Goal: Information Seeking & Learning: Learn about a topic

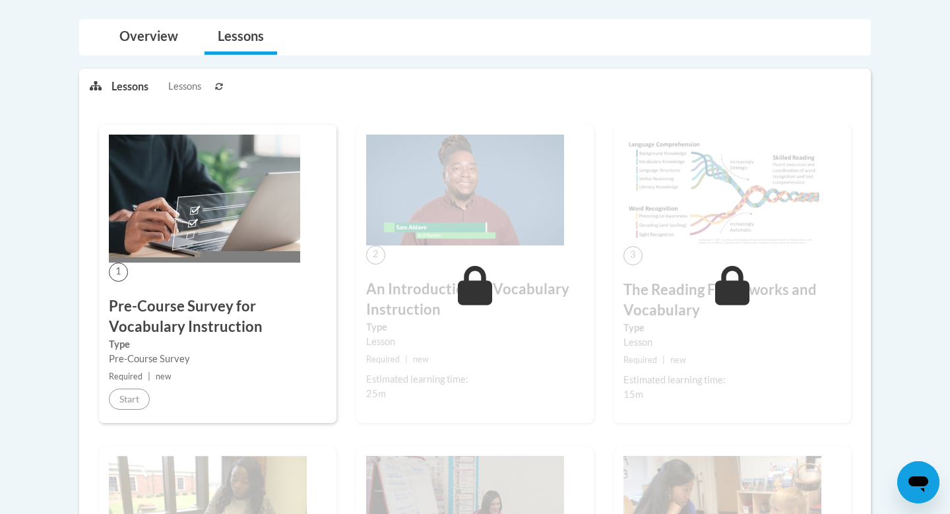
scroll to position [283, 0]
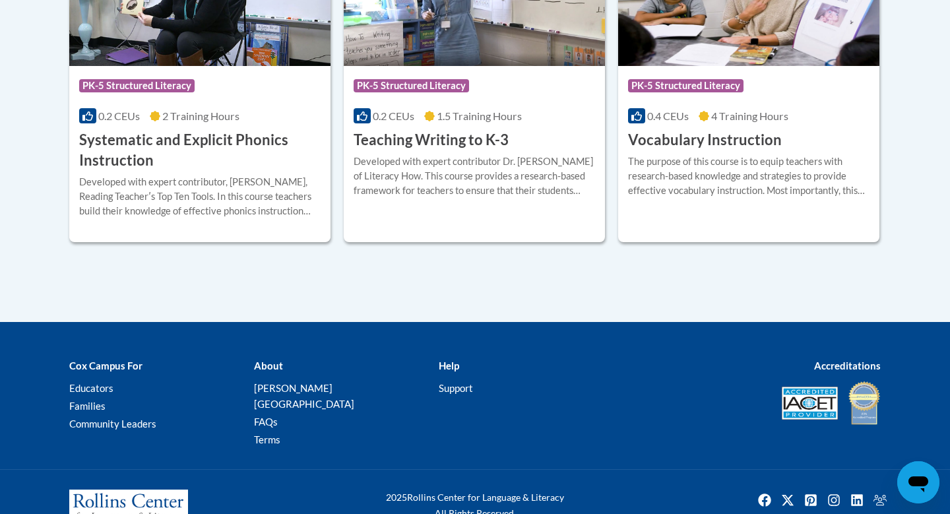
scroll to position [1689, 0]
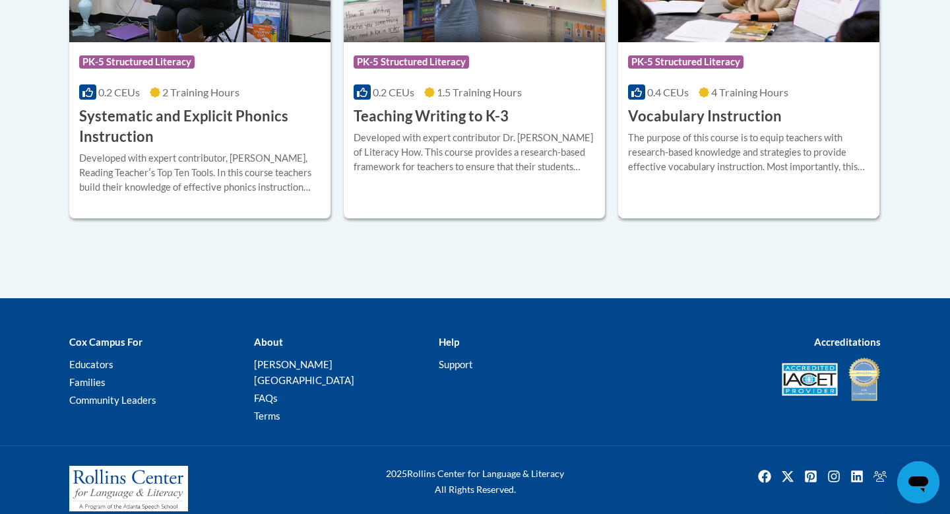
click at [764, 142] on div "The purpose of this course is to equip teachers with research-based knowledge a…" at bounding box center [748, 153] width 241 height 44
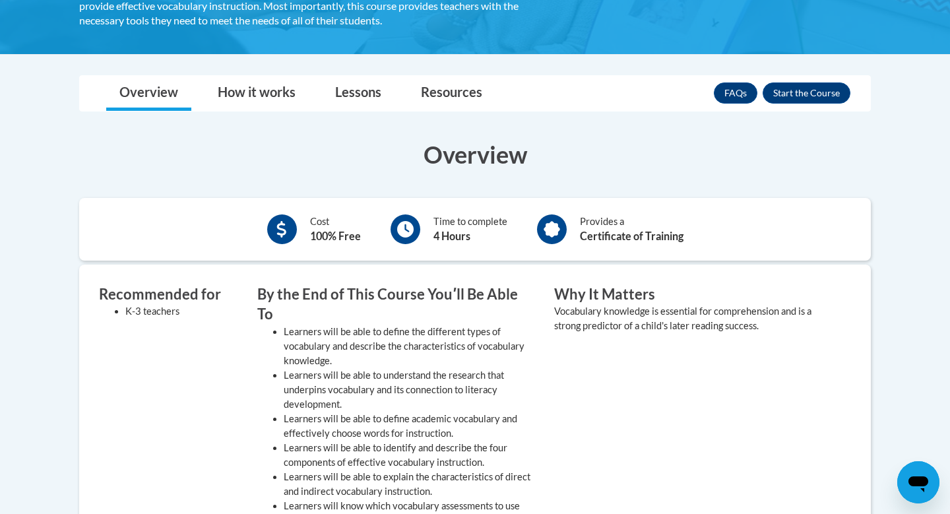
scroll to position [292, 0]
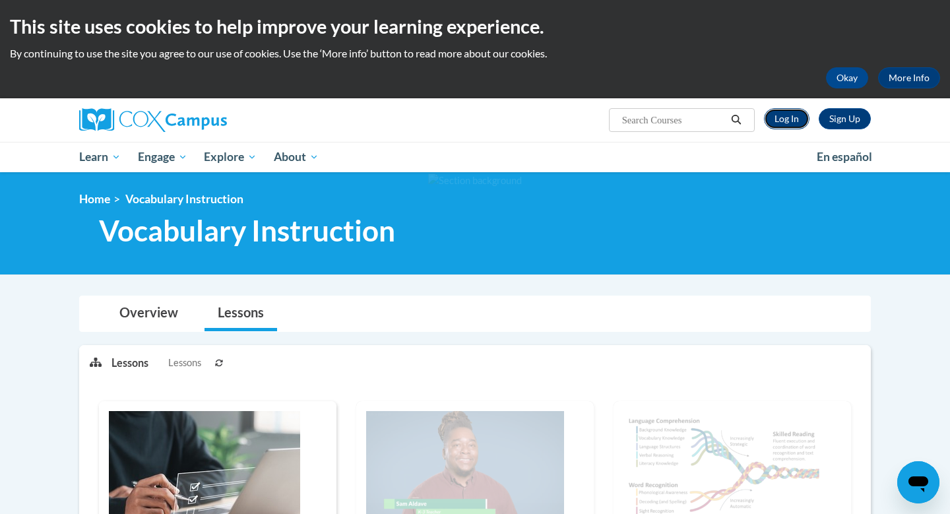
click at [784, 121] on link "Log In" at bounding box center [787, 118] width 46 height 21
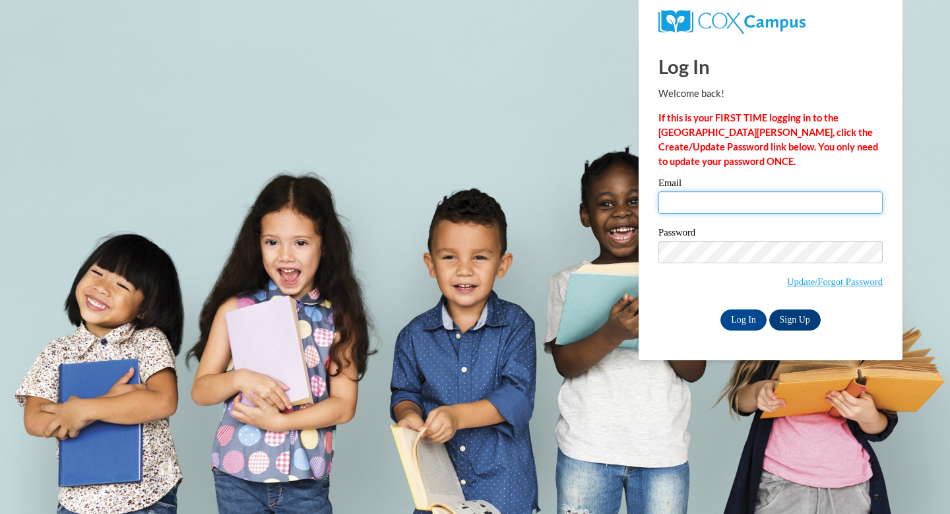
click at [739, 200] on input "Email" at bounding box center [770, 202] width 224 height 22
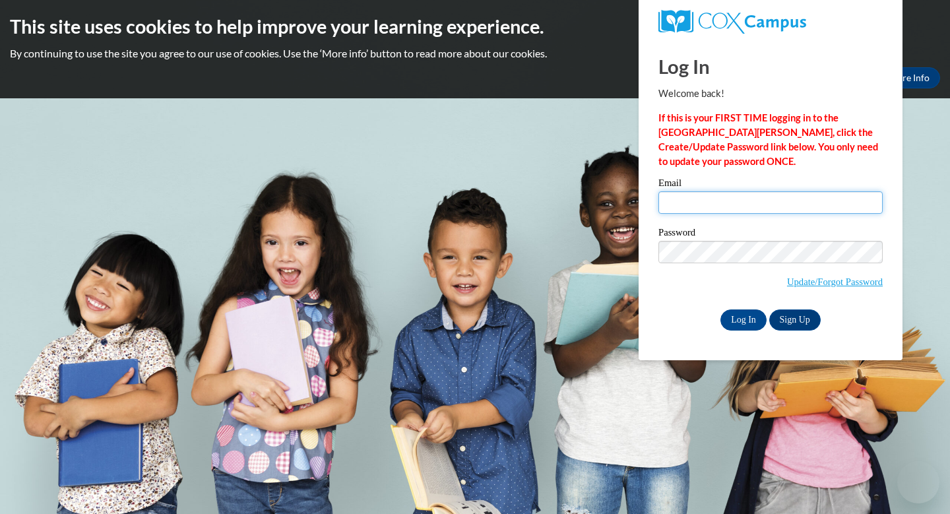
type input "ckau@waukesha.k12.wi.us"
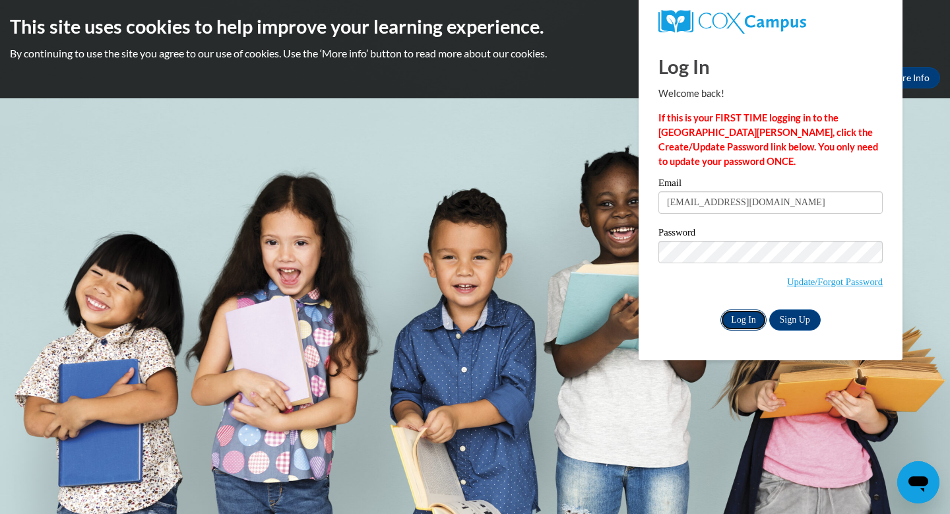
click at [749, 321] on input "Log In" at bounding box center [743, 319] width 46 height 21
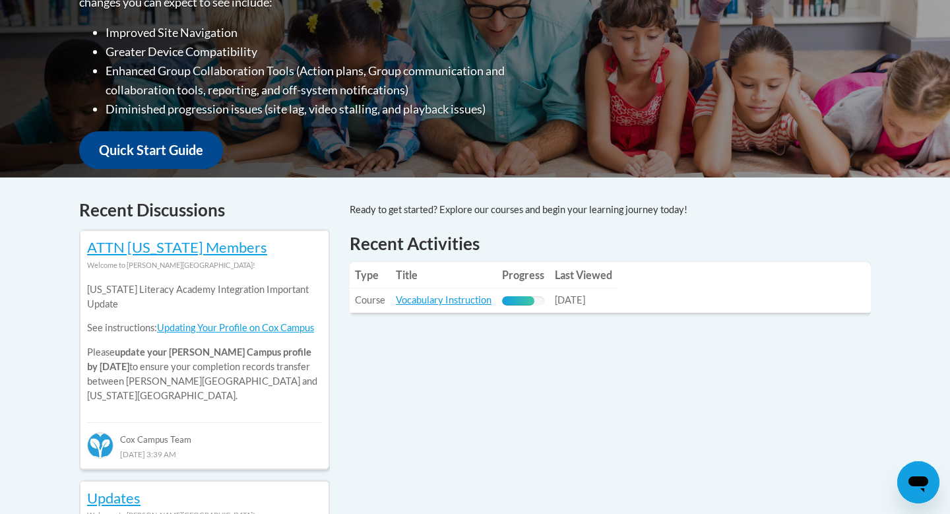
scroll to position [385, 0]
click at [445, 303] on link "Vocabulary Instruction" at bounding box center [444, 298] width 96 height 11
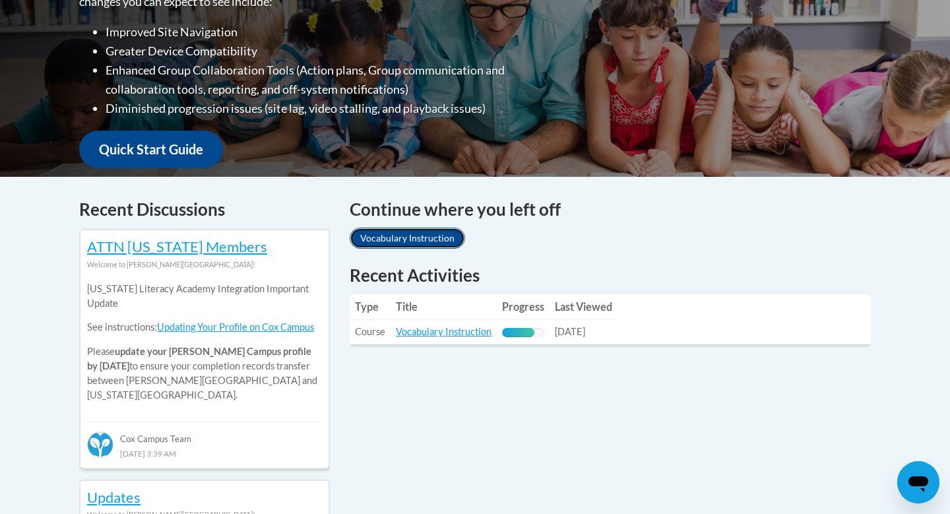
click at [423, 240] on link "Vocabulary Instruction" at bounding box center [407, 238] width 115 height 21
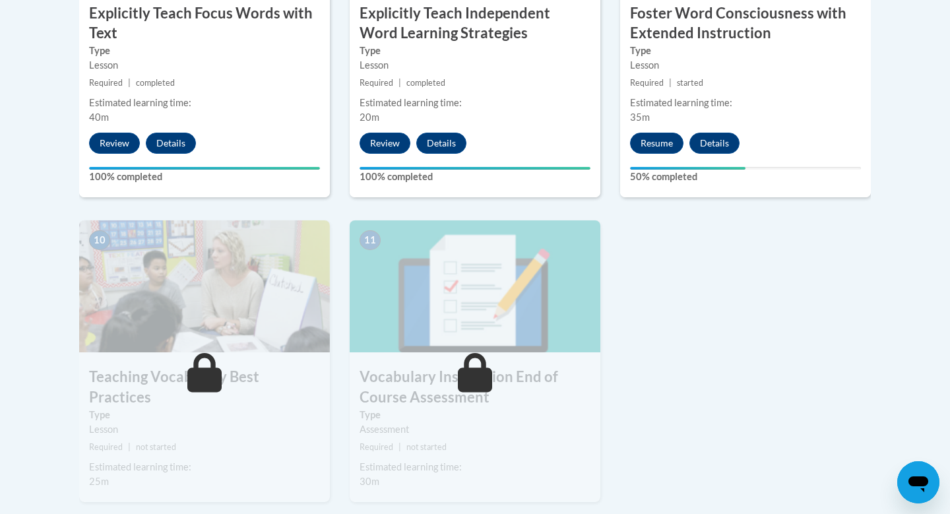
scroll to position [1315, 0]
click at [653, 139] on button "Resume" at bounding box center [656, 142] width 53 height 21
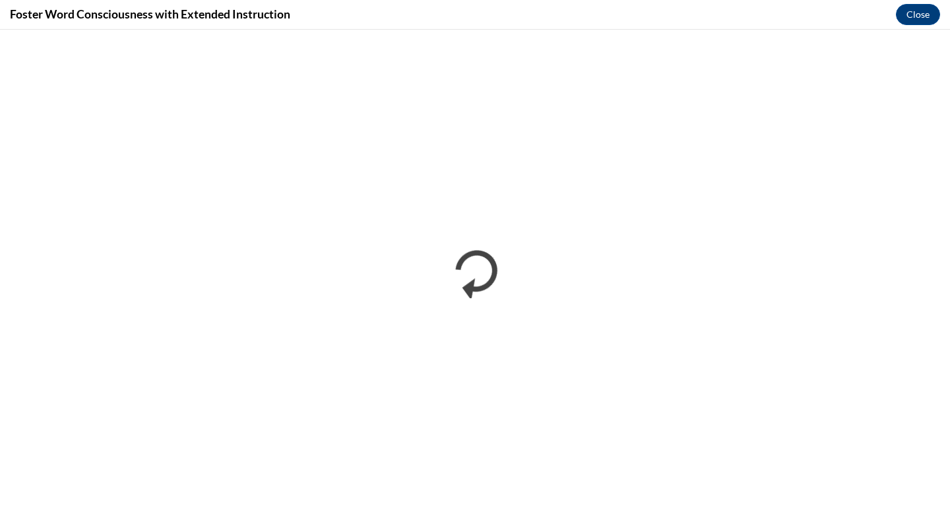
scroll to position [0, 0]
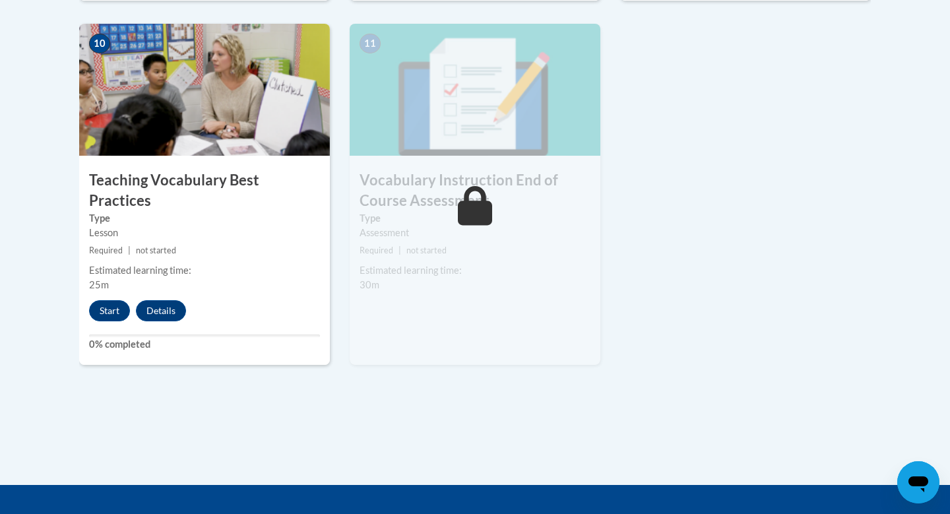
scroll to position [1520, 0]
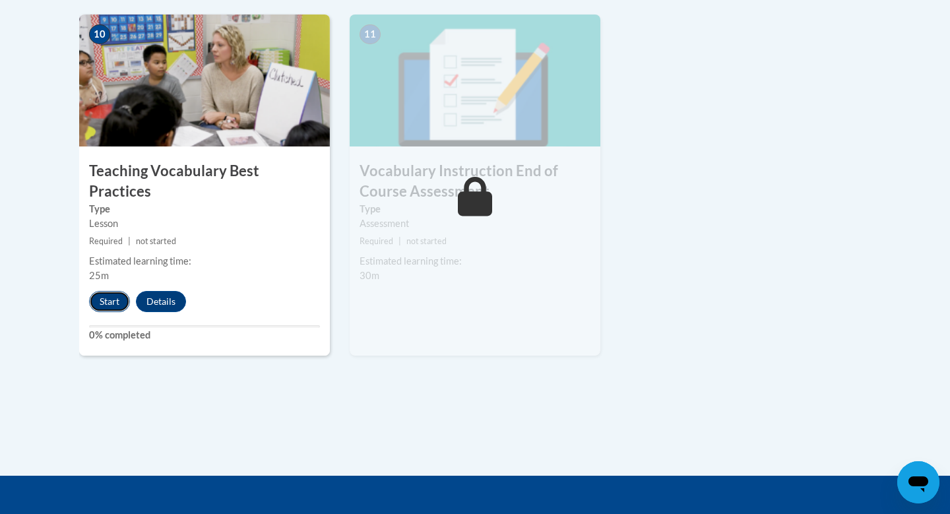
click at [112, 291] on button "Start" at bounding box center [109, 301] width 41 height 21
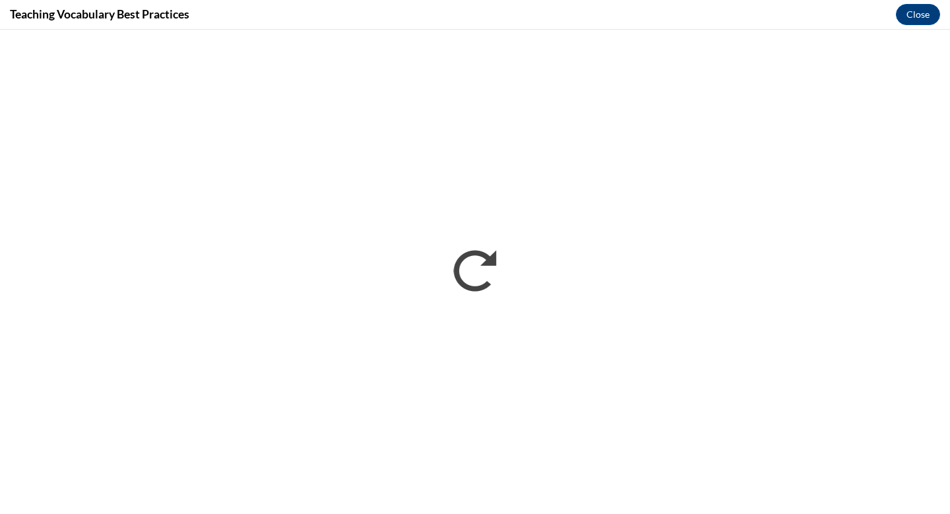
scroll to position [0, 0]
click at [917, 18] on button "Close" at bounding box center [918, 14] width 44 height 21
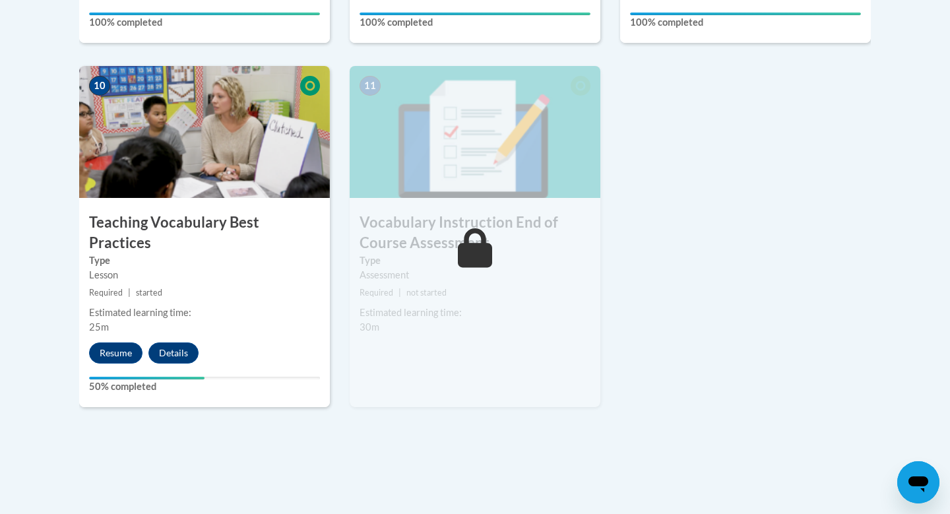
scroll to position [1470, 0]
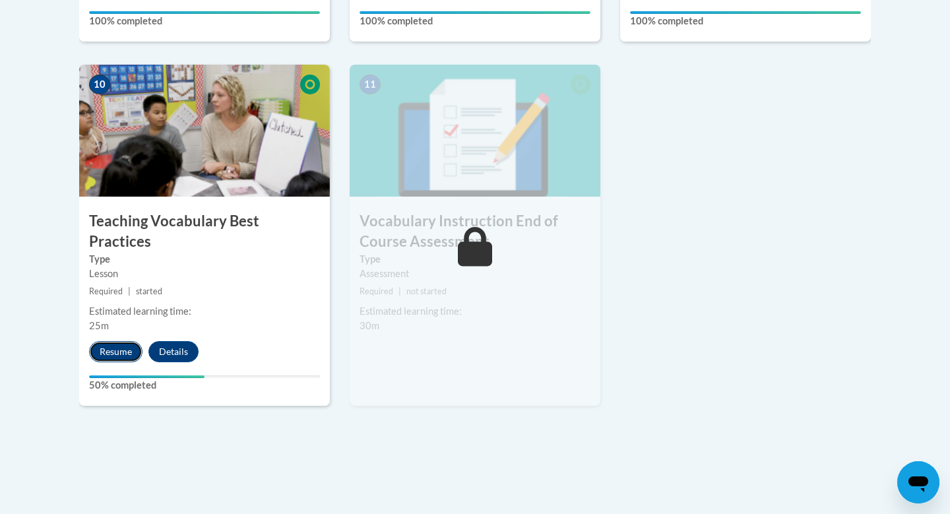
click at [121, 341] on button "Resume" at bounding box center [115, 351] width 53 height 21
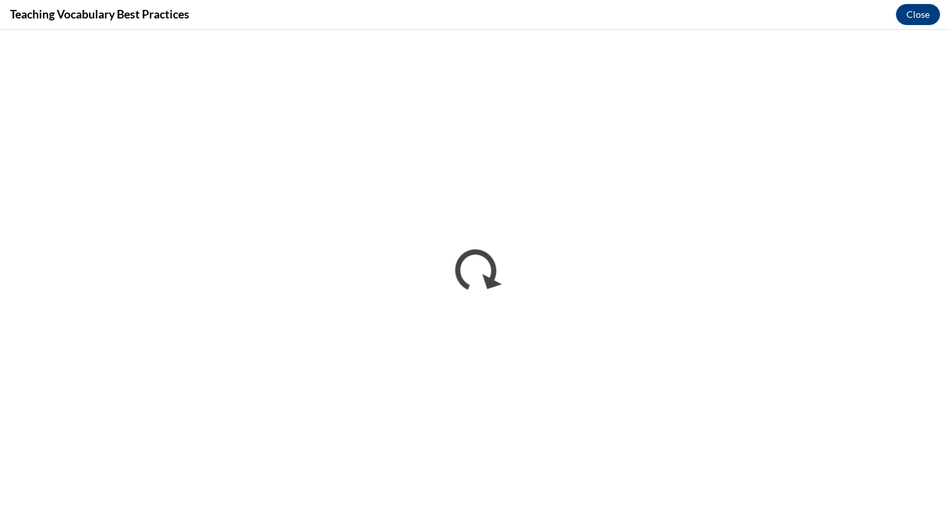
scroll to position [0, 0]
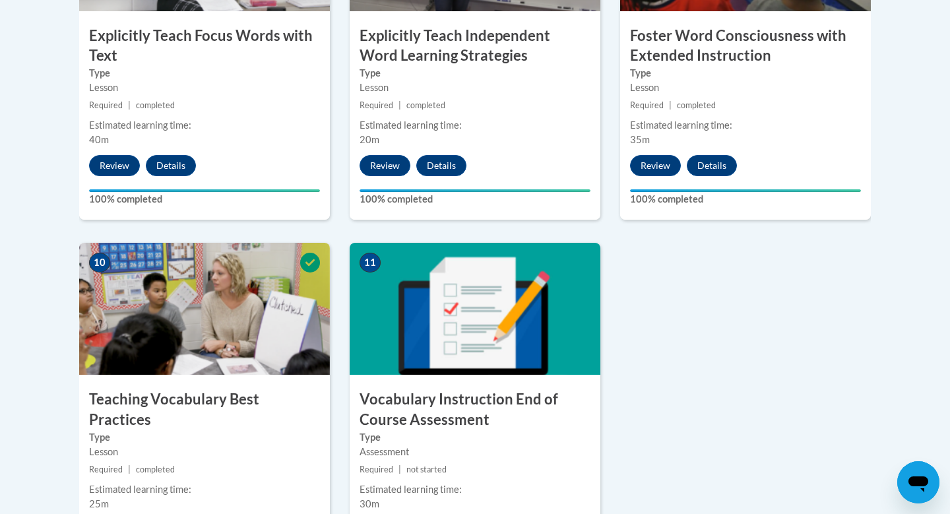
scroll to position [1699, 0]
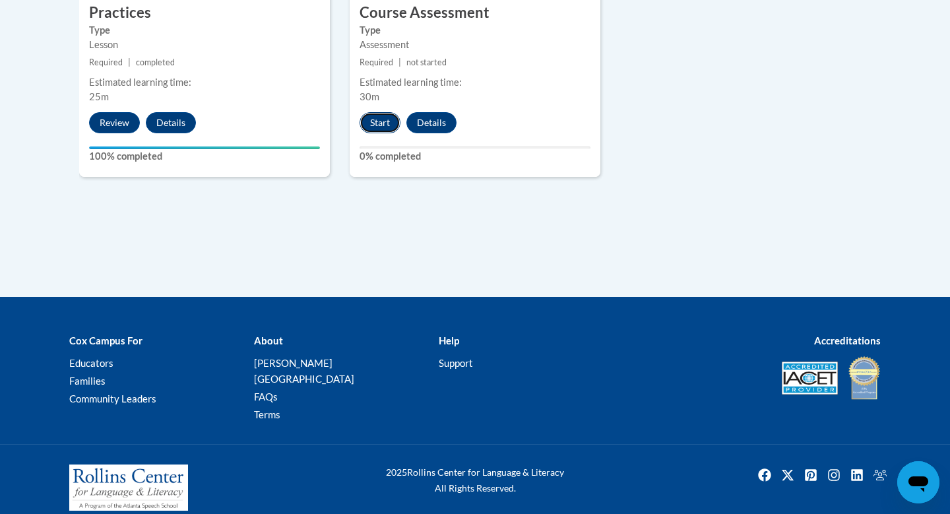
click at [379, 129] on button "Start" at bounding box center [379, 122] width 41 height 21
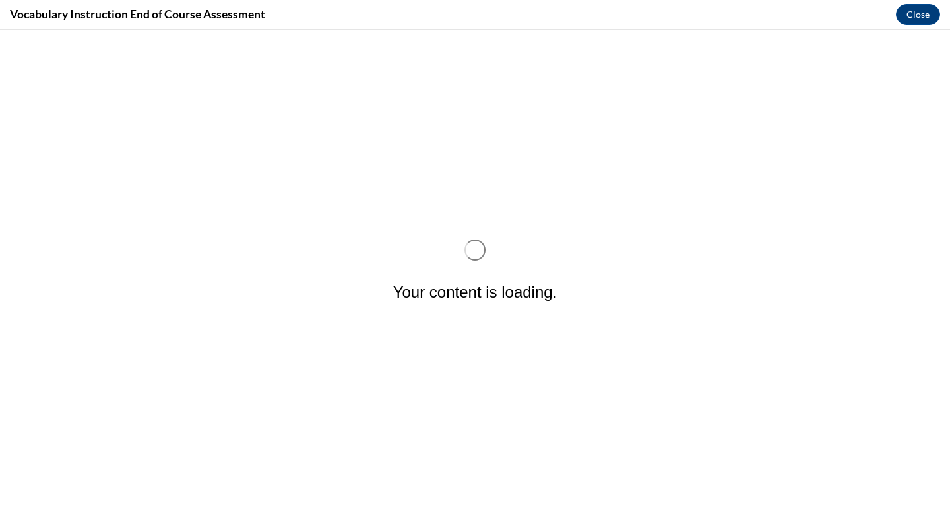
scroll to position [0, 0]
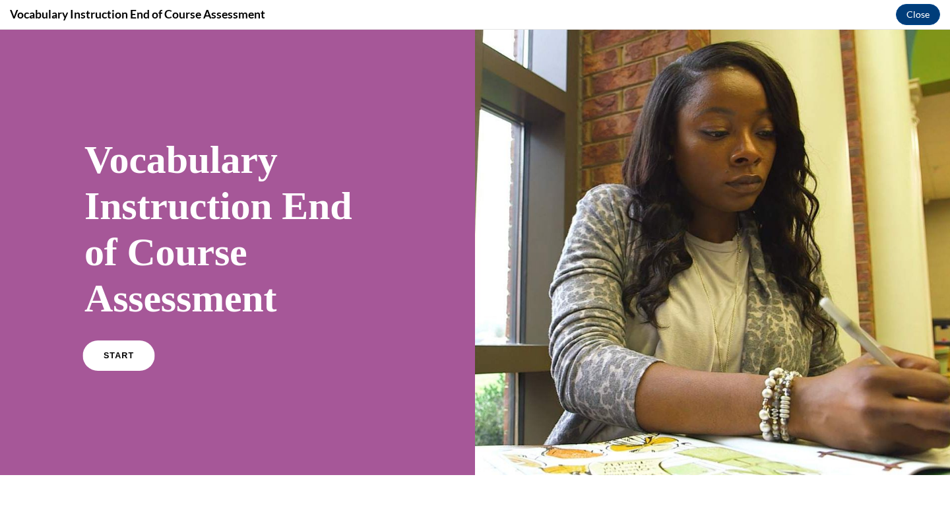
click at [121, 363] on link "START" at bounding box center [118, 355] width 72 height 30
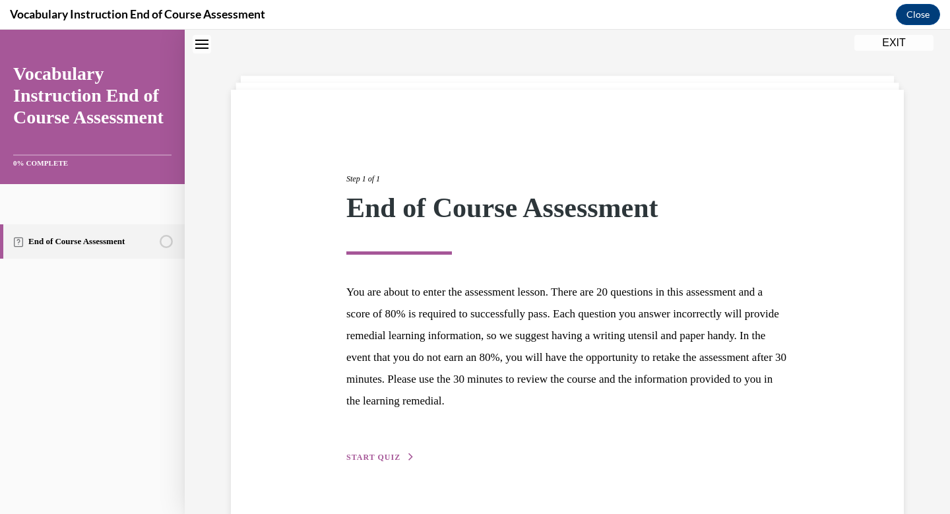
scroll to position [70, 0]
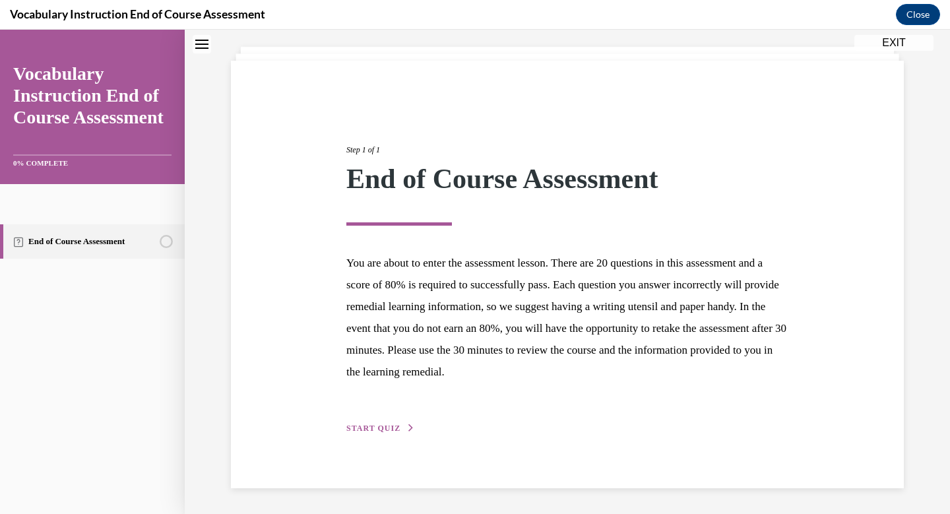
click at [388, 429] on span "START QUIZ" at bounding box center [373, 427] width 54 height 9
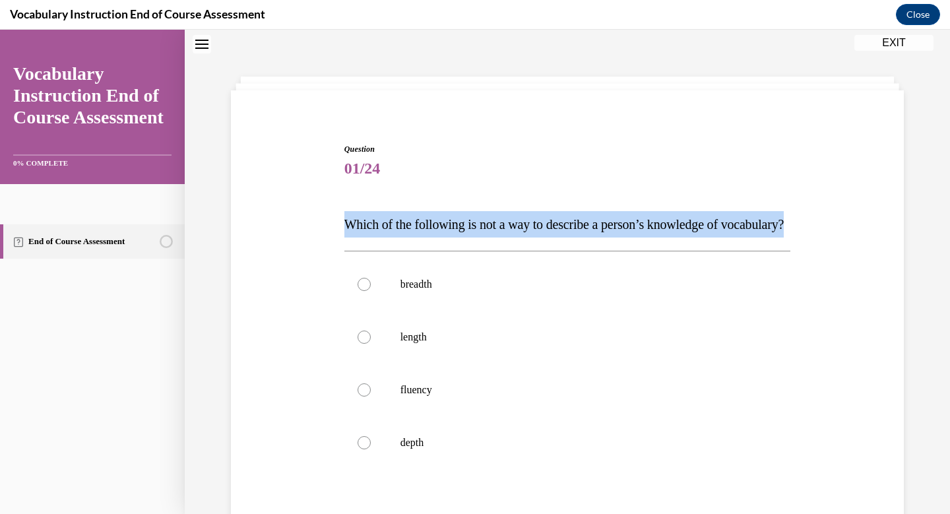
drag, startPoint x: 447, startPoint y: 251, endPoint x: 332, endPoint y: 216, distance: 119.1
click at [332, 216] on div "Question 01/24 Which of the following is not a way to describe a person’s knowl…" at bounding box center [567, 368] width 679 height 529
copy span "Which of the following is not a way to describe a person’s knowledge of vocabul…"
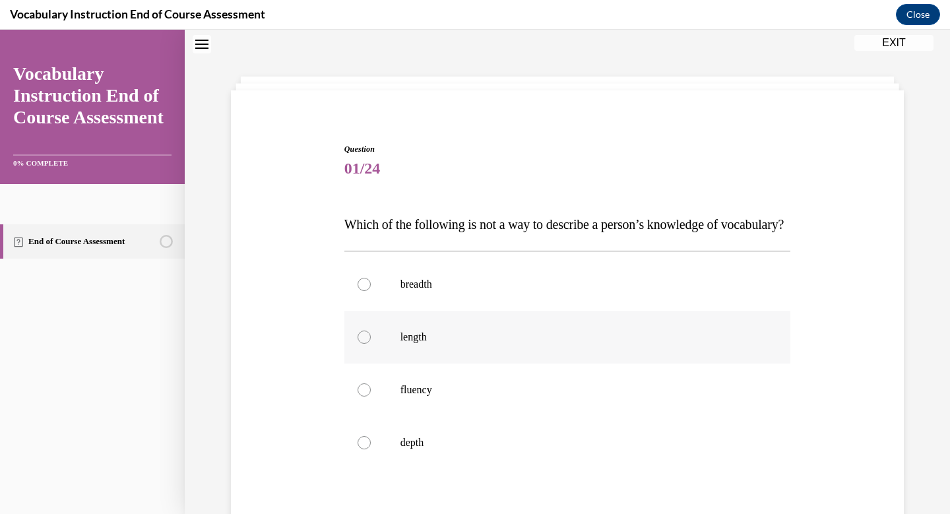
click at [365, 344] on div at bounding box center [363, 336] width 13 height 13
click at [365, 344] on input "length" at bounding box center [363, 336] width 13 height 13
radio input "true"
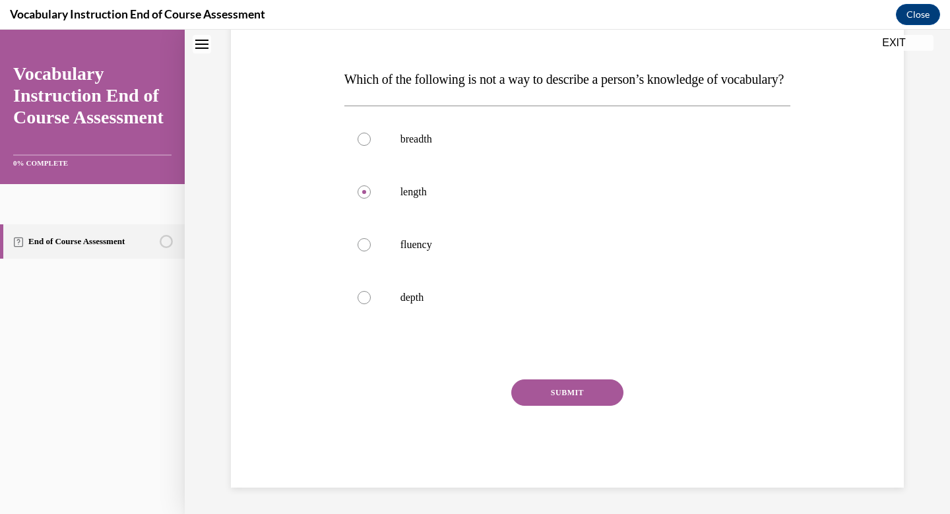
click at [538, 391] on button "SUBMIT" at bounding box center [567, 392] width 112 height 26
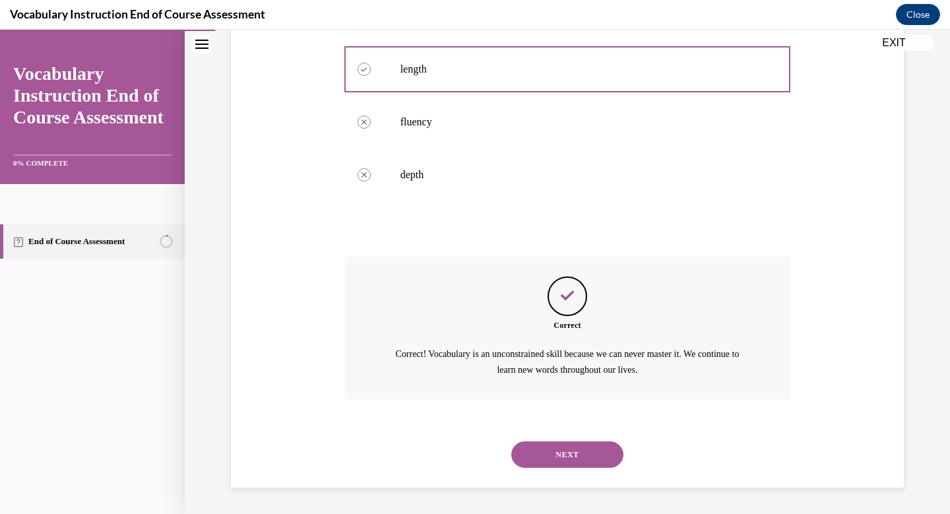
scroll to position [334, 0]
click at [562, 458] on button "NEXT" at bounding box center [567, 454] width 112 height 26
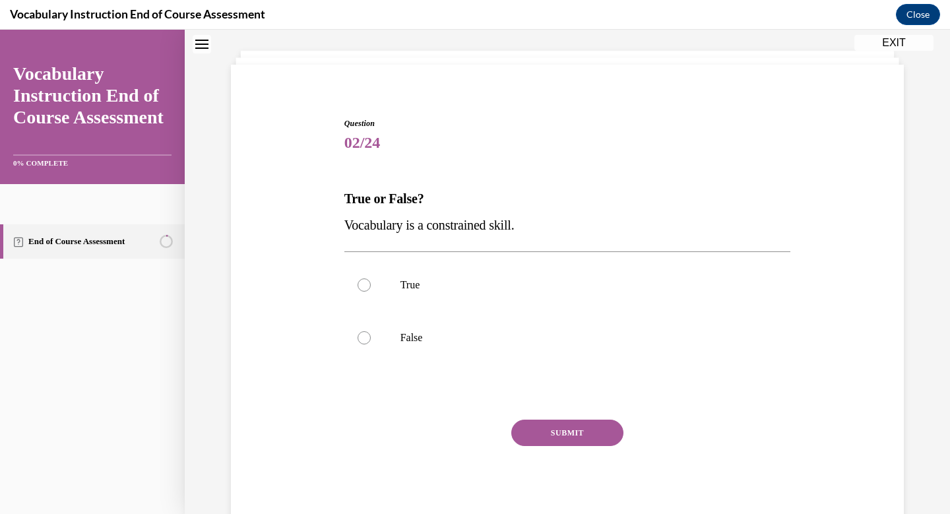
scroll to position [40, 0]
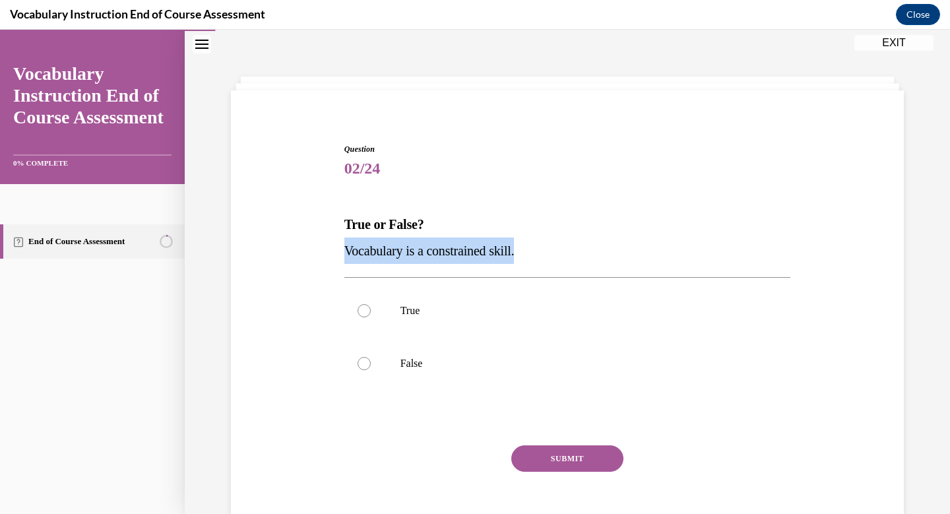
drag, startPoint x: 541, startPoint y: 246, endPoint x: 347, endPoint y: 253, distance: 194.0
click at [347, 253] on p "Vocabulary is a constrained skill." at bounding box center [567, 250] width 447 height 26
copy span "Vocabulary is a constrained skill."
click at [285, 369] on div "Question 02/24 True or False? Vocabulary is a constrained skill. True False Inc…" at bounding box center [567, 329] width 679 height 450
click at [360, 361] on div at bounding box center [363, 363] width 13 height 13
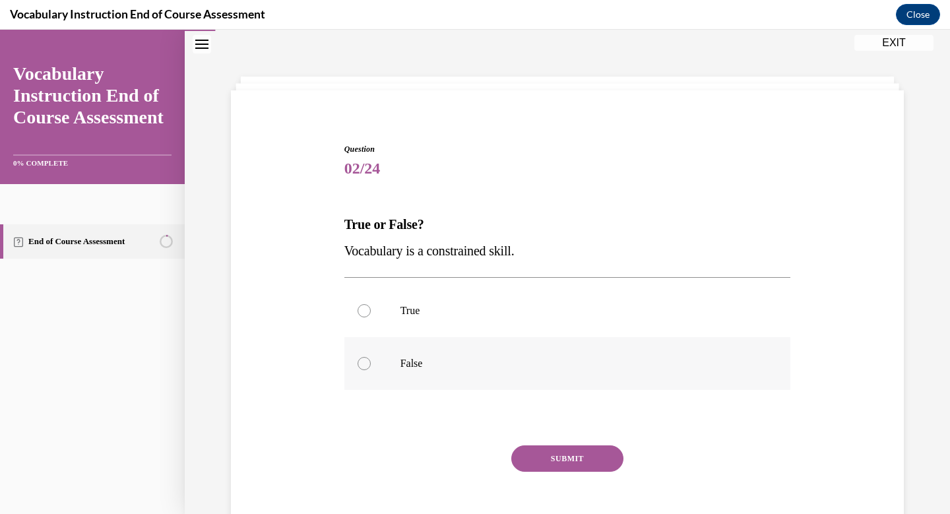
click at [360, 361] on input "False" at bounding box center [363, 363] width 13 height 13
radio input "true"
click at [520, 459] on button "SUBMIT" at bounding box center [567, 458] width 112 height 26
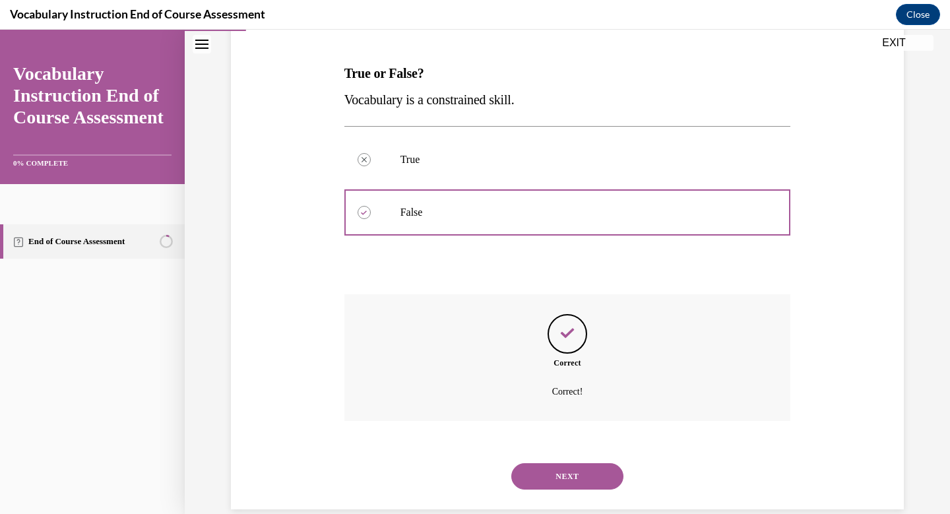
scroll to position [213, 0]
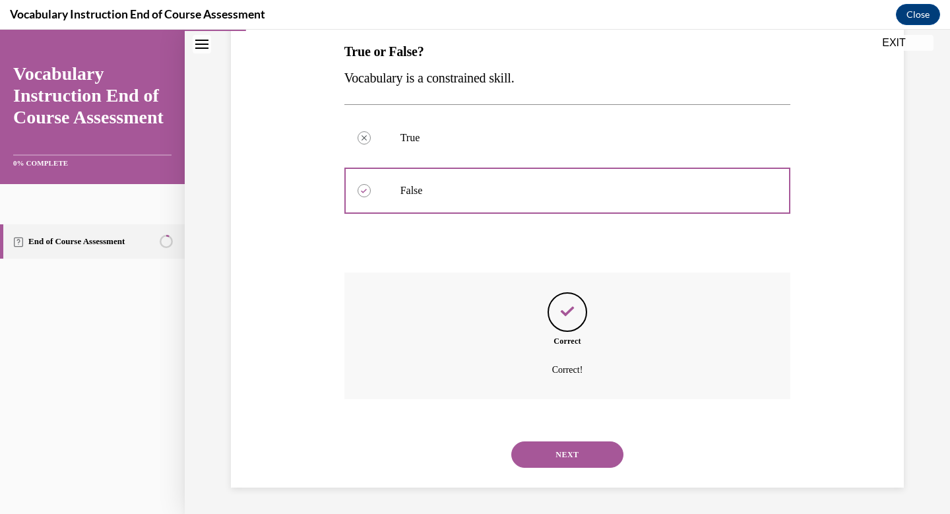
click at [519, 446] on button "NEXT" at bounding box center [567, 454] width 112 height 26
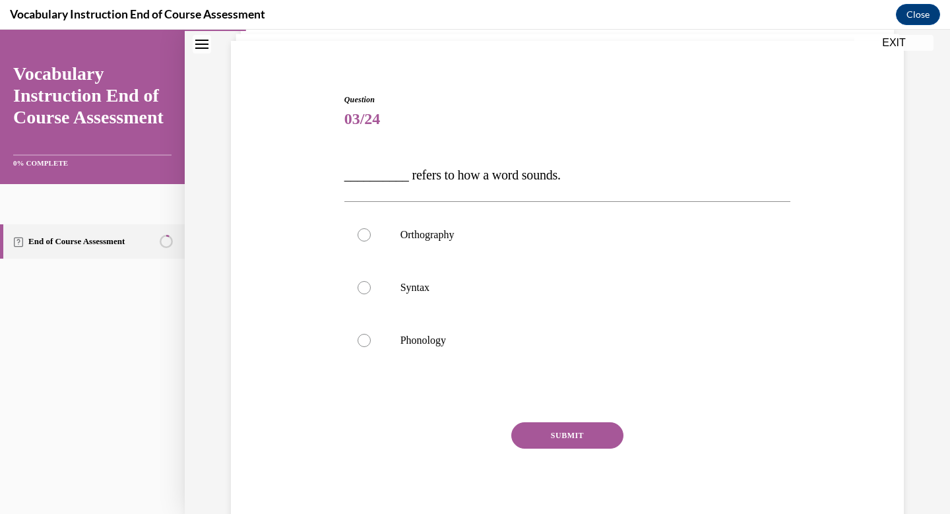
scroll to position [40, 0]
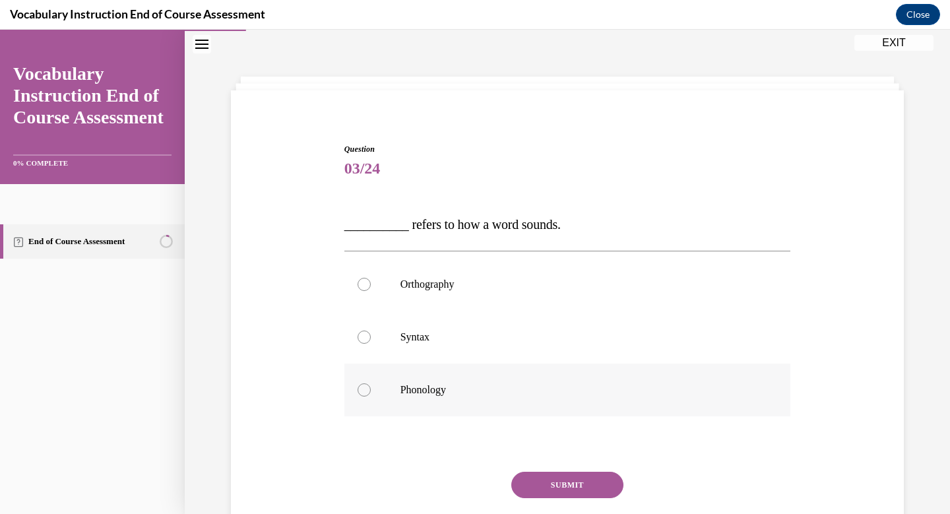
click at [360, 395] on div at bounding box center [363, 389] width 13 height 13
click at [360, 395] on input "Phonology" at bounding box center [363, 389] width 13 height 13
radio input "true"
click at [545, 489] on button "SUBMIT" at bounding box center [567, 485] width 112 height 26
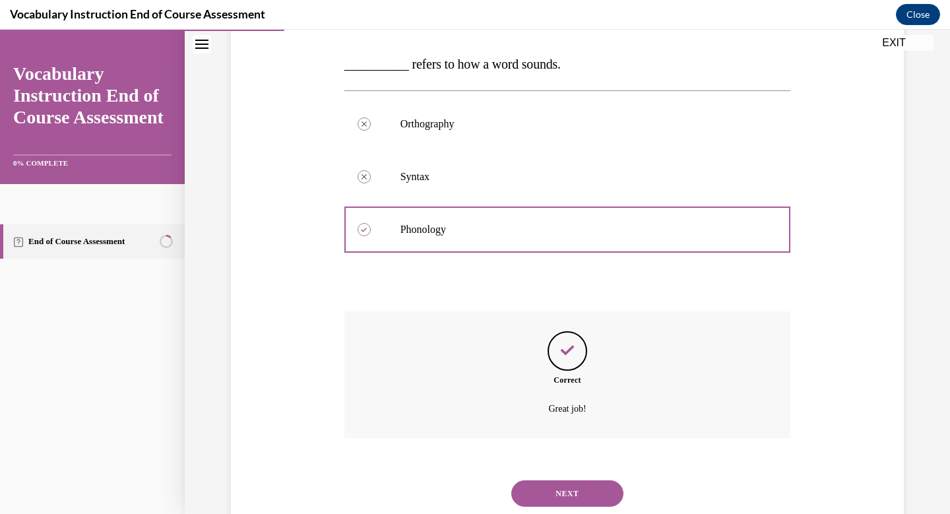
scroll to position [239, 0]
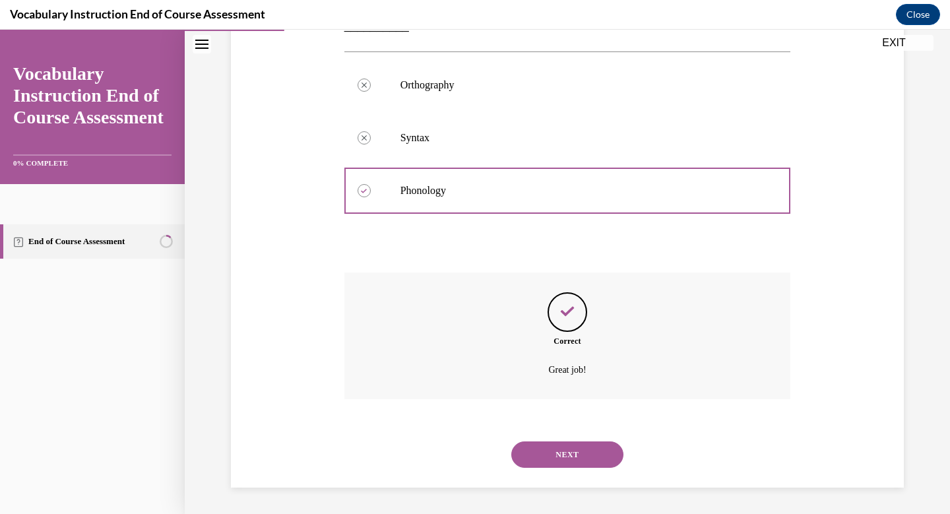
click at [559, 454] on button "NEXT" at bounding box center [567, 454] width 112 height 26
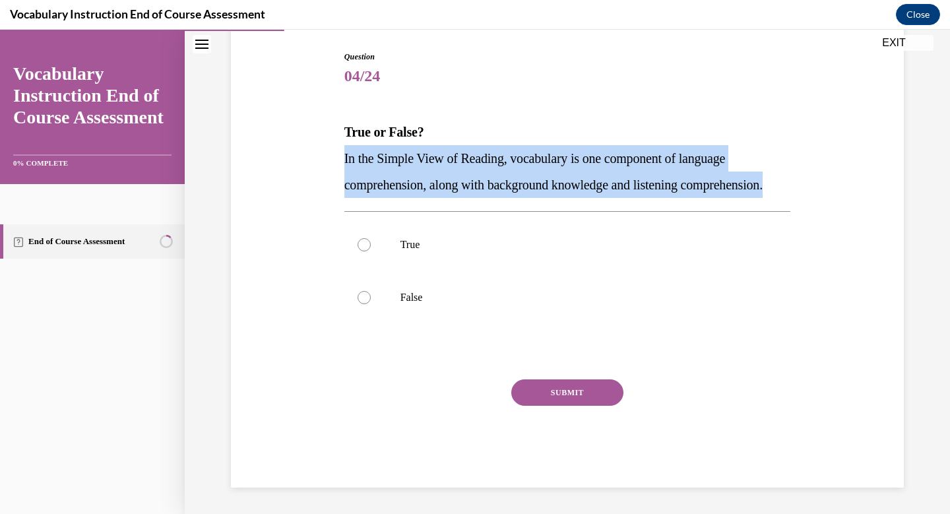
drag, startPoint x: 450, startPoint y: 199, endPoint x: 317, endPoint y: 144, distance: 144.0
click at [317, 144] on div "Question 04/24 True or False? In the Simple View of Reading, vocabulary is one …" at bounding box center [567, 249] width 679 height 476
copy span "In the Simple View of Reading, vocabulary is one component of language comprehe…"
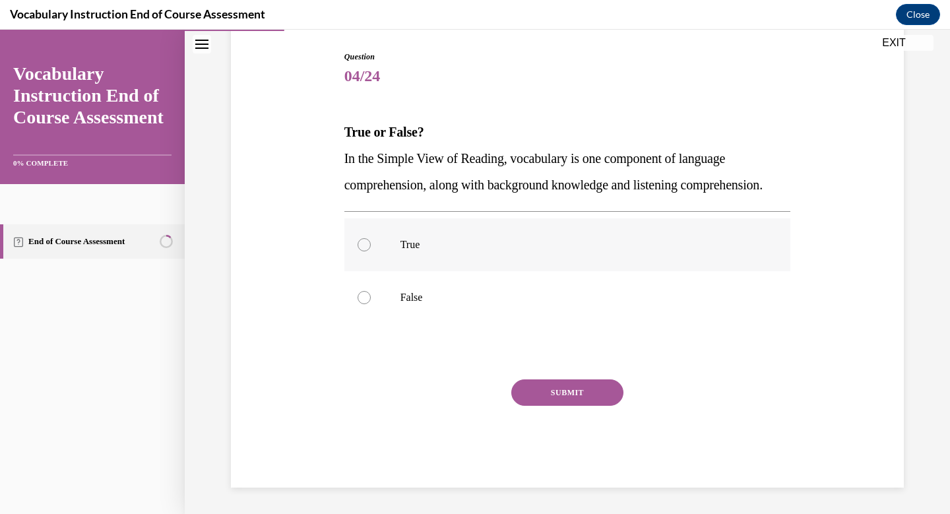
click at [363, 251] on div at bounding box center [363, 244] width 13 height 13
click at [363, 251] on input "True" at bounding box center [363, 244] width 13 height 13
radio input "true"
click at [557, 398] on button "SUBMIT" at bounding box center [567, 392] width 112 height 26
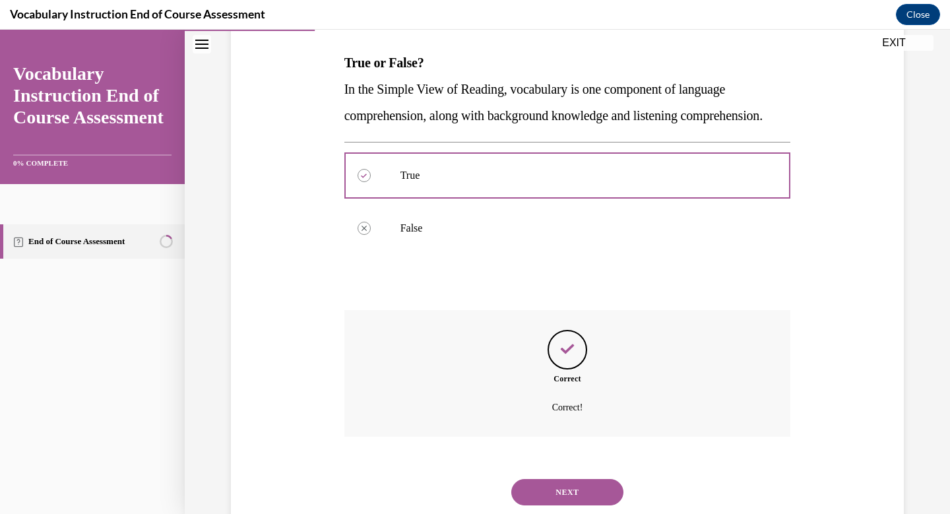
scroll to position [266, 0]
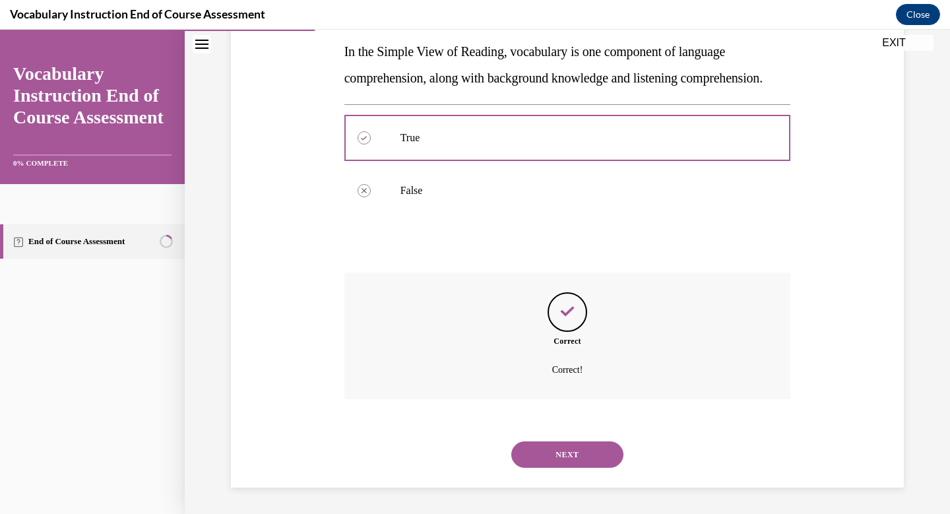
click at [567, 456] on button "NEXT" at bounding box center [567, 454] width 112 height 26
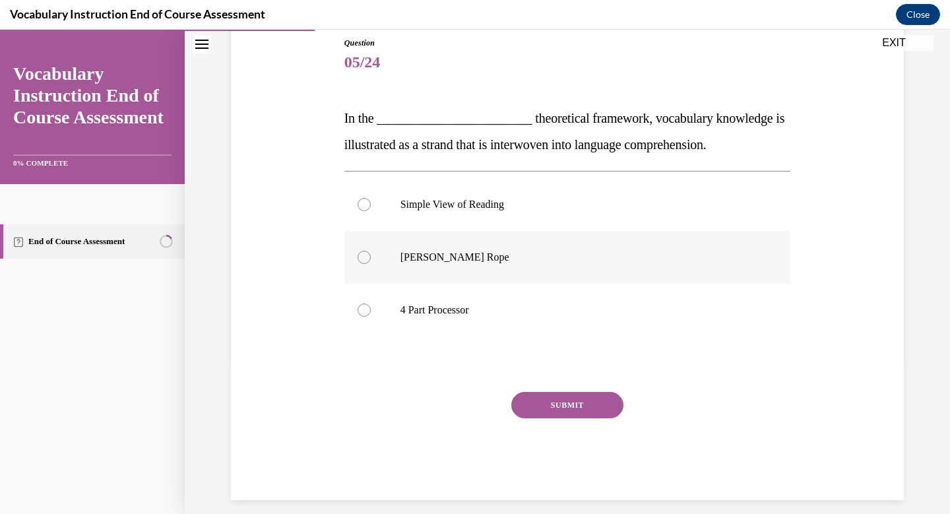
click at [361, 253] on div at bounding box center [363, 257] width 13 height 13
click at [361, 253] on input "Scarborough's Rope" at bounding box center [363, 257] width 13 height 13
radio input "true"
click at [569, 411] on button "SUBMIT" at bounding box center [567, 405] width 112 height 26
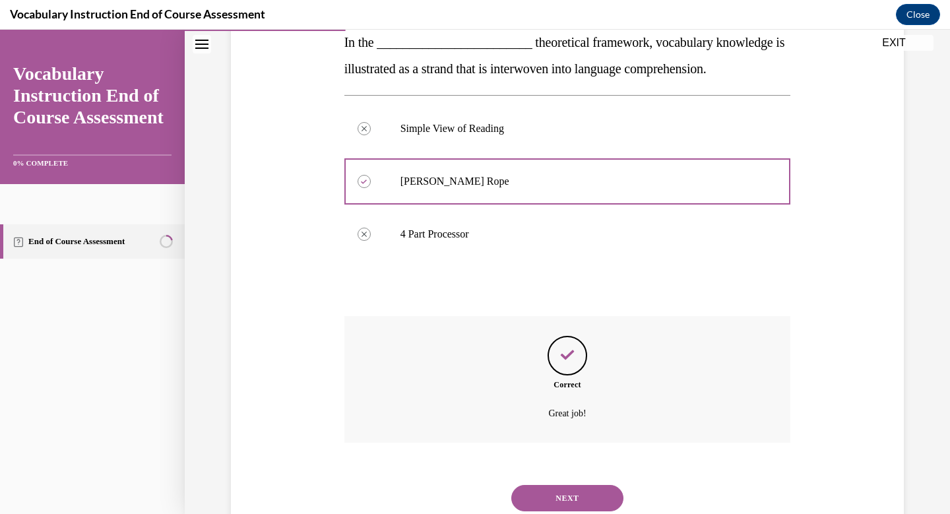
scroll to position [266, 0]
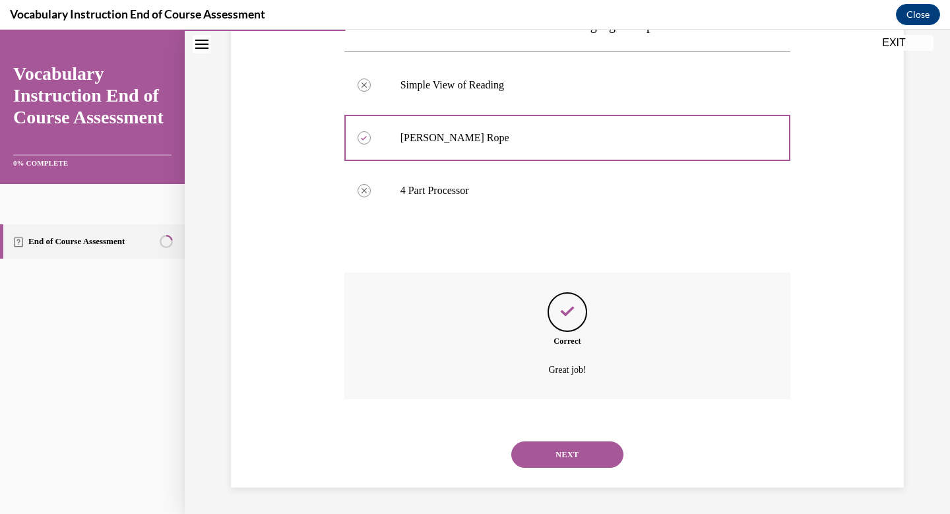
click at [570, 454] on button "NEXT" at bounding box center [567, 454] width 112 height 26
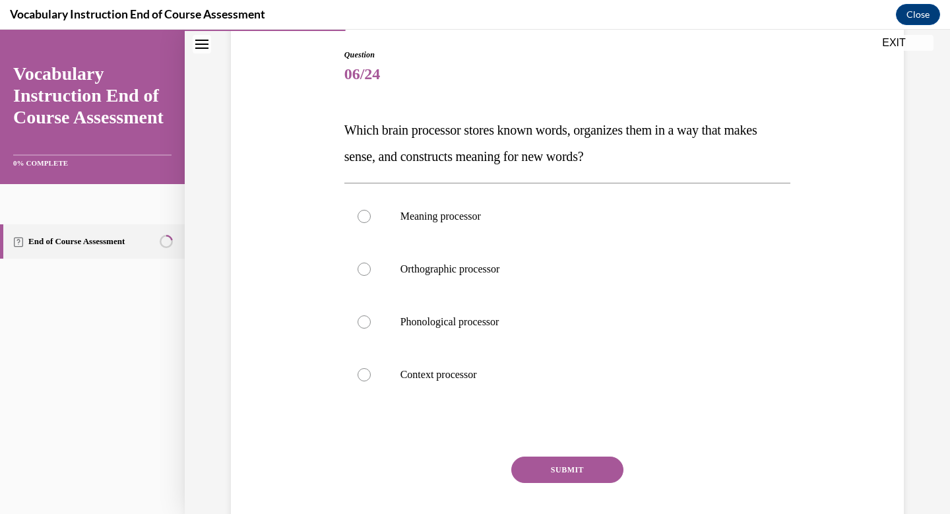
scroll to position [169, 0]
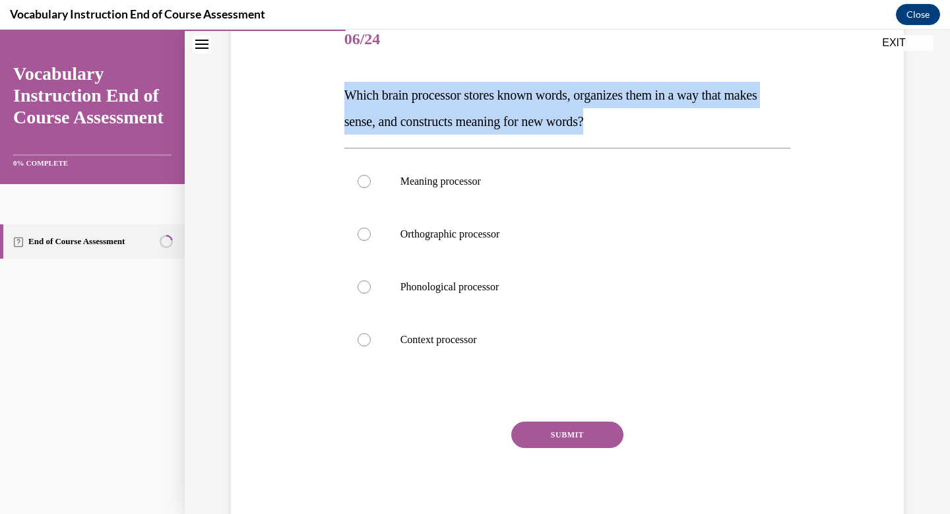
drag, startPoint x: 348, startPoint y: 94, endPoint x: 719, endPoint y: 112, distance: 371.7
click at [719, 112] on p "Which brain processor stores known words, organizes them in a way that makes se…" at bounding box center [567, 108] width 447 height 53
copy span "Which brain processor stores known words, organizes them in a way that makes se…"
click at [365, 181] on div at bounding box center [363, 181] width 13 height 13
click at [365, 181] on input "Meaning processor" at bounding box center [363, 181] width 13 height 13
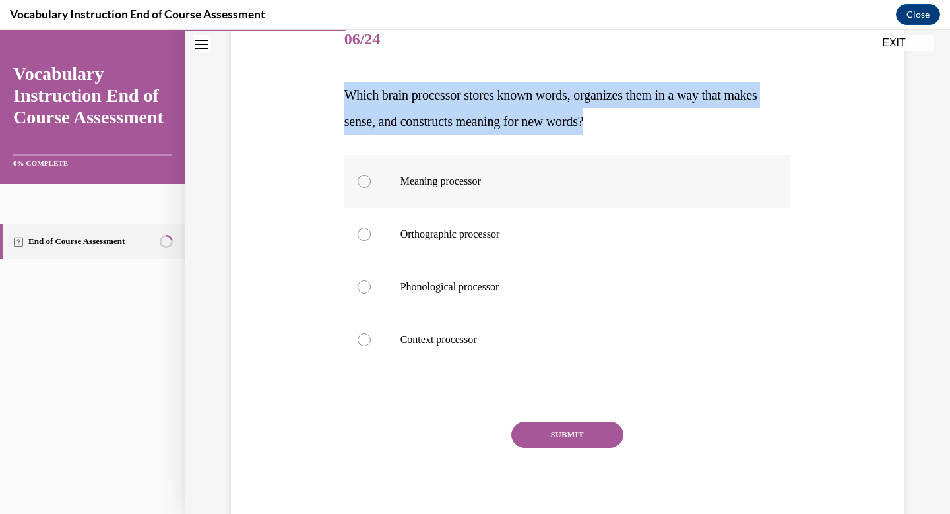
radio input "true"
click at [365, 181] on div at bounding box center [363, 181] width 13 height 13
click at [365, 181] on input "Meaning processor" at bounding box center [363, 181] width 13 height 13
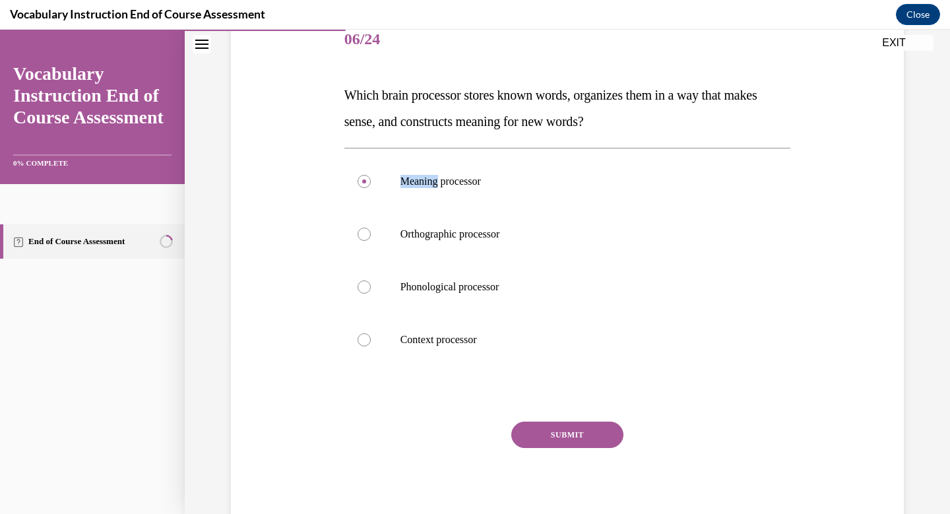
click at [588, 428] on button "SUBMIT" at bounding box center [567, 434] width 112 height 26
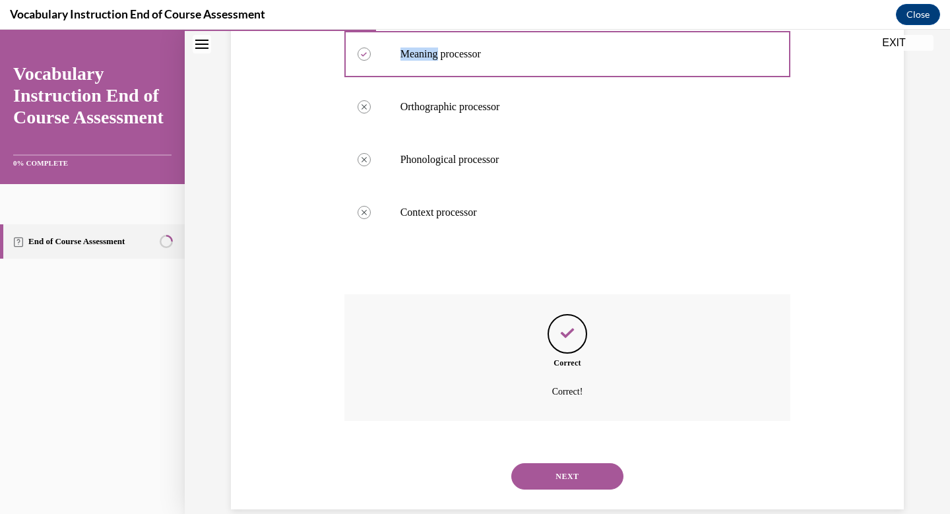
scroll to position [319, 0]
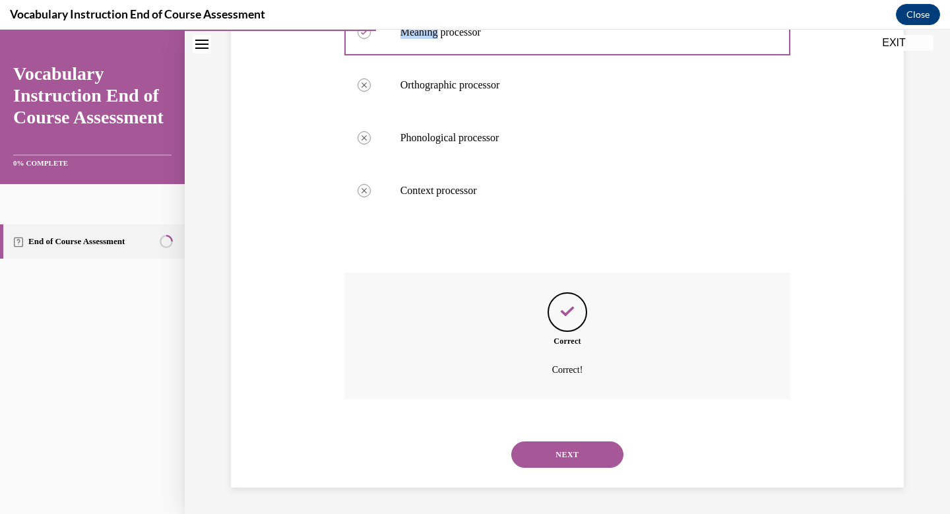
click at [578, 454] on button "NEXT" at bounding box center [567, 454] width 112 height 26
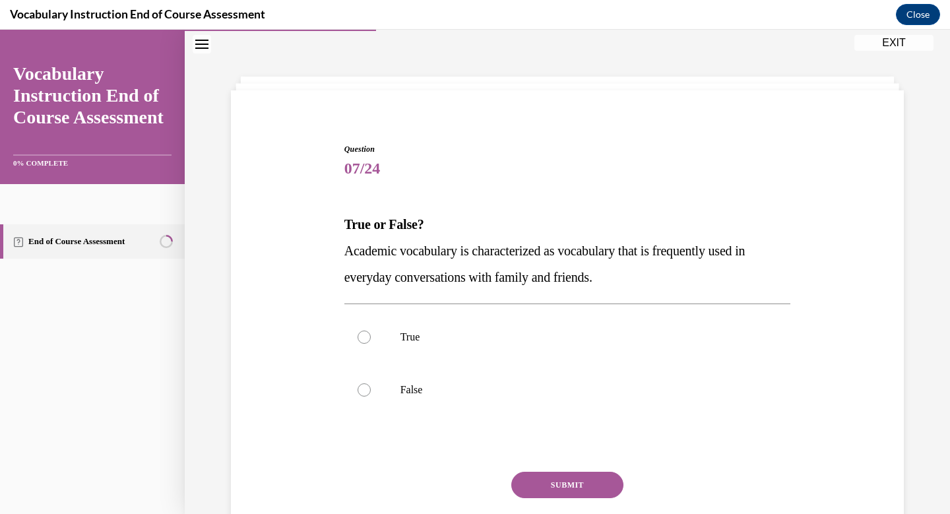
scroll to position [40, 0]
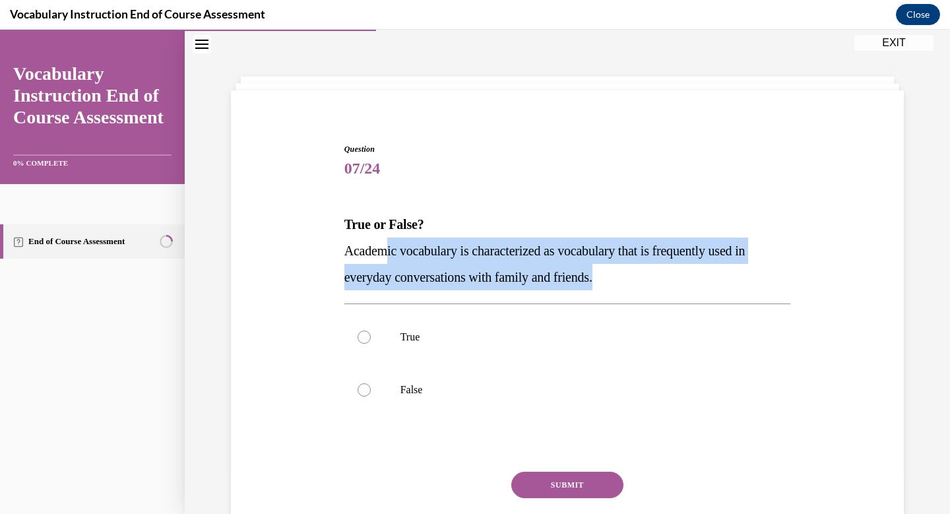
drag, startPoint x: 623, startPoint y: 286, endPoint x: 387, endPoint y: 259, distance: 237.1
click at [387, 259] on p "Academic vocabulary is characterized as vocabulary that is frequently used in e…" at bounding box center [567, 263] width 447 height 53
click at [363, 393] on div at bounding box center [363, 389] width 13 height 13
click at [363, 393] on input "False" at bounding box center [363, 389] width 13 height 13
radio input "true"
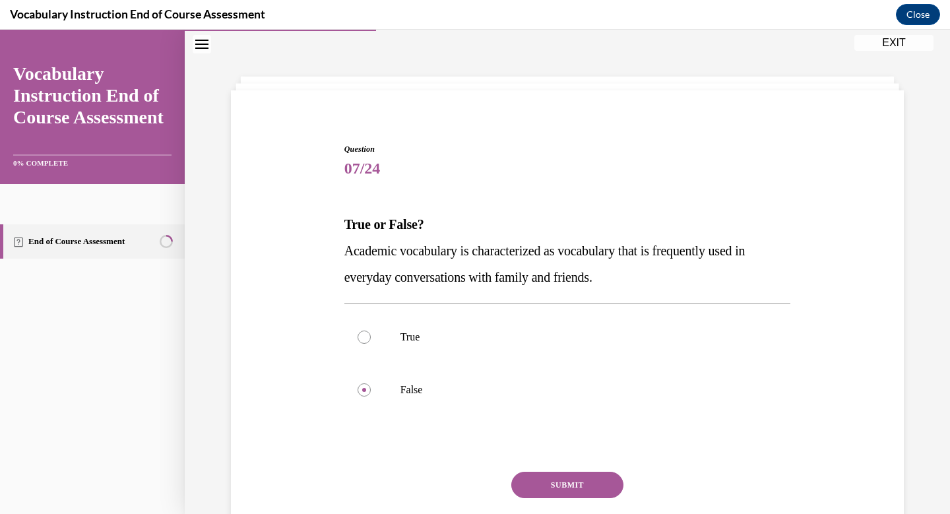
click at [562, 489] on button "SUBMIT" at bounding box center [567, 485] width 112 height 26
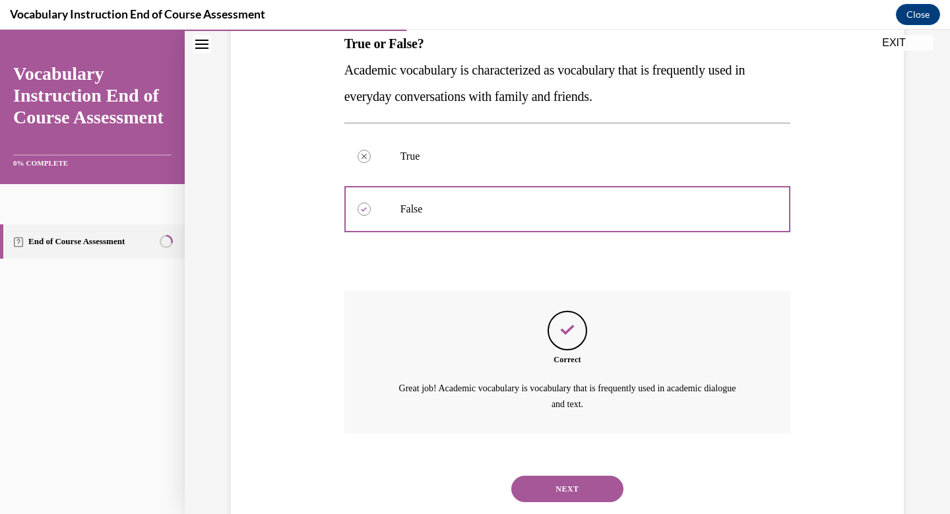
scroll to position [255, 0]
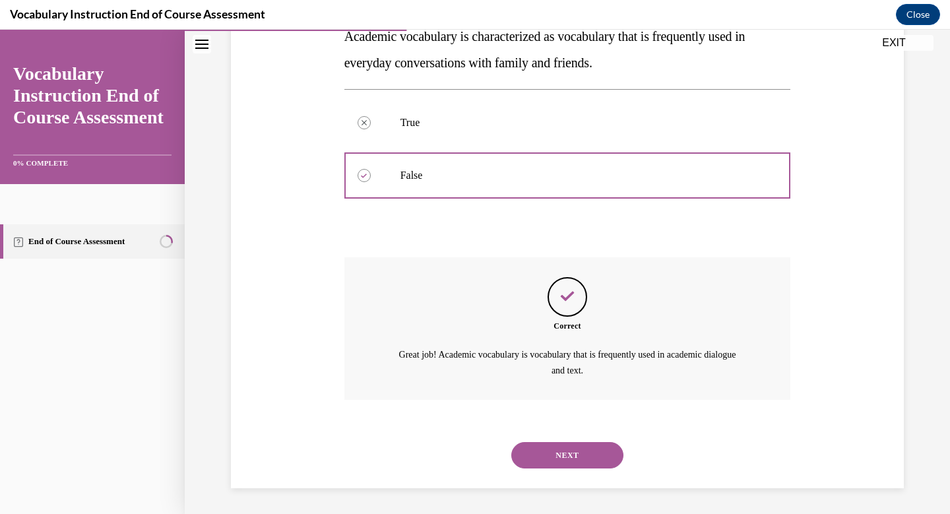
click at [563, 454] on button "NEXT" at bounding box center [567, 455] width 112 height 26
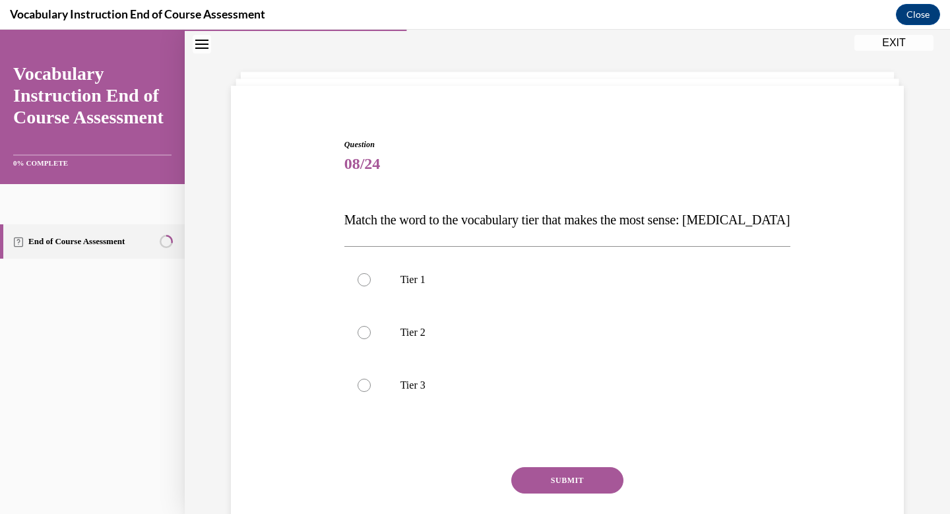
scroll to position [40, 0]
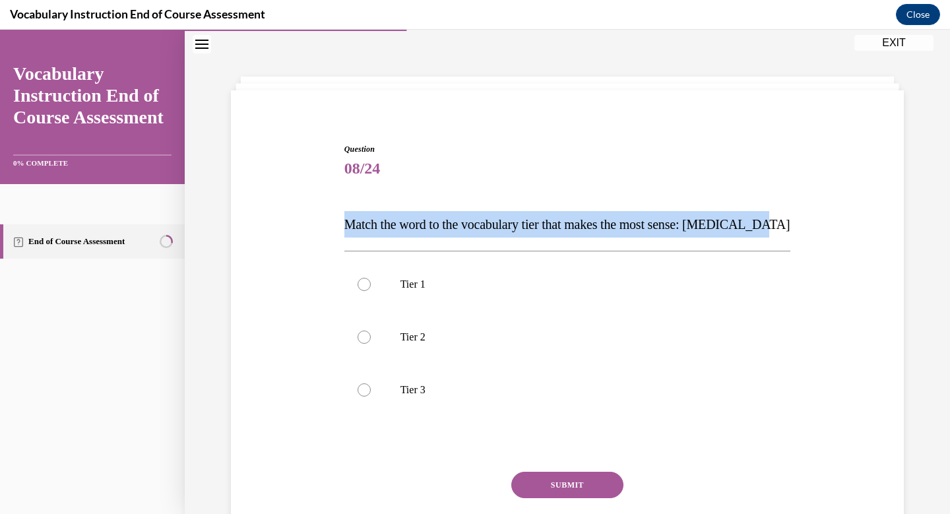
drag, startPoint x: 786, startPoint y: 223, endPoint x: 337, endPoint y: 218, distance: 449.2
click at [336, 218] on div "Question 08/24 Match the word to the vocabulary tier that makes the most sense:…" at bounding box center [567, 342] width 679 height 476
copy span "Match the word to the vocabulary tier that makes the most sense: anaphylaxis"
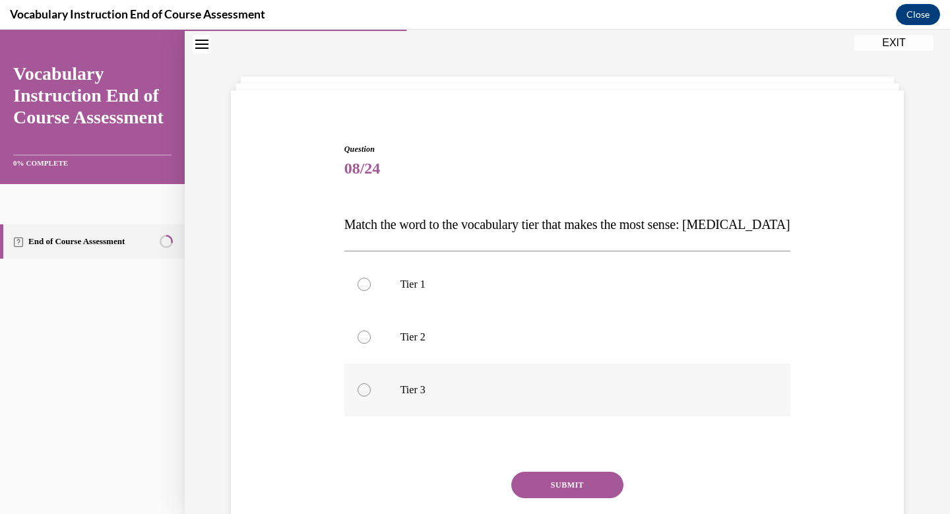
click at [364, 388] on div at bounding box center [363, 389] width 13 height 13
click at [364, 388] on input "Tier 3" at bounding box center [363, 389] width 13 height 13
radio input "true"
click at [576, 485] on button "SUBMIT" at bounding box center [567, 485] width 112 height 26
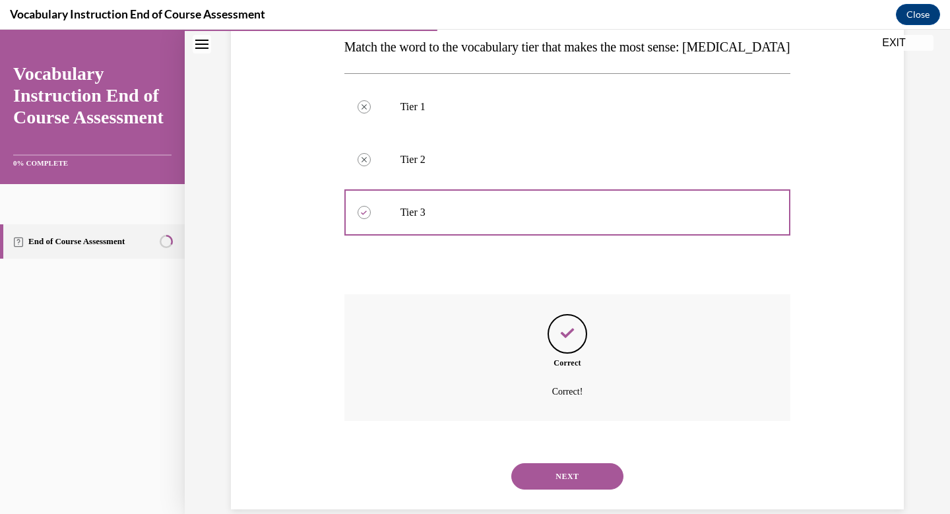
scroll to position [239, 0]
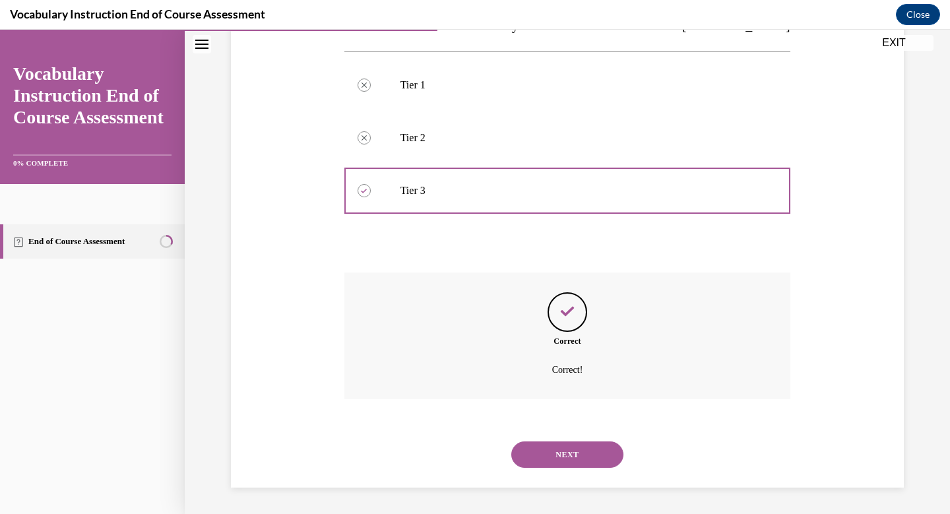
click at [572, 454] on button "NEXT" at bounding box center [567, 454] width 112 height 26
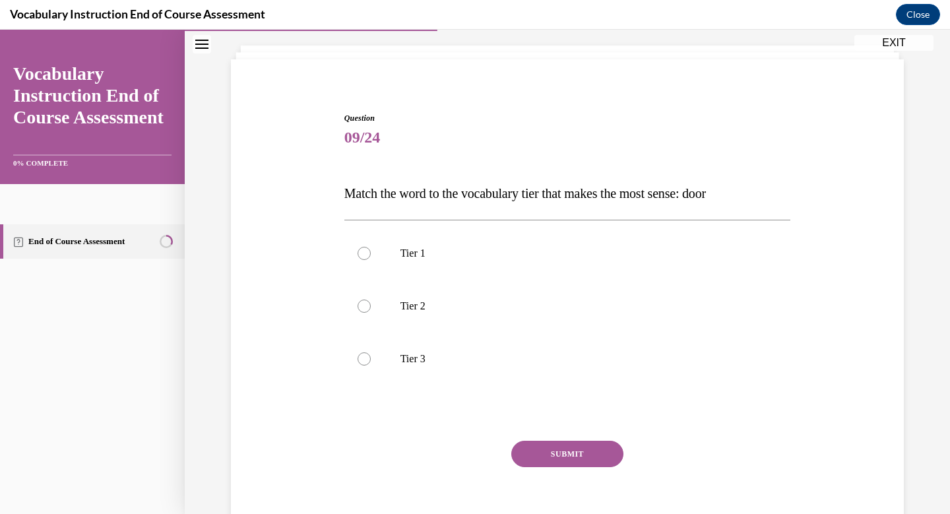
scroll to position [40, 0]
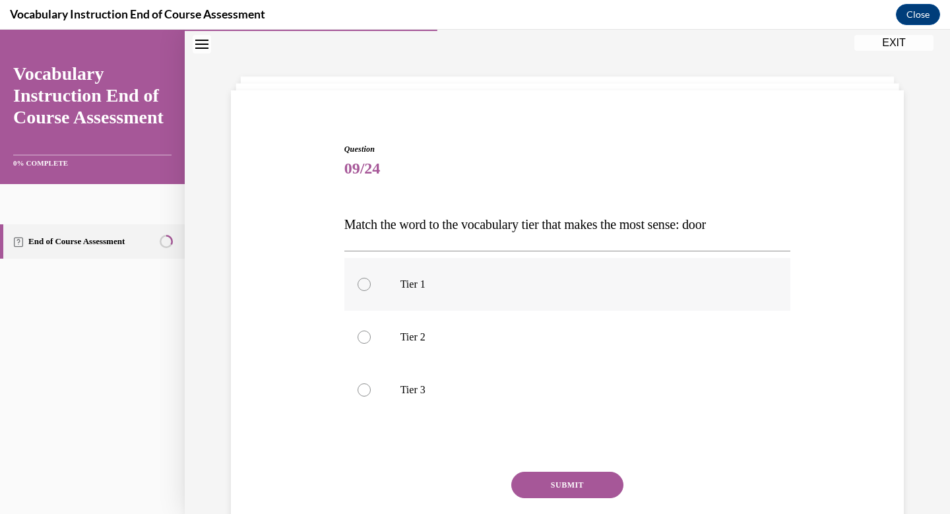
click at [364, 286] on div at bounding box center [363, 284] width 13 height 13
click at [364, 286] on input "Tier 1" at bounding box center [363, 284] width 13 height 13
radio input "true"
click at [548, 495] on button "SUBMIT" at bounding box center [567, 485] width 112 height 26
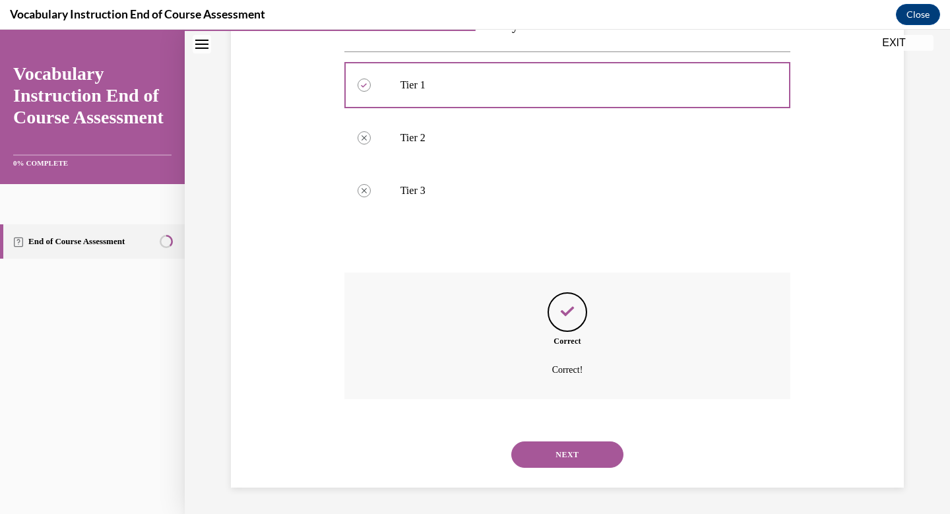
click at [581, 450] on button "NEXT" at bounding box center [567, 454] width 112 height 26
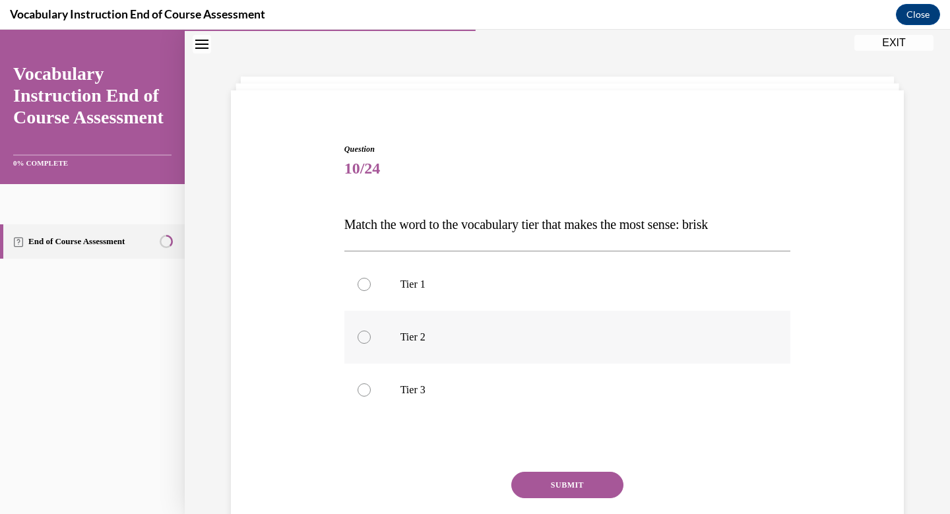
click at [368, 337] on div at bounding box center [363, 336] width 13 height 13
click at [368, 337] on input "Tier 2" at bounding box center [363, 336] width 13 height 13
radio input "true"
click at [561, 479] on button "SUBMIT" at bounding box center [567, 485] width 112 height 26
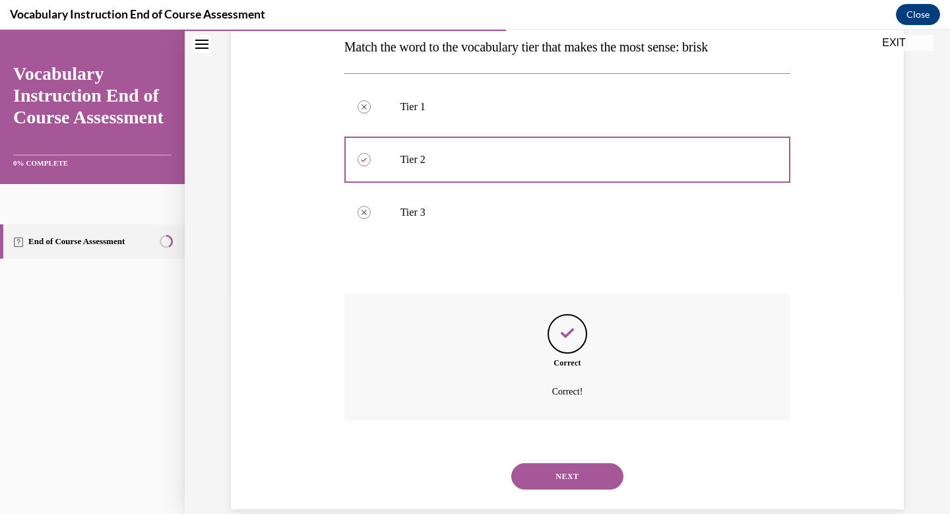
scroll to position [239, 0]
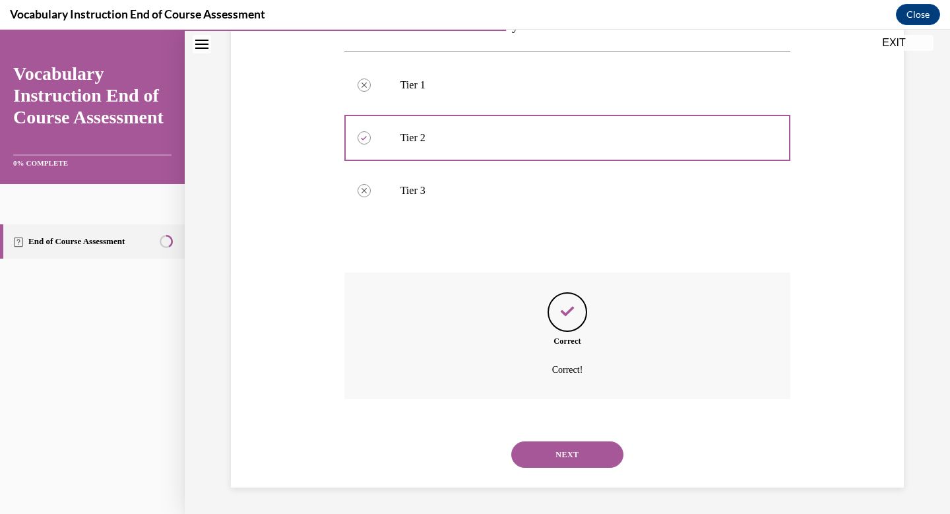
click at [561, 454] on button "NEXT" at bounding box center [567, 454] width 112 height 26
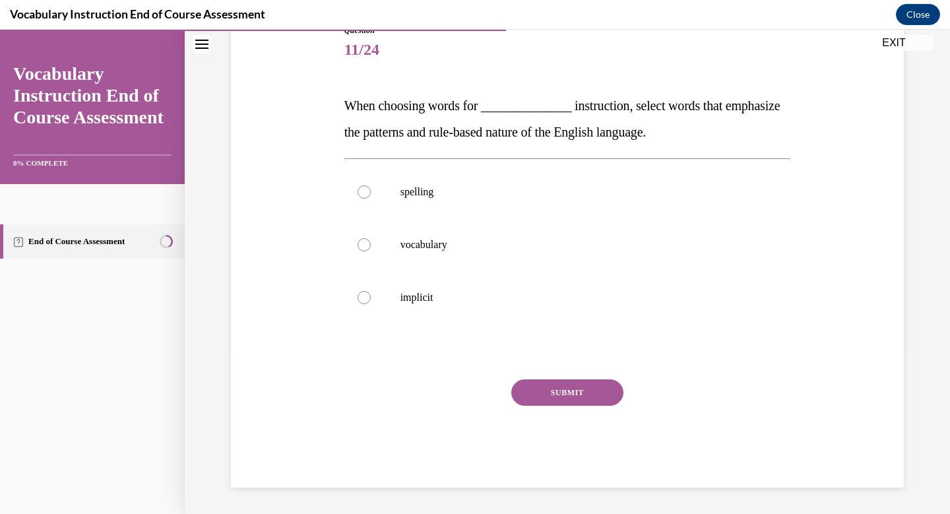
scroll to position [146, 0]
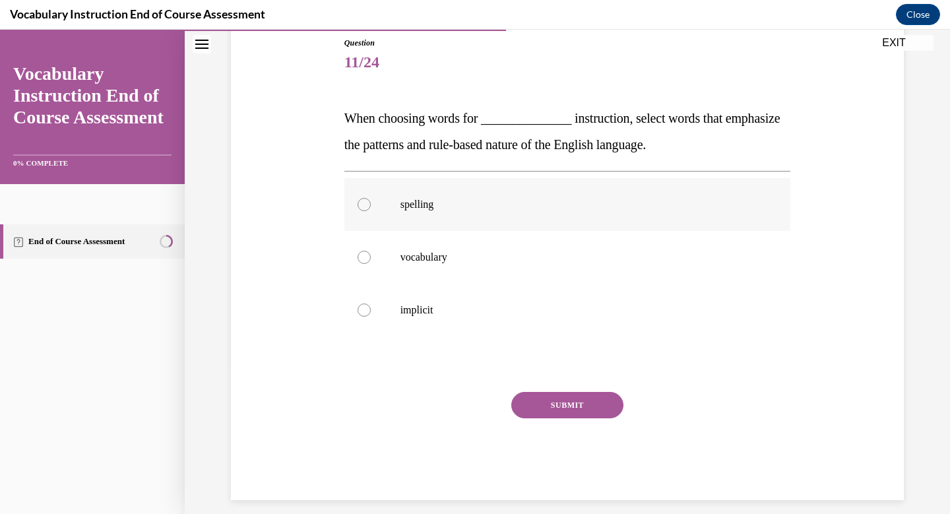
click at [363, 203] on div at bounding box center [363, 204] width 13 height 13
click at [363, 203] on input "spelling" at bounding box center [363, 204] width 13 height 13
radio input "true"
click at [563, 398] on button "SUBMIT" at bounding box center [567, 405] width 112 height 26
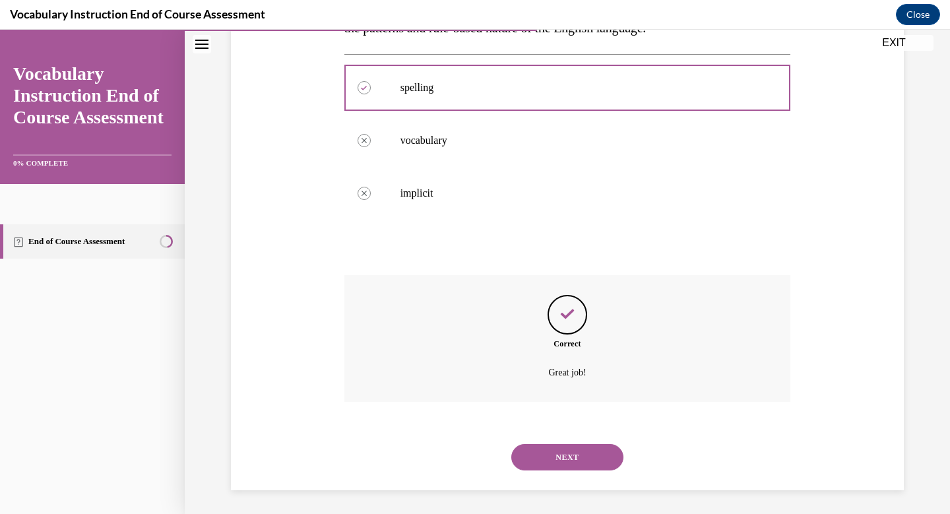
scroll to position [266, 0]
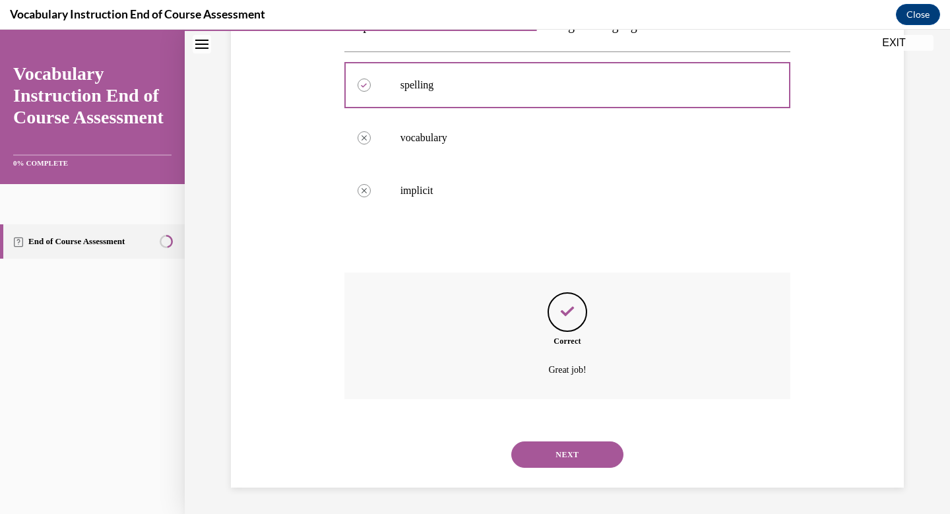
click at [569, 448] on button "NEXT" at bounding box center [567, 454] width 112 height 26
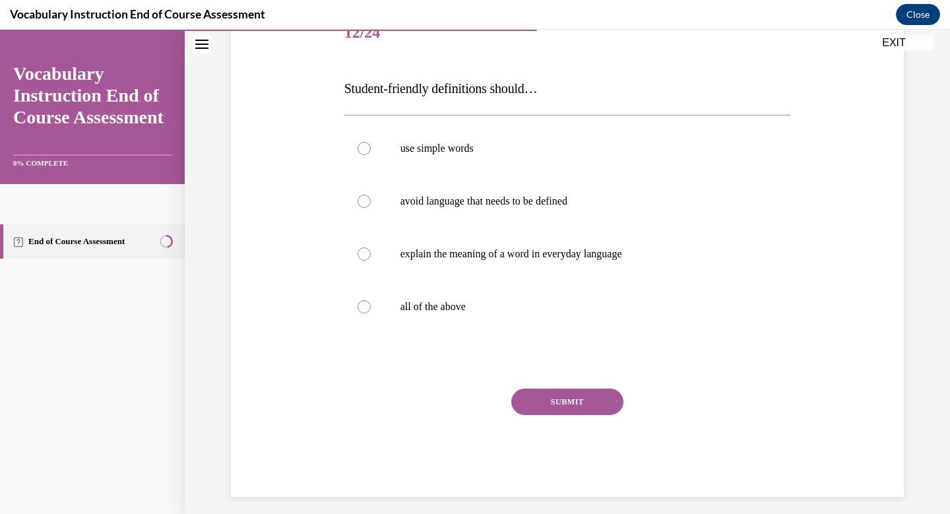
scroll to position [174, 0]
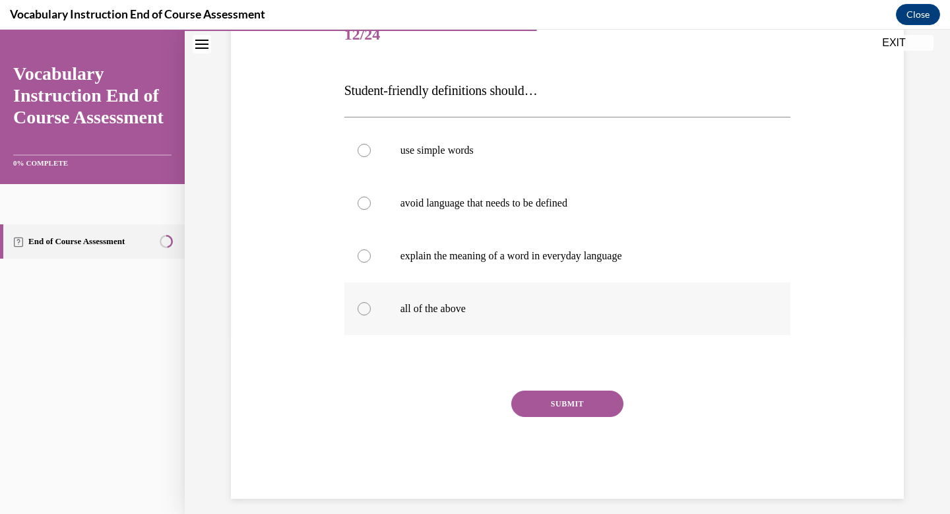
click at [355, 304] on label "all of the above" at bounding box center [567, 308] width 447 height 53
click at [357, 304] on input "all of the above" at bounding box center [363, 308] width 13 height 13
radio input "true"
click at [549, 399] on button "SUBMIT" at bounding box center [567, 403] width 112 height 26
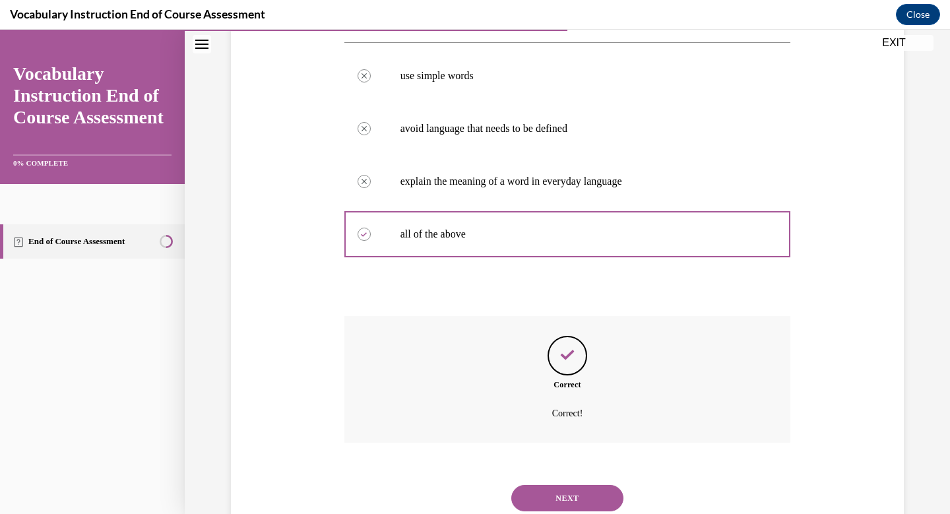
scroll to position [292, 0]
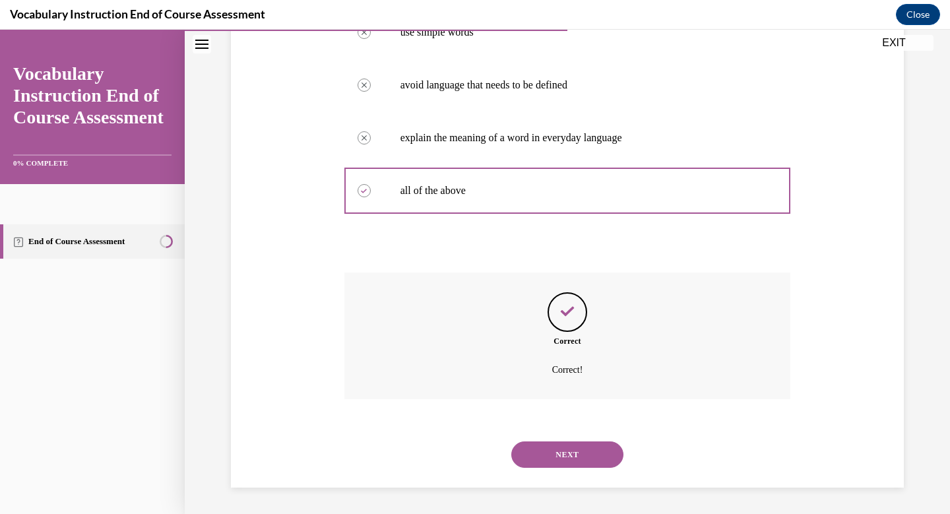
click at [569, 456] on button "NEXT" at bounding box center [567, 454] width 112 height 26
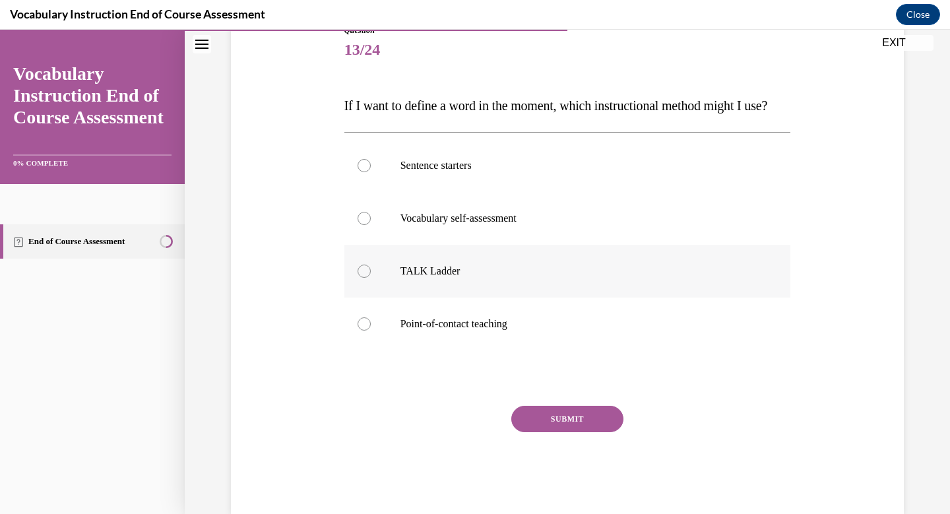
scroll to position [155, 0]
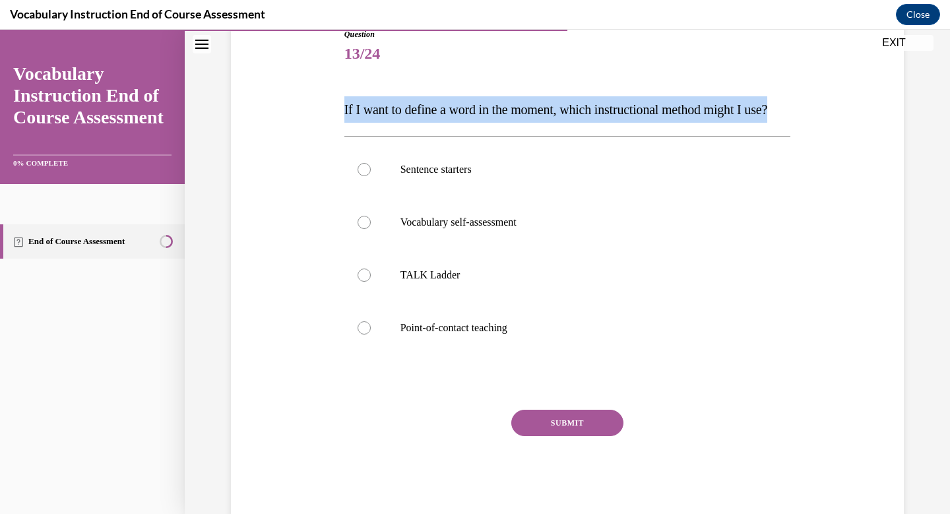
drag, startPoint x: 375, startPoint y: 142, endPoint x: 332, endPoint y: 106, distance: 56.2
click at [332, 106] on div "Question 13/24 If I want to define a word in the moment, which instructional me…" at bounding box center [567, 253] width 679 height 529
copy span "If I want to define a word in the moment, which instructional method might I us…"
click at [364, 334] on div at bounding box center [363, 327] width 13 height 13
click at [364, 334] on input "Point-of-contact teaching" at bounding box center [363, 327] width 13 height 13
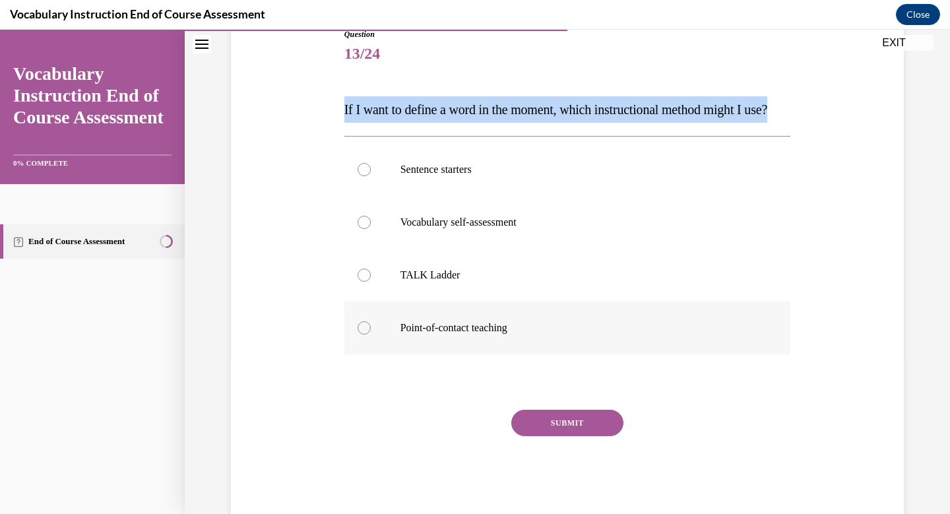
radio input "true"
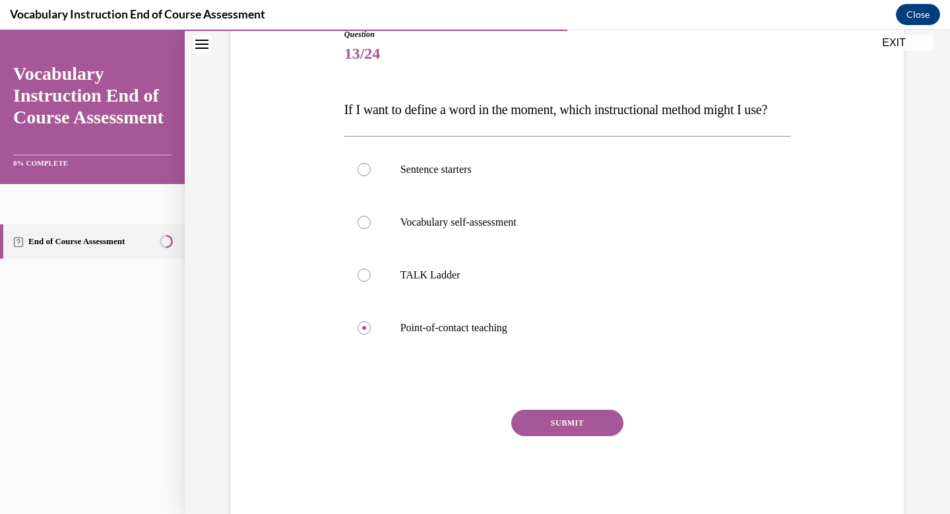
click at [569, 436] on button "SUBMIT" at bounding box center [567, 423] width 112 height 26
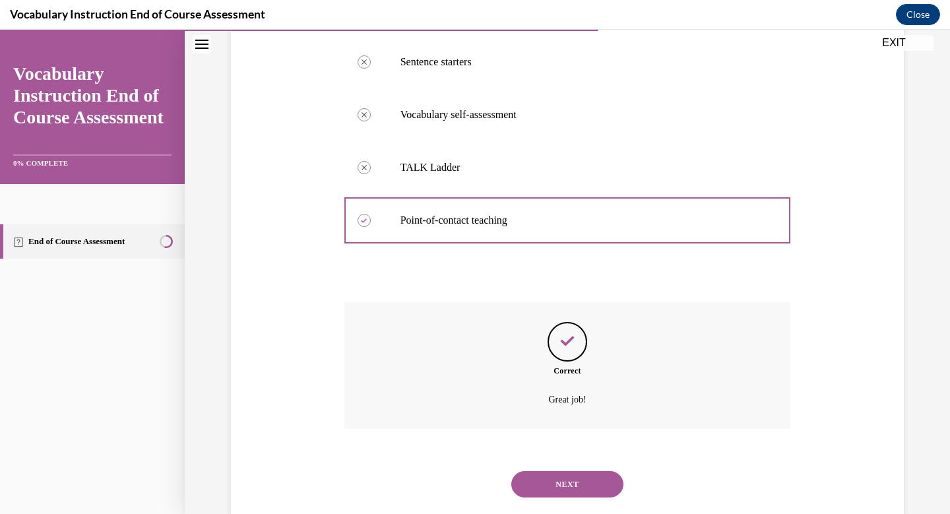
scroll to position [319, 0]
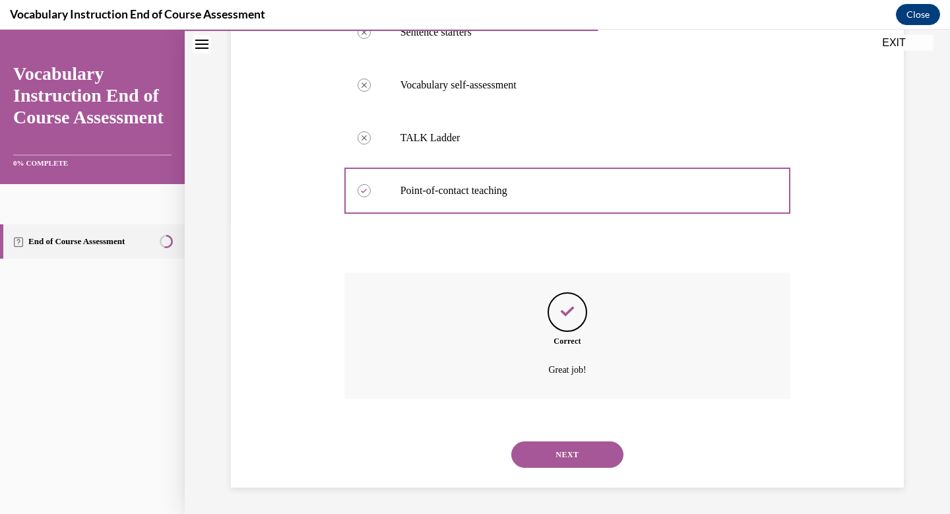
click at [570, 458] on button "NEXT" at bounding box center [567, 454] width 112 height 26
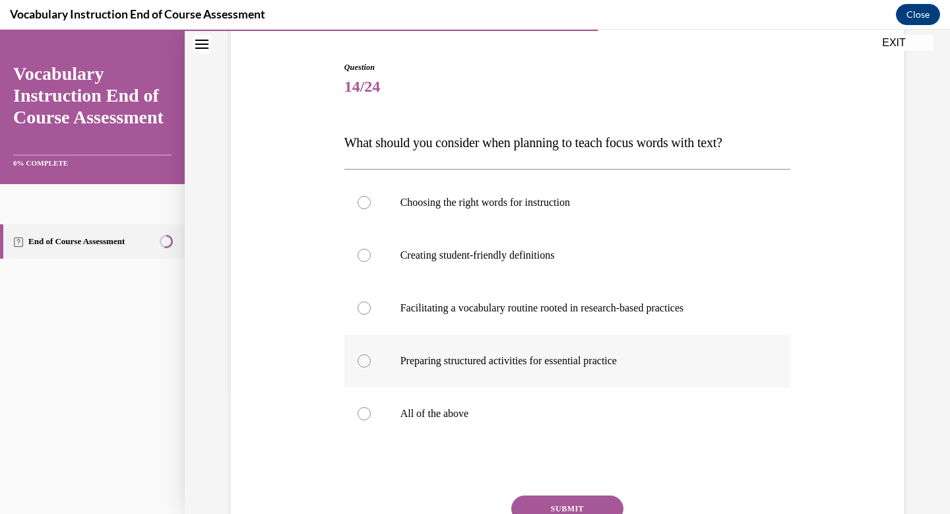
scroll to position [141, 0]
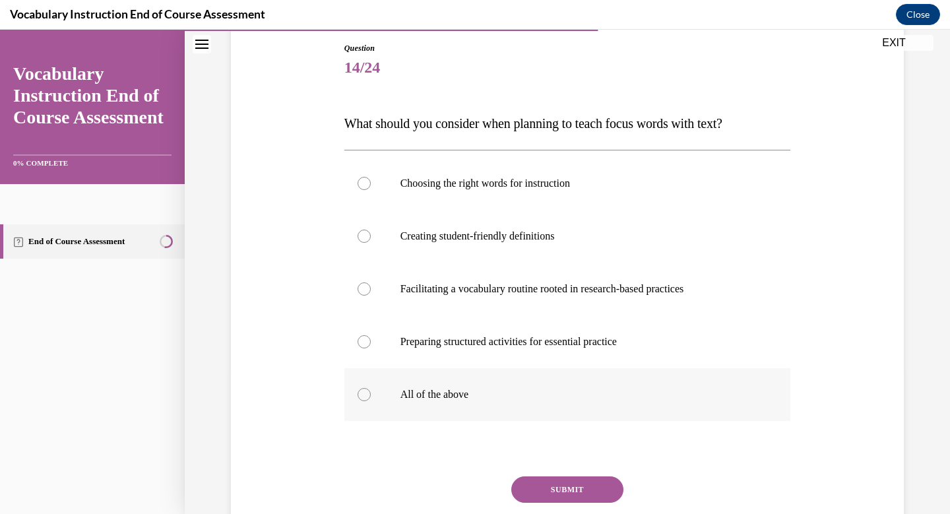
click at [363, 394] on div at bounding box center [363, 394] width 13 height 13
click at [363, 394] on input "All of the above" at bounding box center [363, 394] width 13 height 13
radio input "true"
click at [545, 487] on button "SUBMIT" at bounding box center [567, 489] width 112 height 26
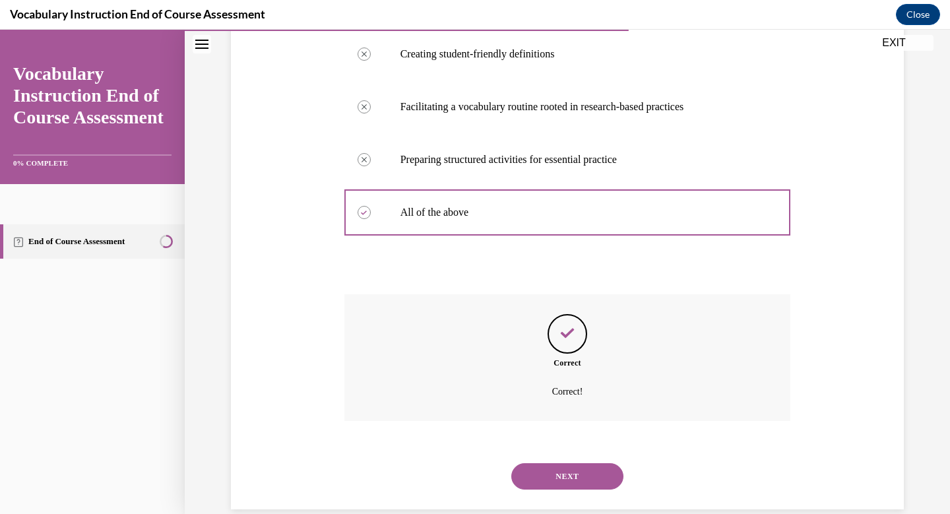
scroll to position [345, 0]
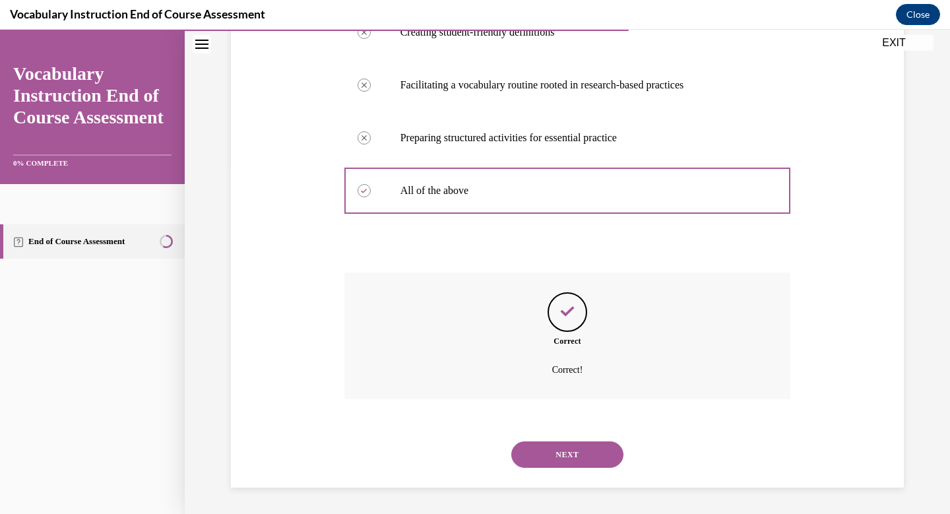
click at [568, 454] on button "NEXT" at bounding box center [567, 454] width 112 height 26
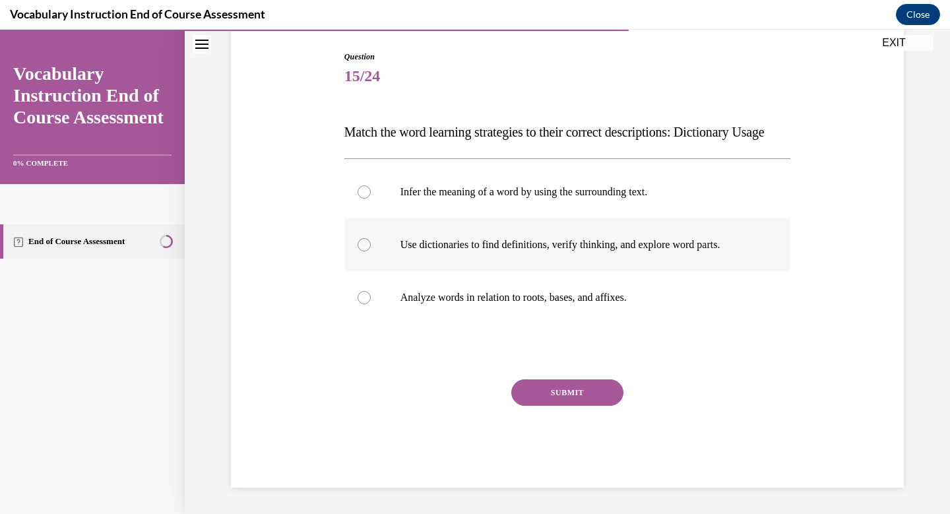
click at [371, 254] on label "Use dictionaries to find definitions, verify thinking, and explore word parts." at bounding box center [567, 244] width 447 height 53
click at [371, 251] on input "Use dictionaries to find definitions, verify thinking, and explore word parts." at bounding box center [363, 244] width 13 height 13
radio input "true"
click at [590, 396] on button "SUBMIT" at bounding box center [567, 392] width 112 height 26
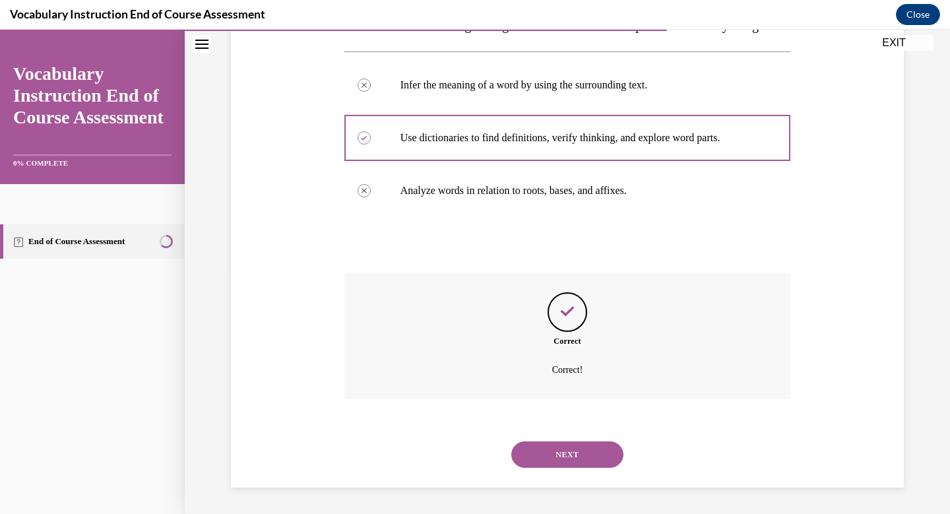
click at [572, 456] on button "NEXT" at bounding box center [567, 454] width 112 height 26
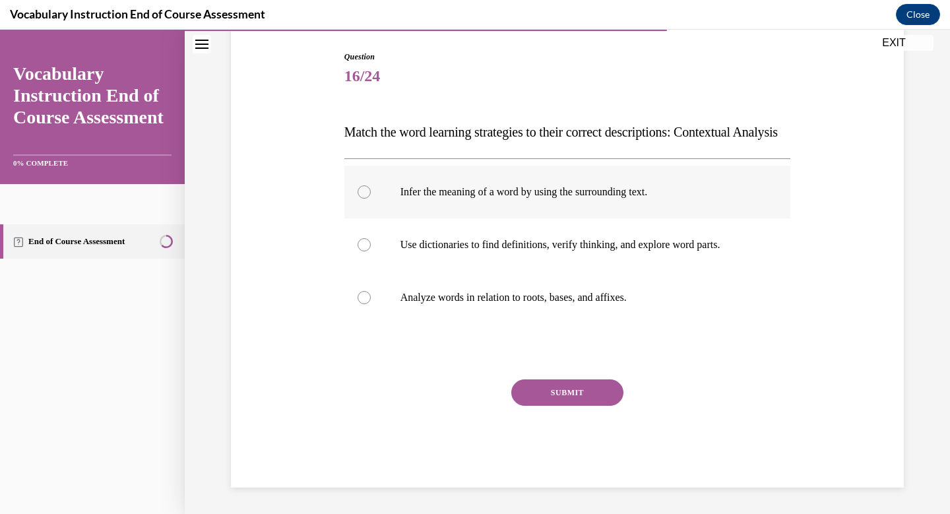
click at [364, 199] on div at bounding box center [363, 191] width 13 height 13
click at [364, 199] on input "Infer the meaning of a word by using the surrounding text." at bounding box center [363, 191] width 13 height 13
radio input "true"
click at [566, 400] on button "SUBMIT" at bounding box center [567, 392] width 112 height 26
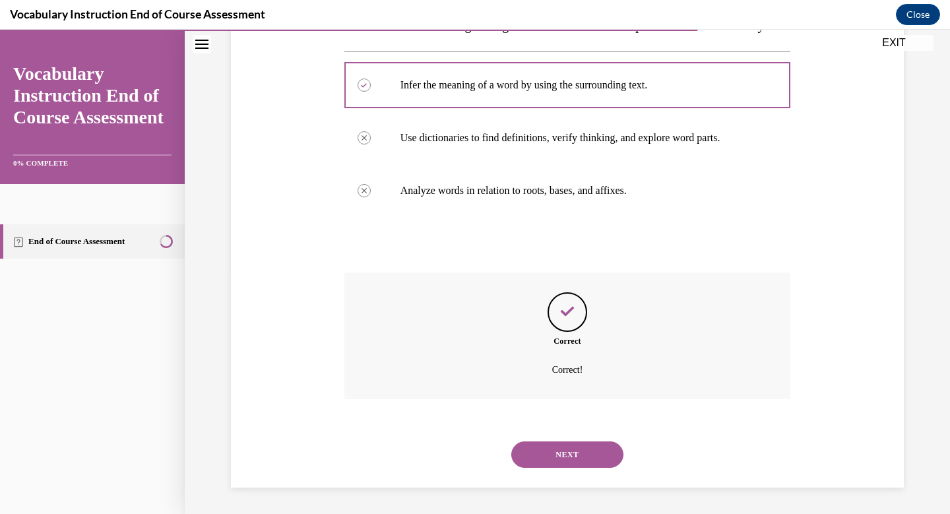
click at [572, 450] on button "NEXT" at bounding box center [567, 454] width 112 height 26
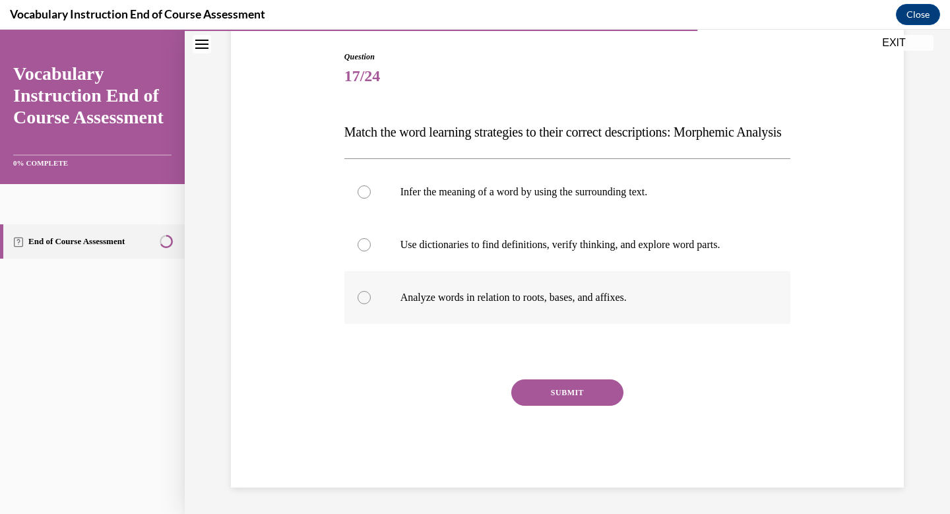
click at [367, 312] on label "Analyze words in relation to roots, bases, and affixes." at bounding box center [567, 297] width 447 height 53
click at [367, 304] on input "Analyze words in relation to roots, bases, and affixes." at bounding box center [363, 297] width 13 height 13
radio input "true"
click at [553, 391] on button "SUBMIT" at bounding box center [567, 392] width 112 height 26
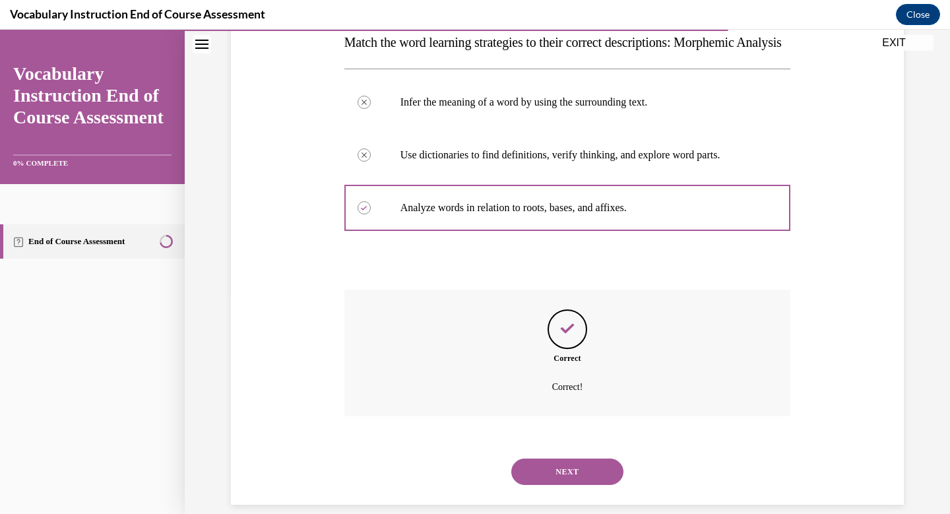
scroll to position [266, 0]
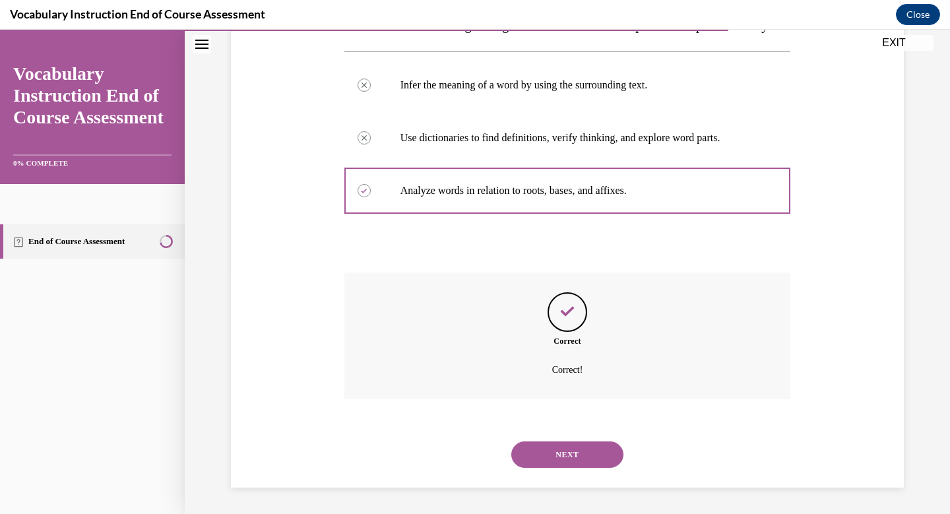
click at [571, 454] on button "NEXT" at bounding box center [567, 454] width 112 height 26
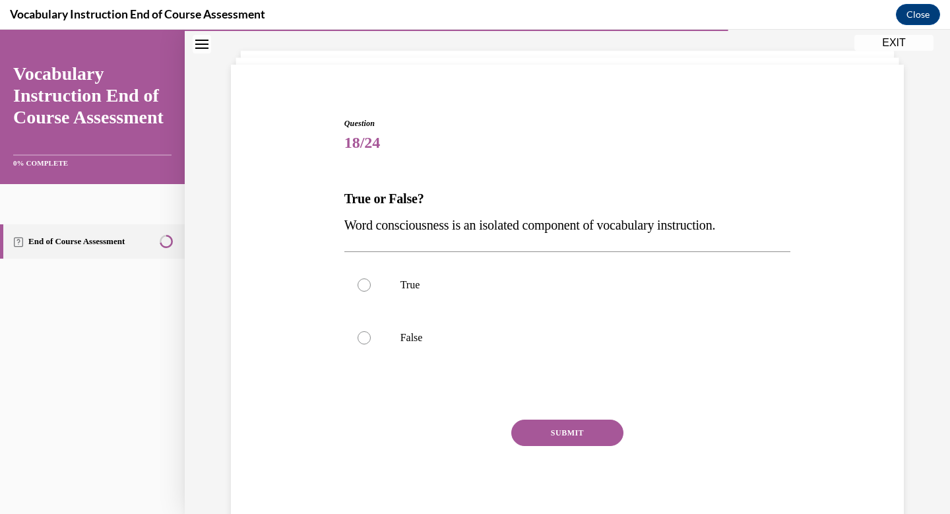
scroll to position [40, 0]
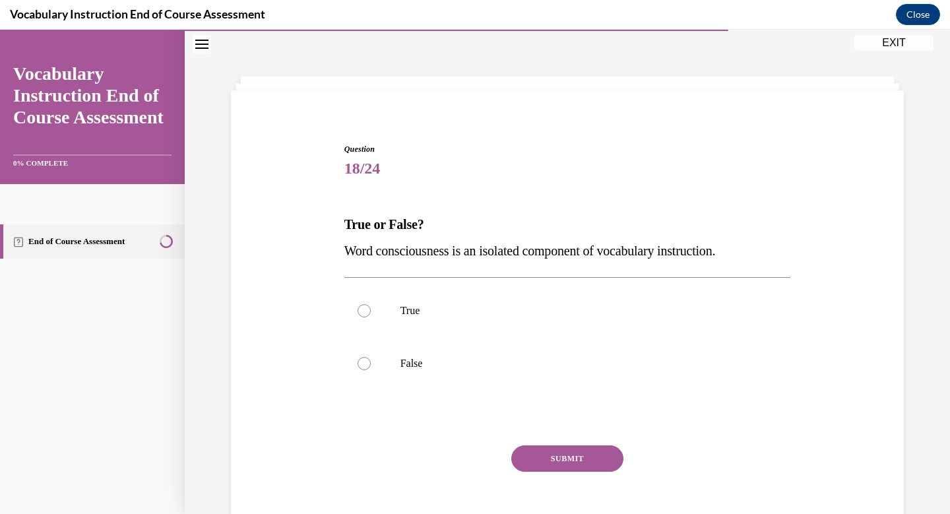
drag, startPoint x: 756, startPoint y: 259, endPoint x: 317, endPoint y: 238, distance: 439.1
click at [317, 238] on div "Question 18/24 True or False? Word consciousness is an isolated component of vo…" at bounding box center [567, 329] width 679 height 450
copy span "Word consciousness is an isolated component of vocabulary instruction."
click at [363, 365] on div at bounding box center [363, 363] width 13 height 13
click at [363, 365] on input "False" at bounding box center [363, 363] width 13 height 13
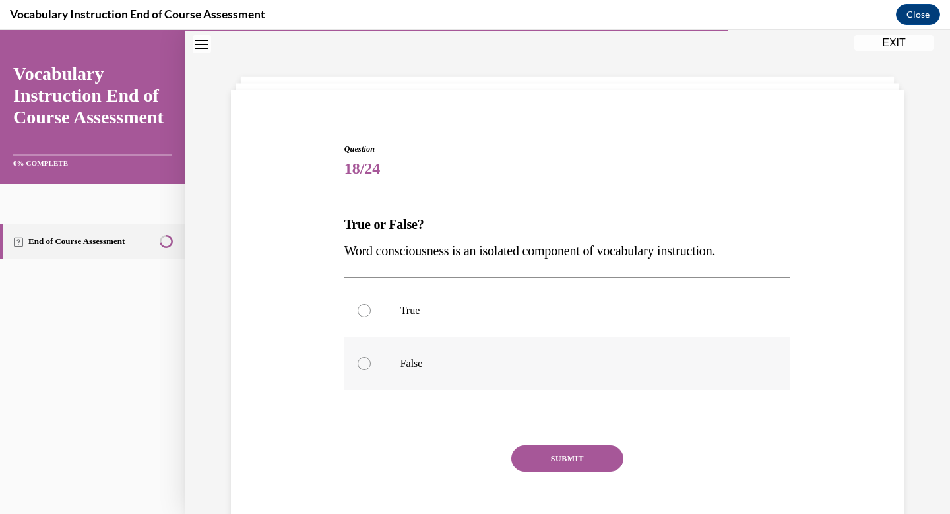
radio input "true"
click at [541, 448] on button "SUBMIT" at bounding box center [567, 458] width 112 height 26
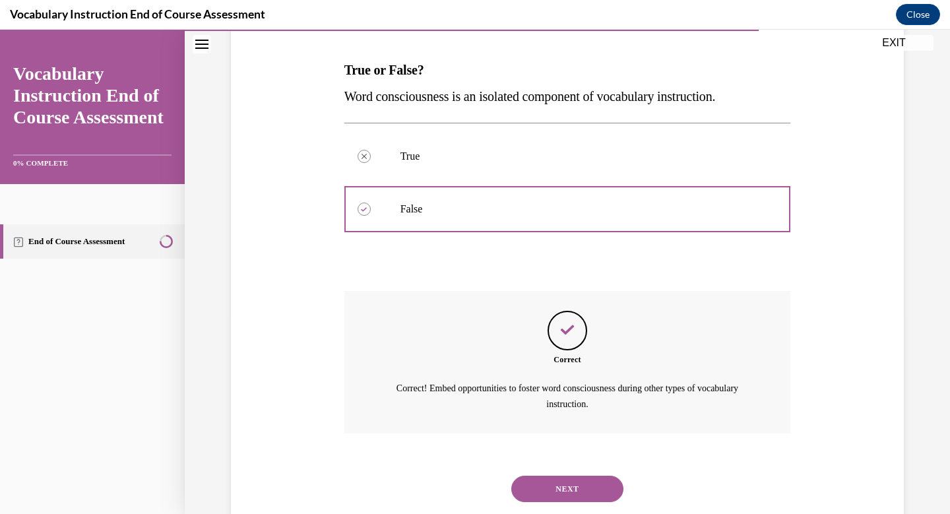
scroll to position [228, 0]
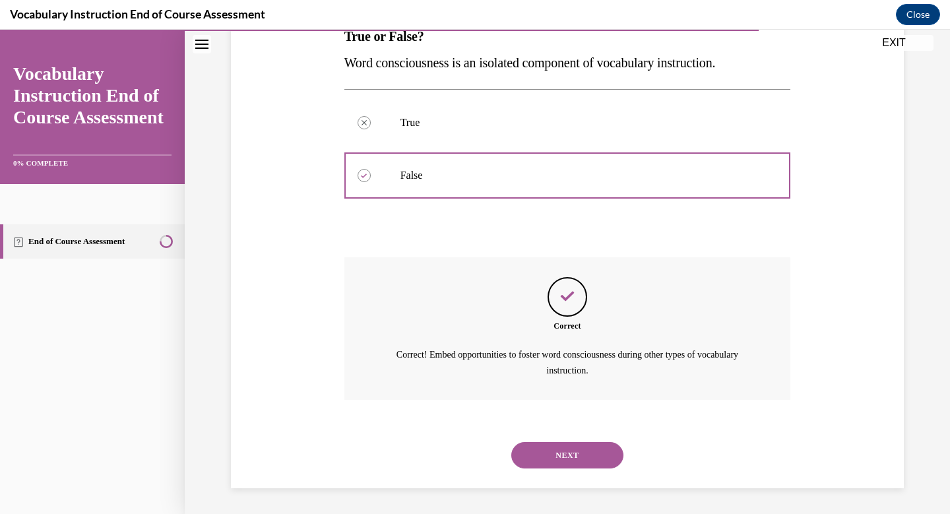
click at [563, 456] on button "NEXT" at bounding box center [567, 455] width 112 height 26
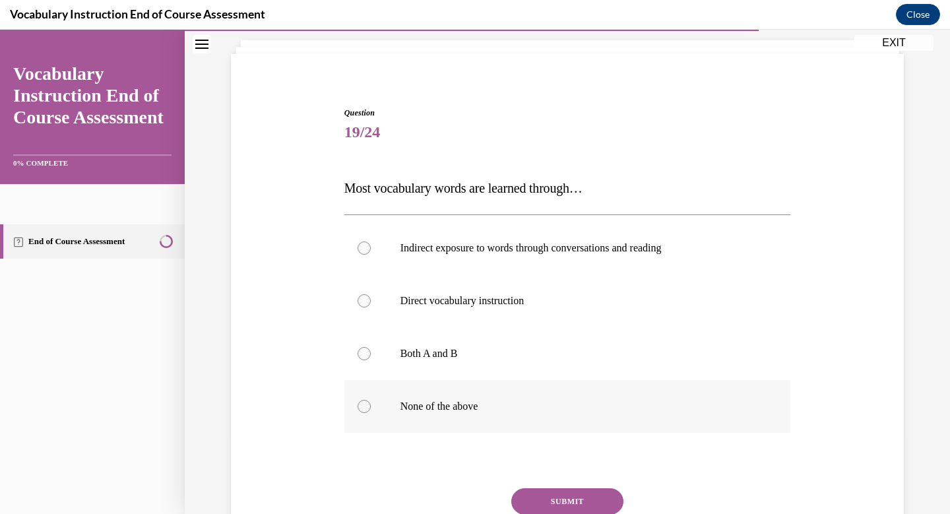
scroll to position [78, 0]
click at [367, 240] on label "Indirect exposure to words through conversations and reading" at bounding box center [567, 246] width 447 height 53
click at [367, 240] on input "Indirect exposure to words through conversations and reading" at bounding box center [363, 246] width 13 height 13
radio input "true"
click at [555, 497] on button "SUBMIT" at bounding box center [567, 500] width 112 height 26
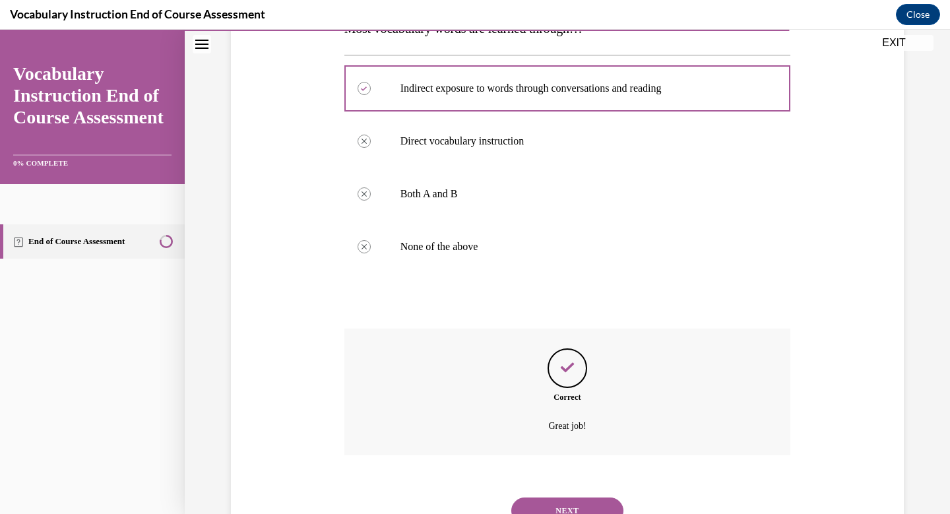
scroll to position [292, 0]
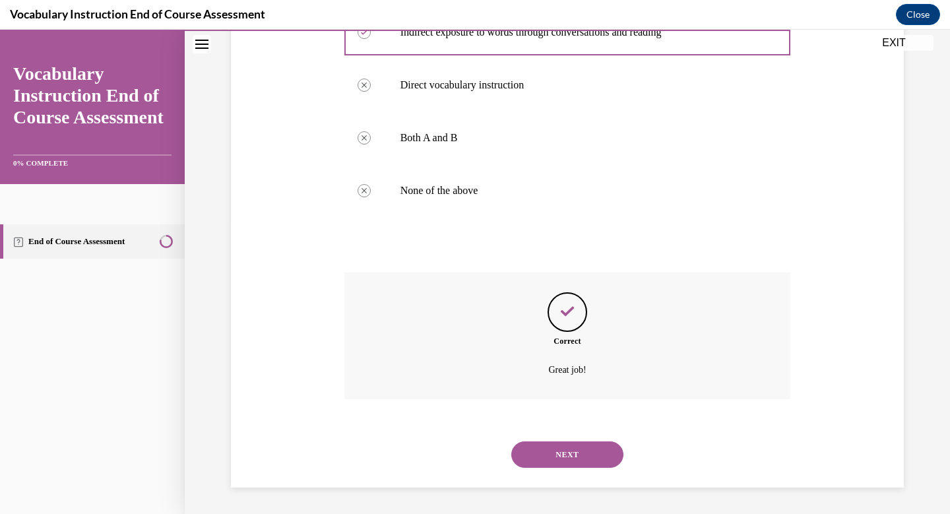
click at [565, 458] on button "NEXT" at bounding box center [567, 454] width 112 height 26
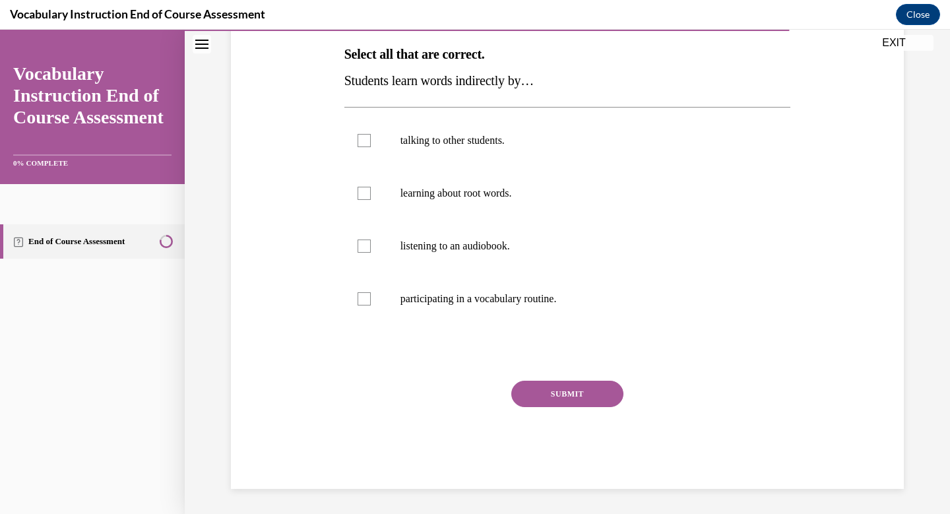
scroll to position [211, 0]
click at [368, 137] on div at bounding box center [363, 139] width 13 height 13
click at [368, 137] on input "talking to other students." at bounding box center [363, 139] width 13 height 13
checkbox input "true"
click at [367, 247] on div at bounding box center [363, 245] width 13 height 13
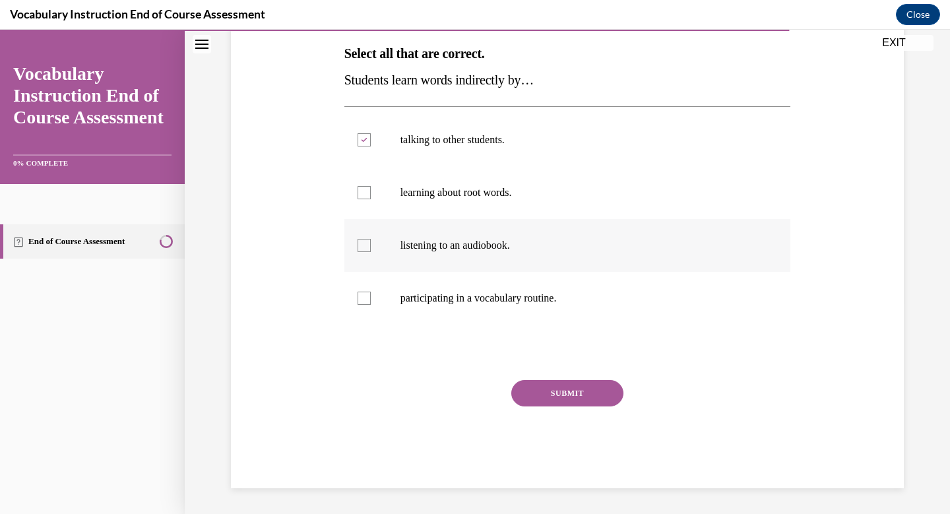
click at [367, 247] on input "listening to an audiobook." at bounding box center [363, 245] width 13 height 13
checkbox input "true"
click at [553, 394] on button "SUBMIT" at bounding box center [567, 393] width 112 height 26
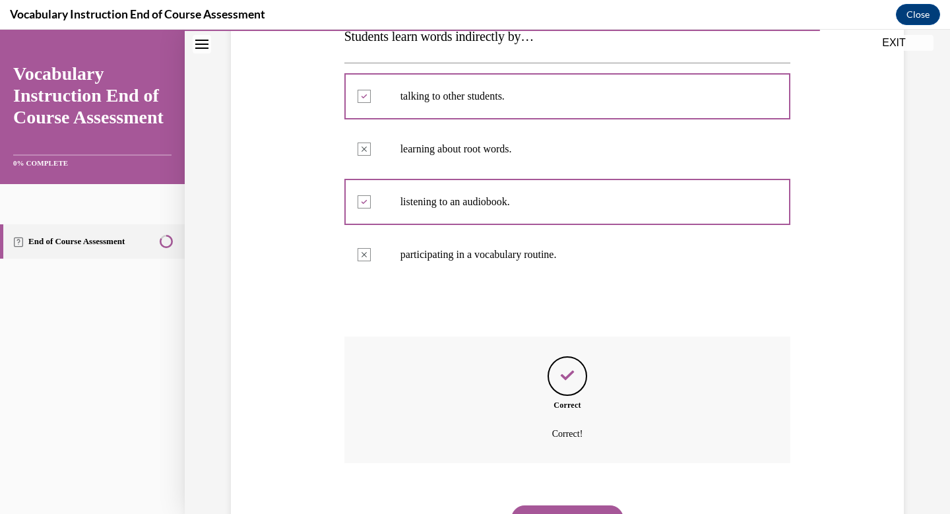
scroll to position [319, 0]
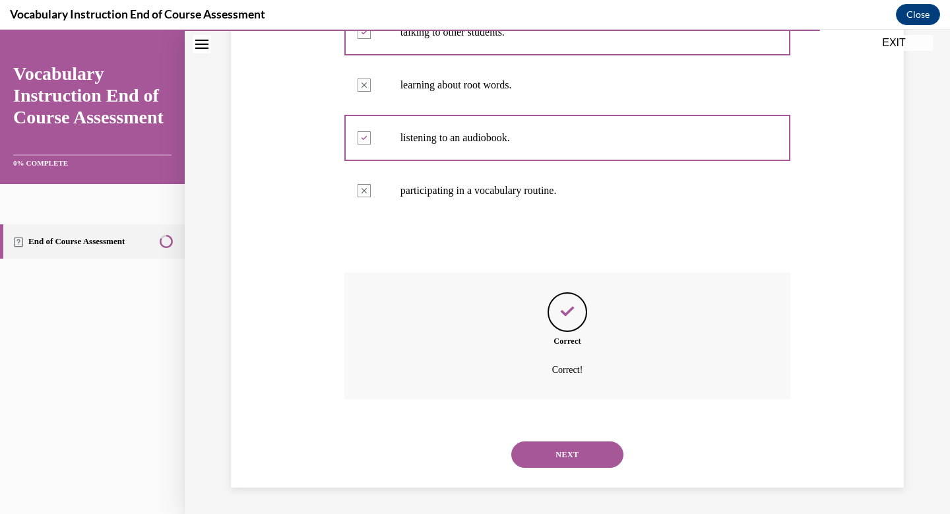
click at [570, 454] on button "NEXT" at bounding box center [567, 454] width 112 height 26
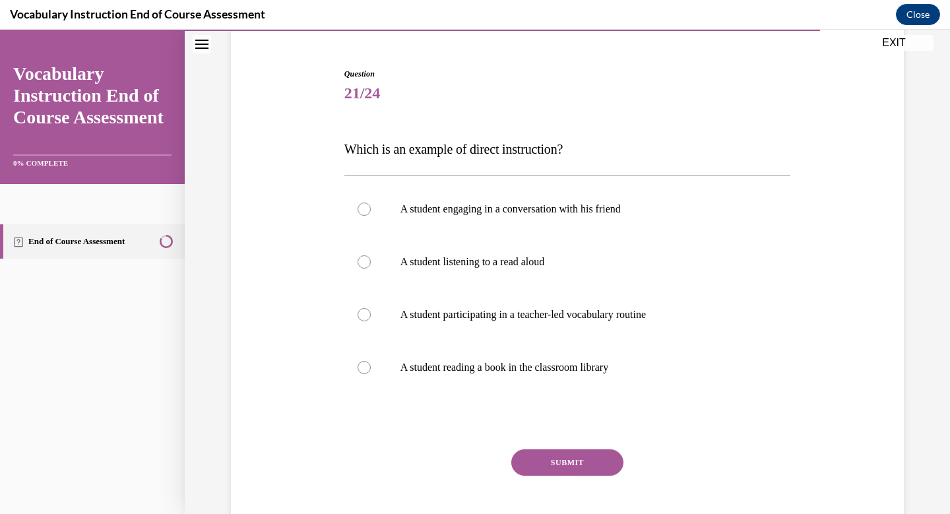
scroll to position [128, 0]
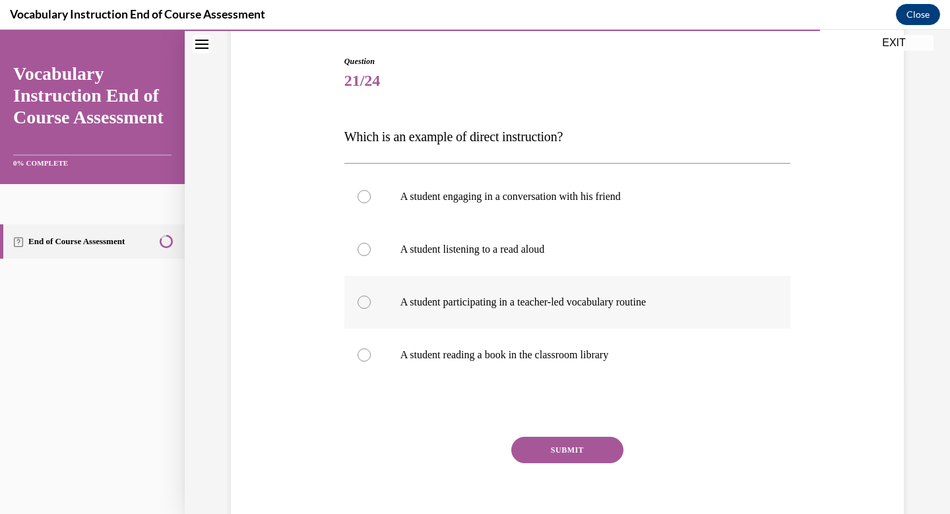
click at [364, 297] on div at bounding box center [363, 301] width 13 height 13
click at [364, 297] on input "A student participating in a teacher-led vocabulary routine" at bounding box center [363, 301] width 13 height 13
radio input "true"
click at [550, 455] on button "SUBMIT" at bounding box center [567, 450] width 112 height 26
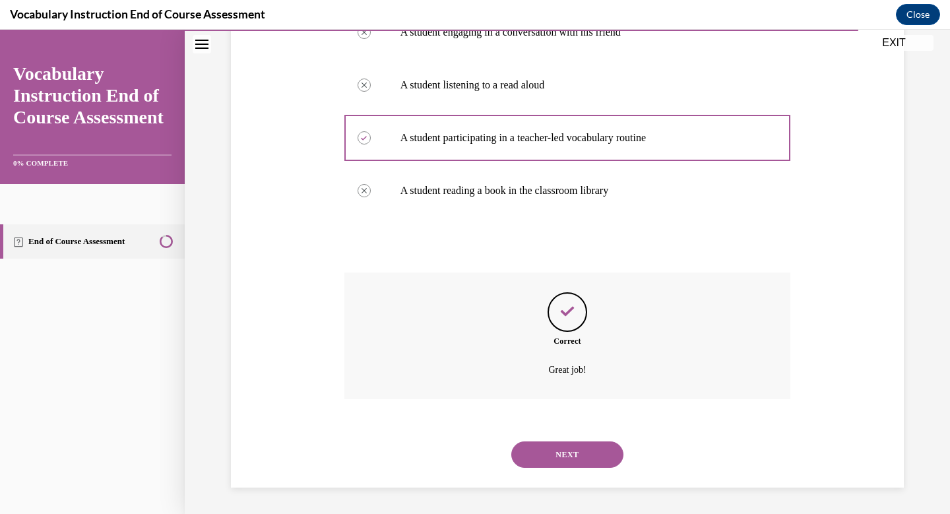
click at [550, 454] on button "NEXT" at bounding box center [567, 454] width 112 height 26
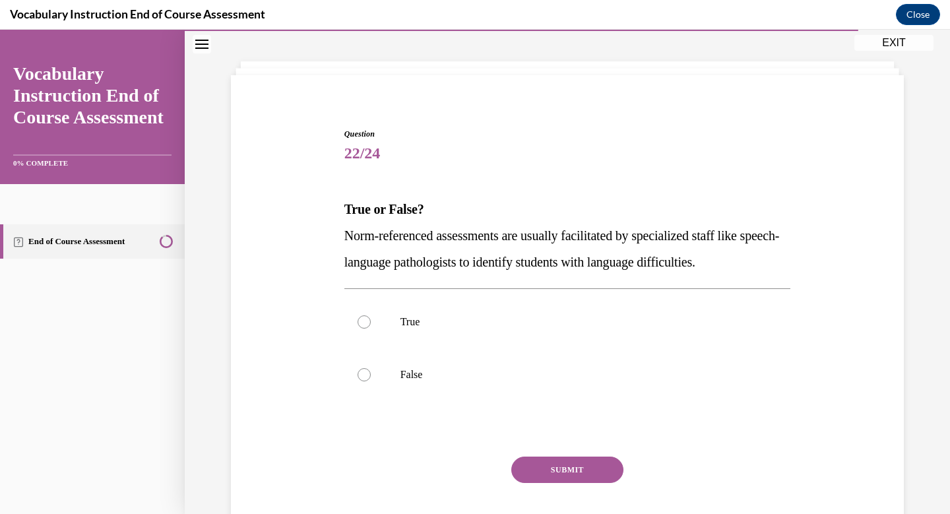
scroll to position [40, 0]
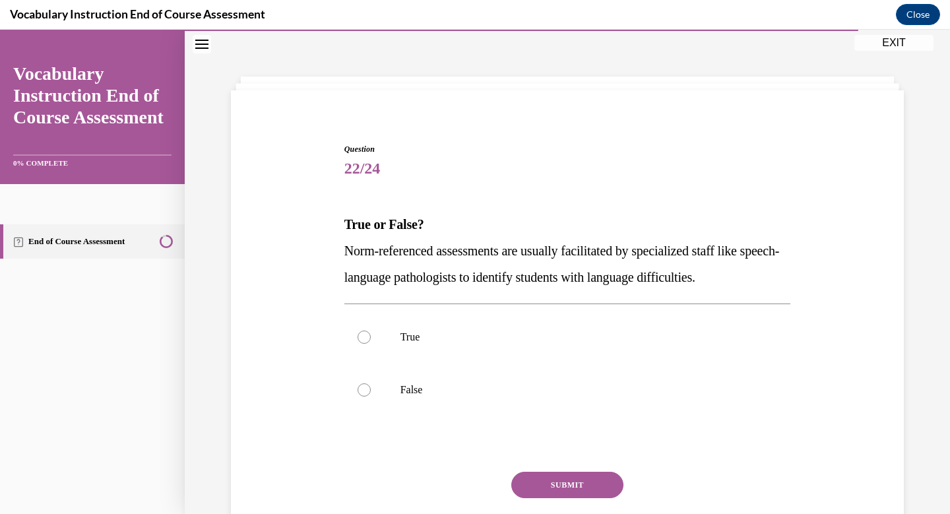
click at [495, 153] on span "Question" at bounding box center [567, 149] width 447 height 12
click at [356, 338] on label "True" at bounding box center [567, 337] width 447 height 53
click at [357, 338] on input "True" at bounding box center [363, 336] width 13 height 13
radio input "true"
click at [555, 489] on button "SUBMIT" at bounding box center [567, 485] width 112 height 26
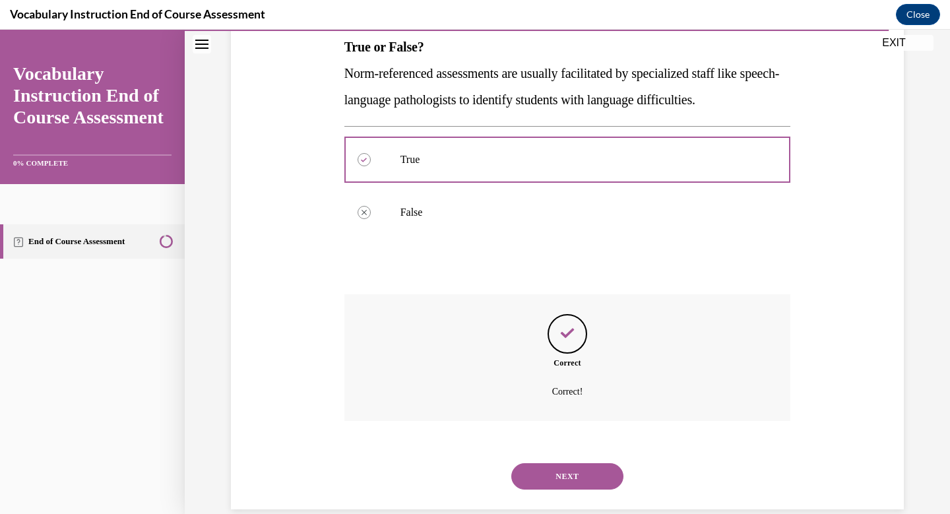
scroll to position [239, 0]
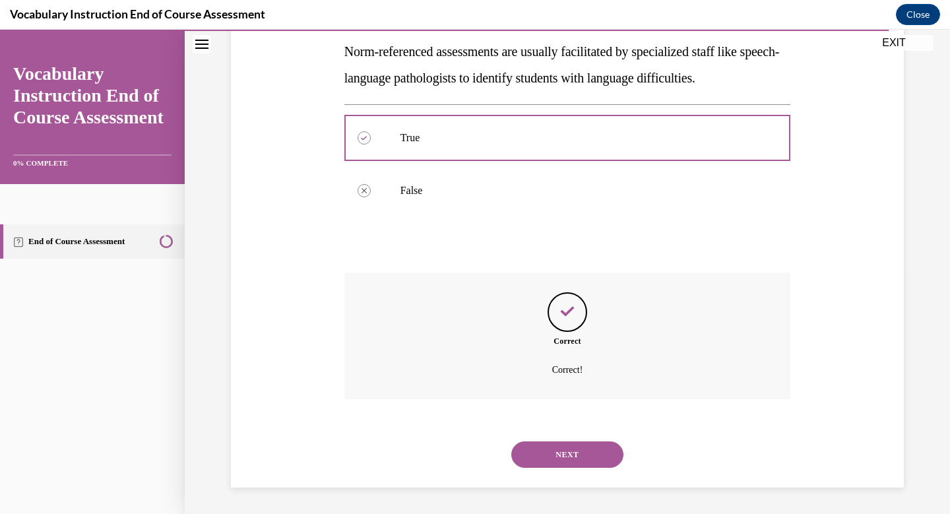
click at [573, 448] on button "NEXT" at bounding box center [567, 454] width 112 height 26
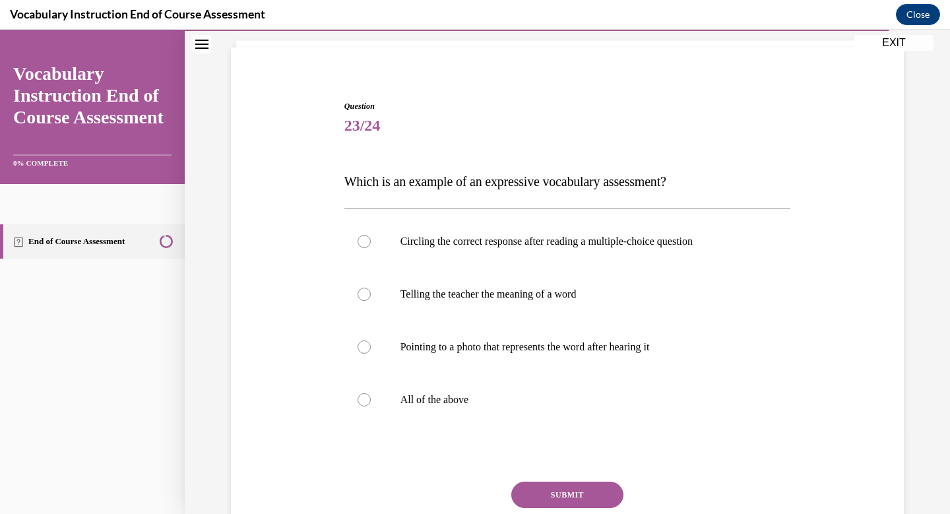
scroll to position [80, 0]
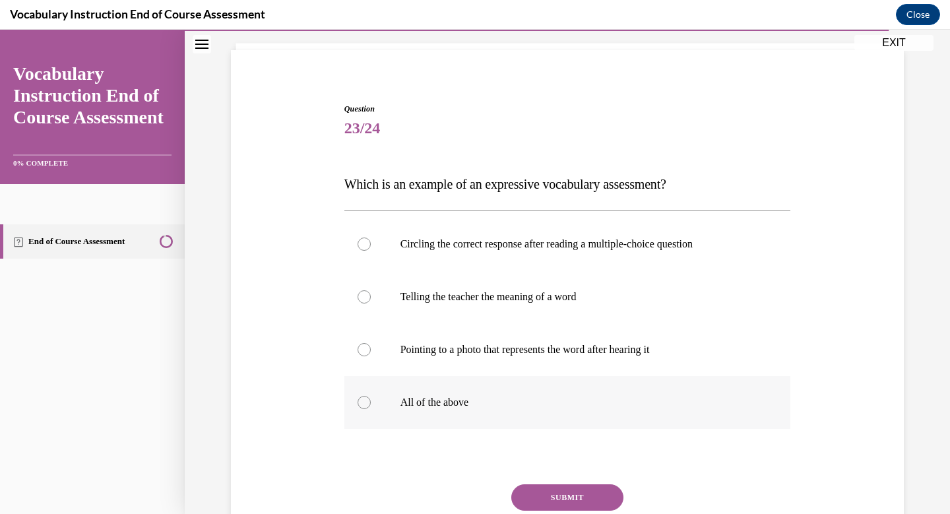
click at [367, 402] on div at bounding box center [363, 402] width 13 height 13
click at [367, 402] on input "All of the above" at bounding box center [363, 402] width 13 height 13
radio input "true"
click at [539, 496] on button "SUBMIT" at bounding box center [567, 497] width 112 height 26
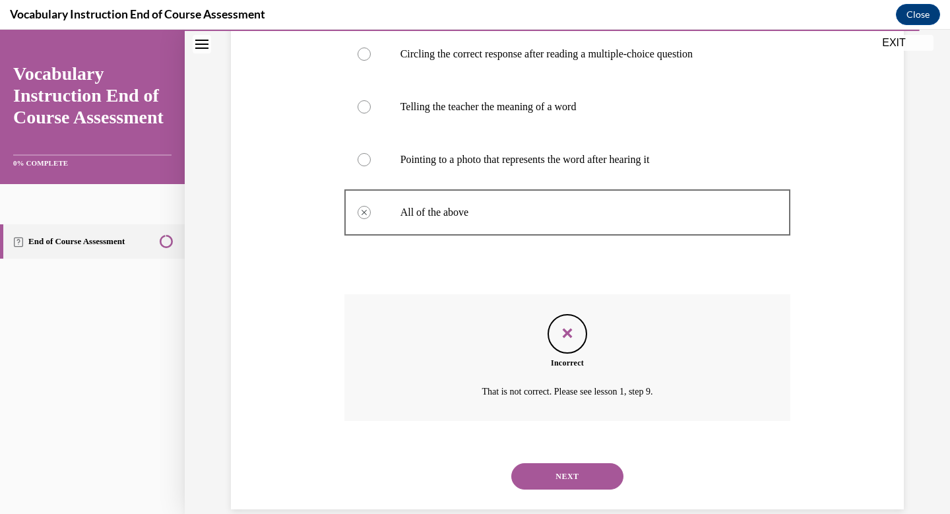
scroll to position [292, 0]
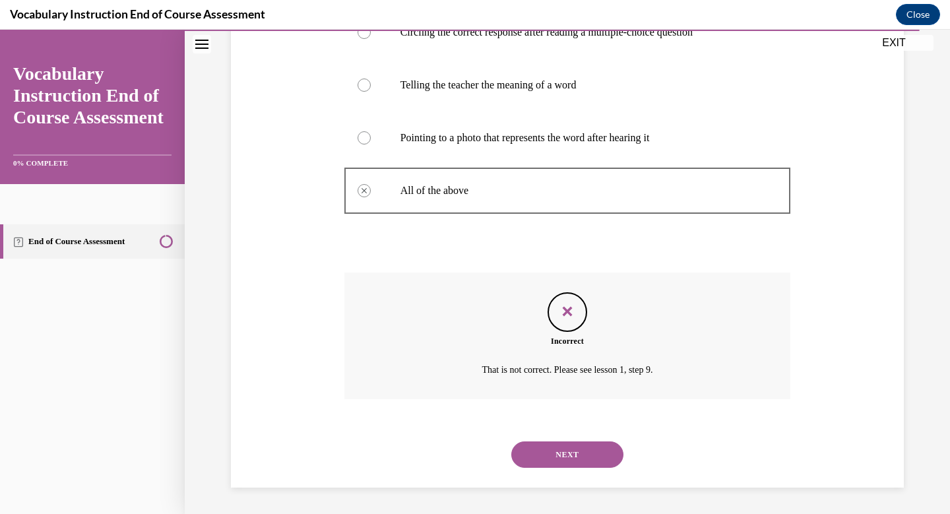
click at [573, 460] on button "NEXT" at bounding box center [567, 454] width 112 height 26
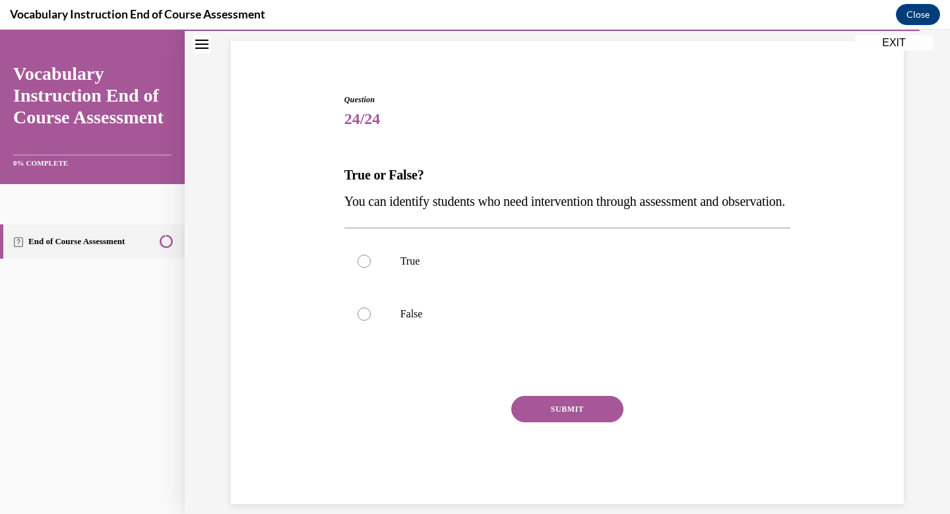
scroll to position [40, 0]
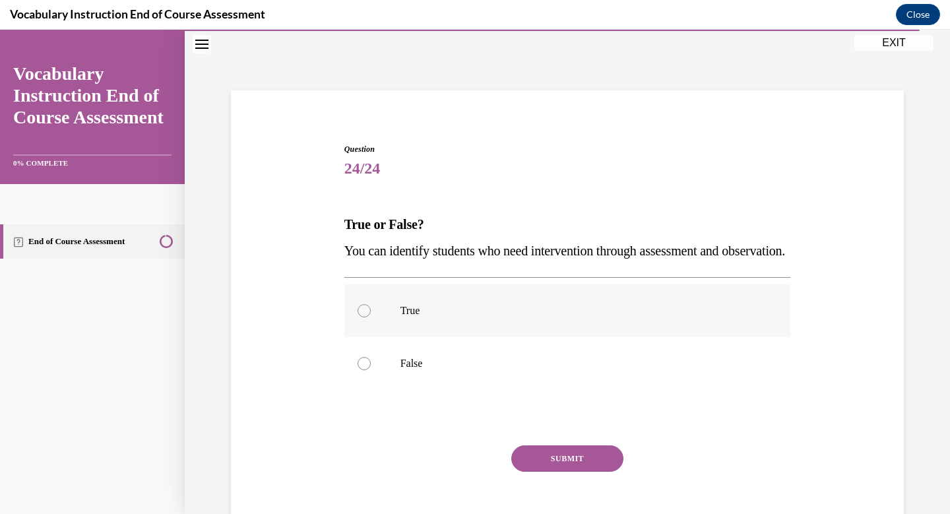
click at [364, 317] on div at bounding box center [363, 310] width 13 height 13
click at [364, 317] on input "True" at bounding box center [363, 310] width 13 height 13
radio input "true"
click at [557, 472] on button "SUBMIT" at bounding box center [567, 458] width 112 height 26
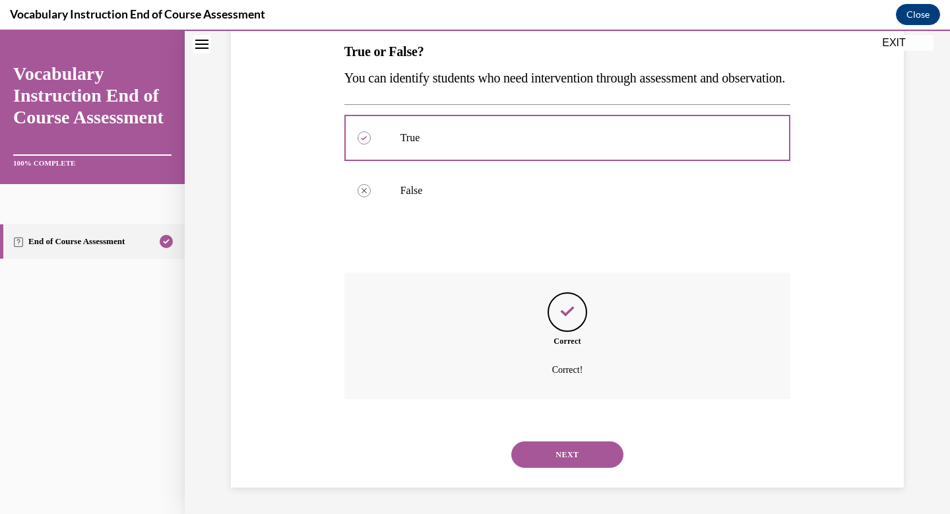
scroll to position [239, 0]
click at [567, 464] on button "NEXT" at bounding box center [567, 454] width 112 height 26
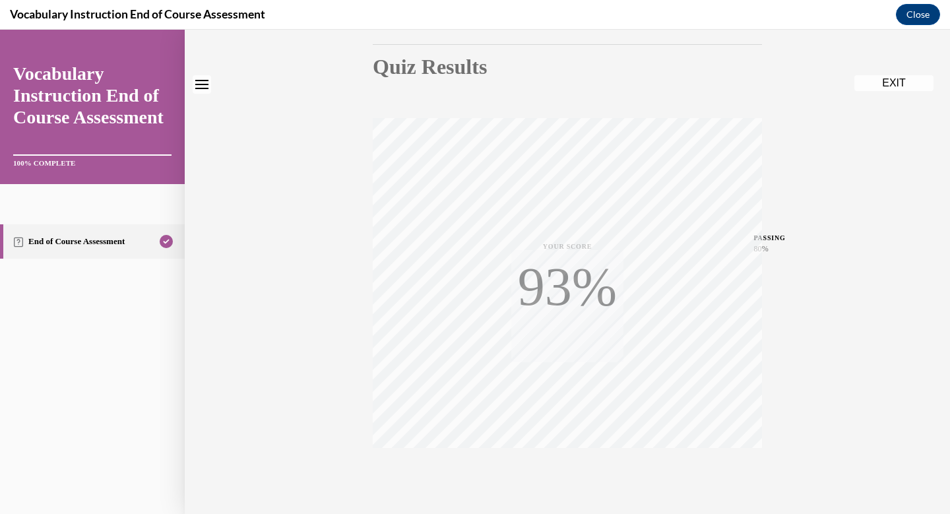
scroll to position [192, 0]
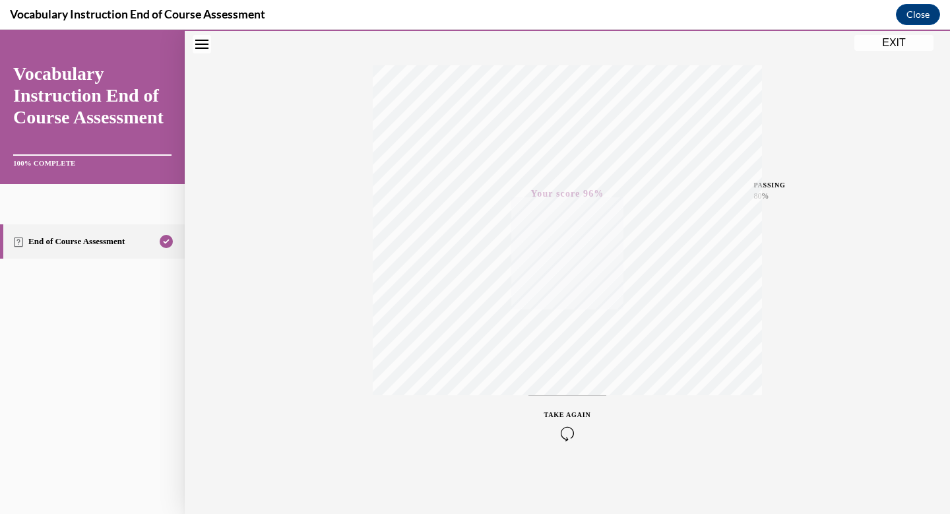
click at [900, 42] on button "EXIT" at bounding box center [893, 43] width 79 height 16
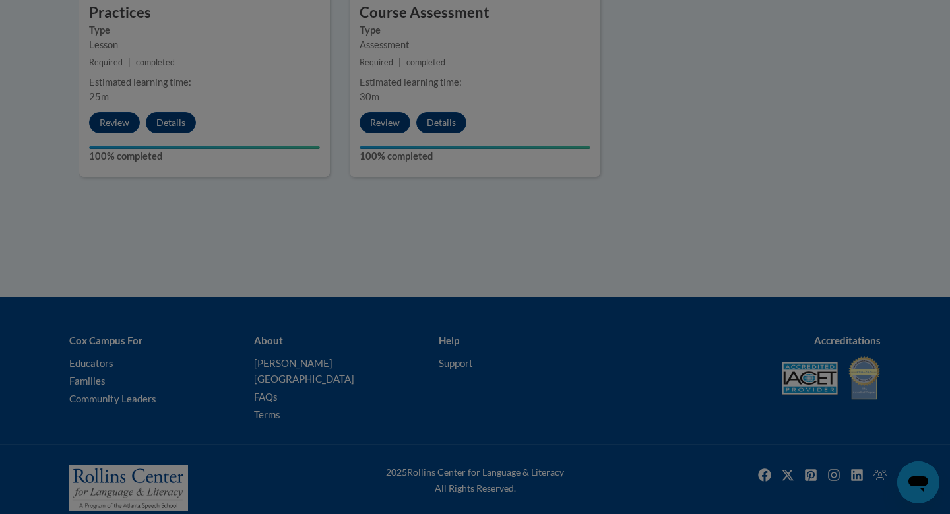
scroll to position [1677, 0]
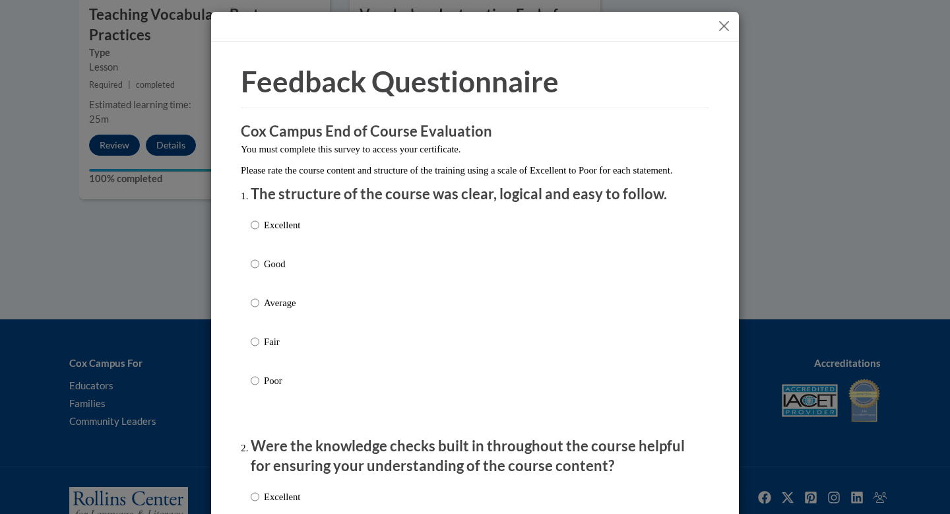
click at [725, 25] on button "Close" at bounding box center [724, 26] width 16 height 16
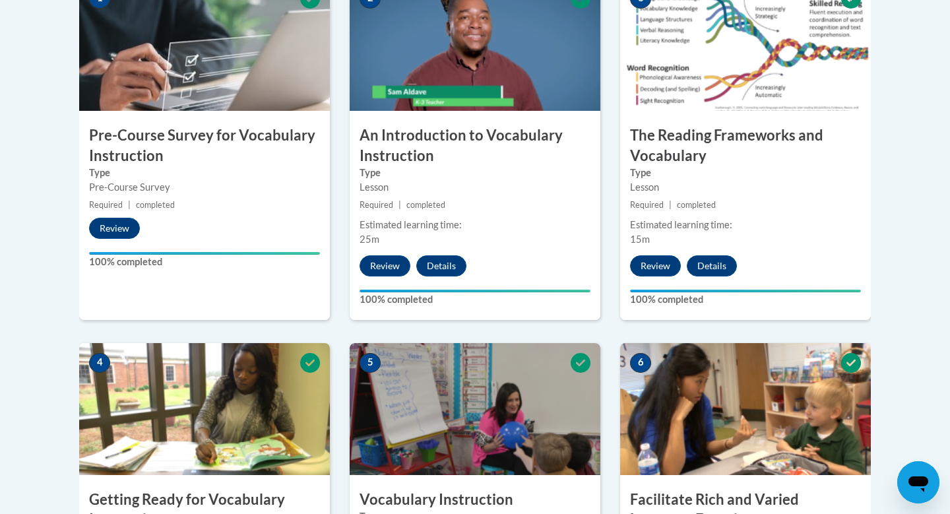
scroll to position [0, 0]
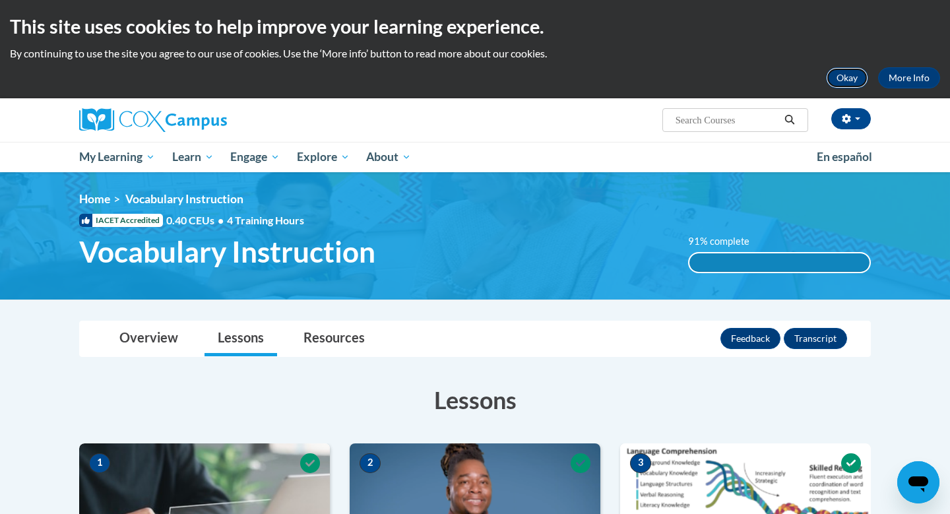
click at [840, 77] on button "Okay" at bounding box center [847, 77] width 42 height 21
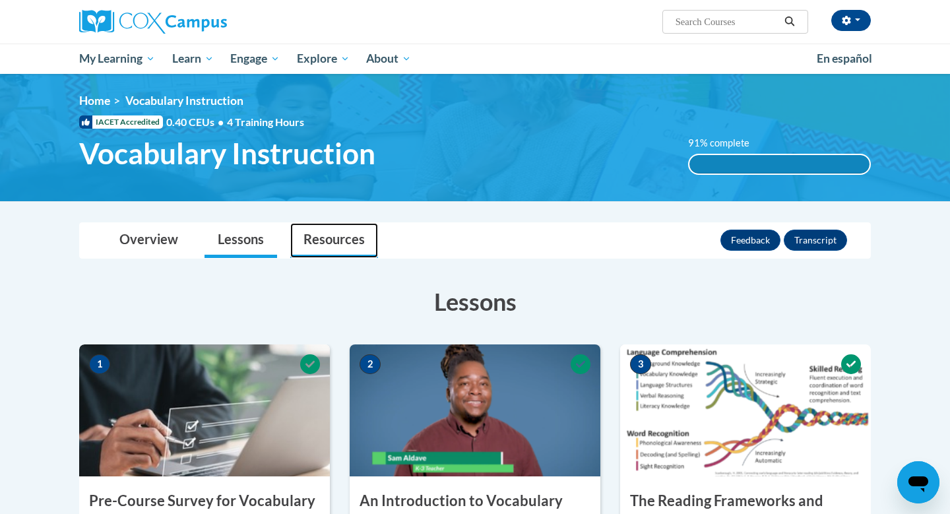
click at [329, 240] on link "Resources" at bounding box center [334, 240] width 88 height 35
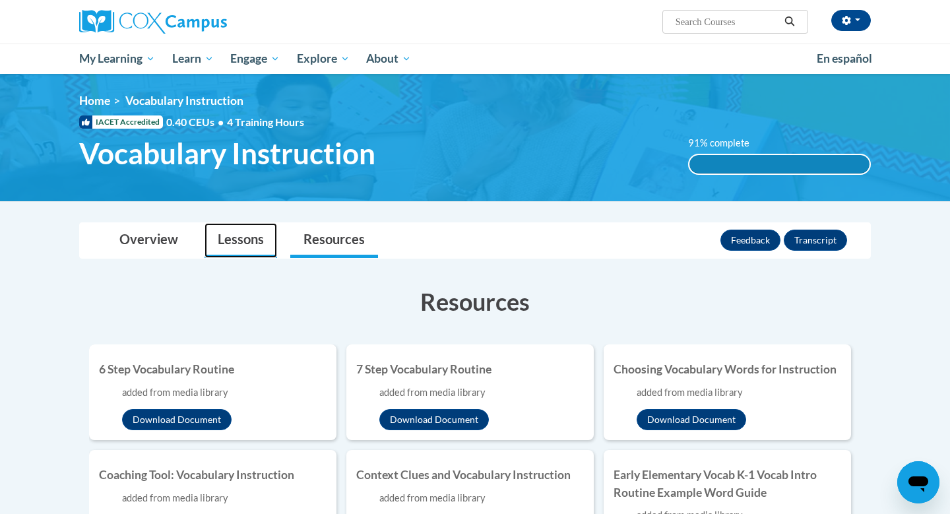
click at [245, 242] on link "Lessons" at bounding box center [240, 240] width 73 height 35
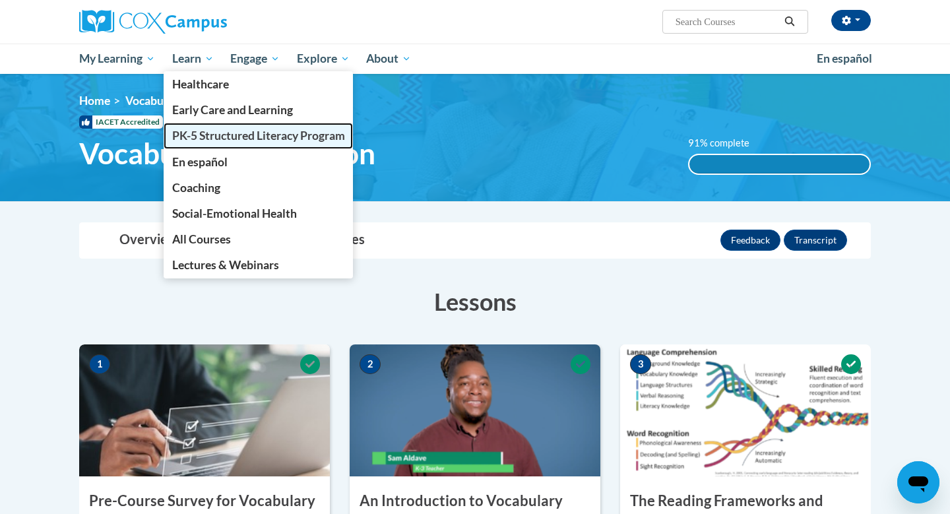
click at [222, 133] on span "PK-5 Structured Literacy Program" at bounding box center [258, 136] width 173 height 14
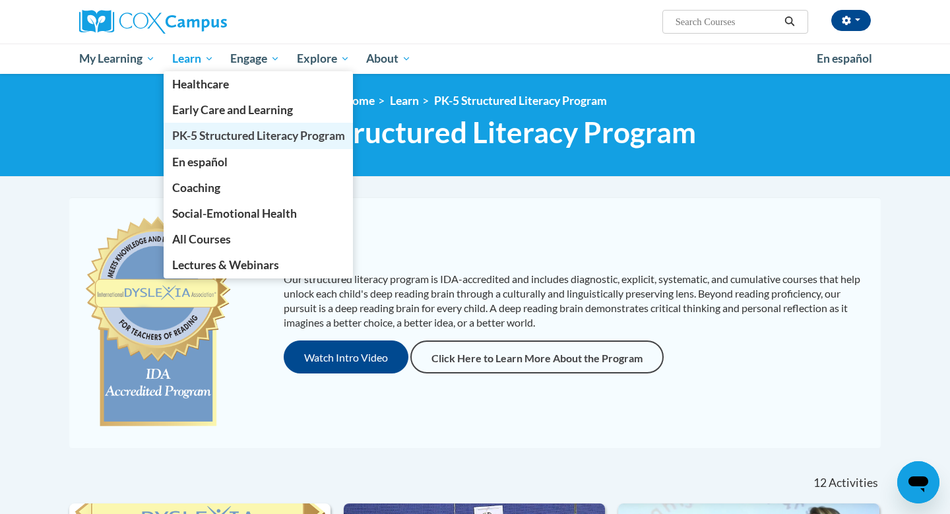
click at [246, 135] on span "PK-5 Structured Literacy Program" at bounding box center [258, 136] width 173 height 14
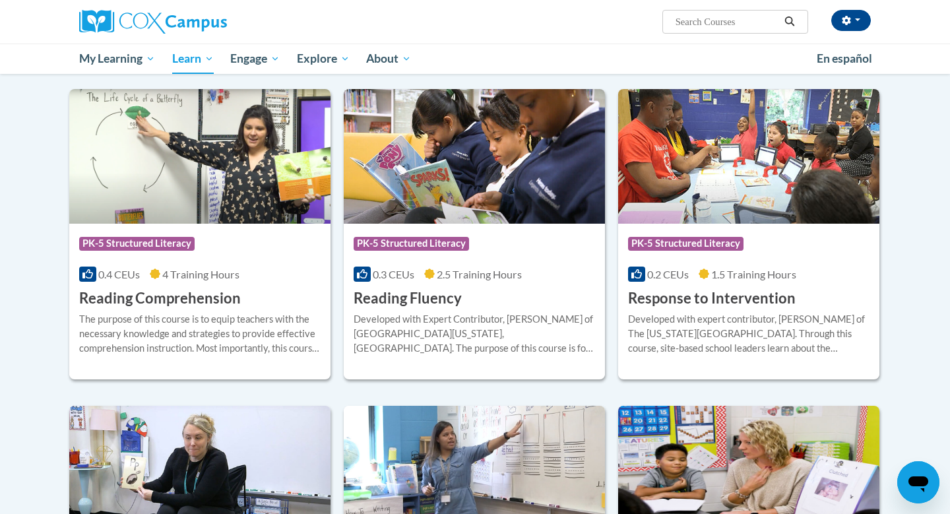
scroll to position [1092, 0]
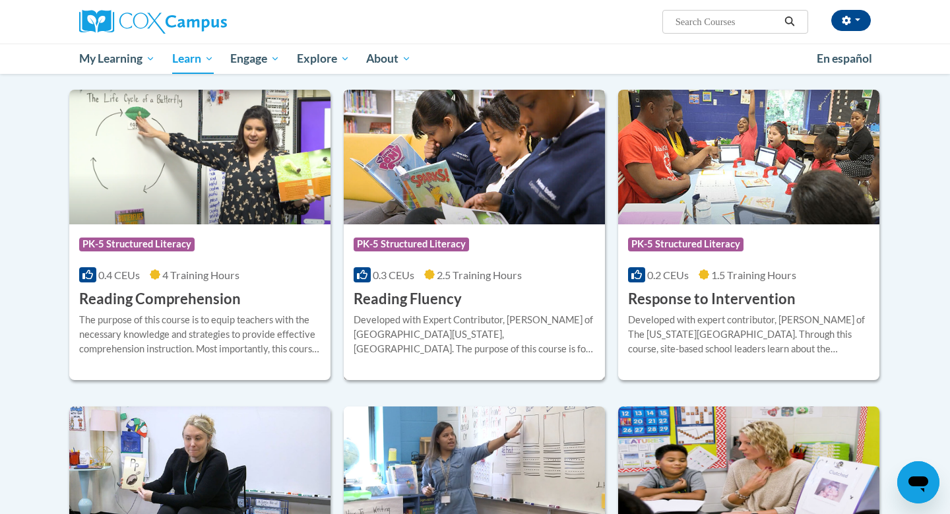
click at [421, 205] on img at bounding box center [474, 157] width 261 height 135
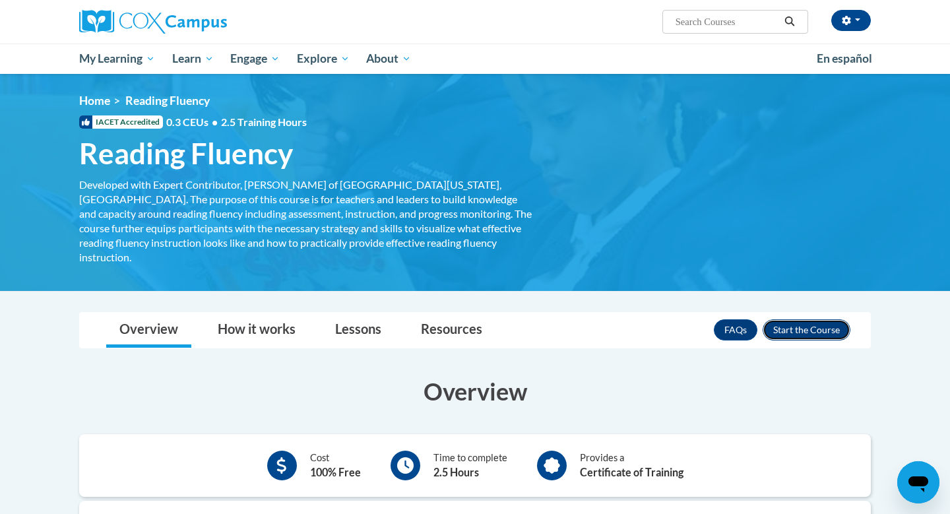
click at [791, 319] on button "Enroll" at bounding box center [806, 329] width 88 height 21
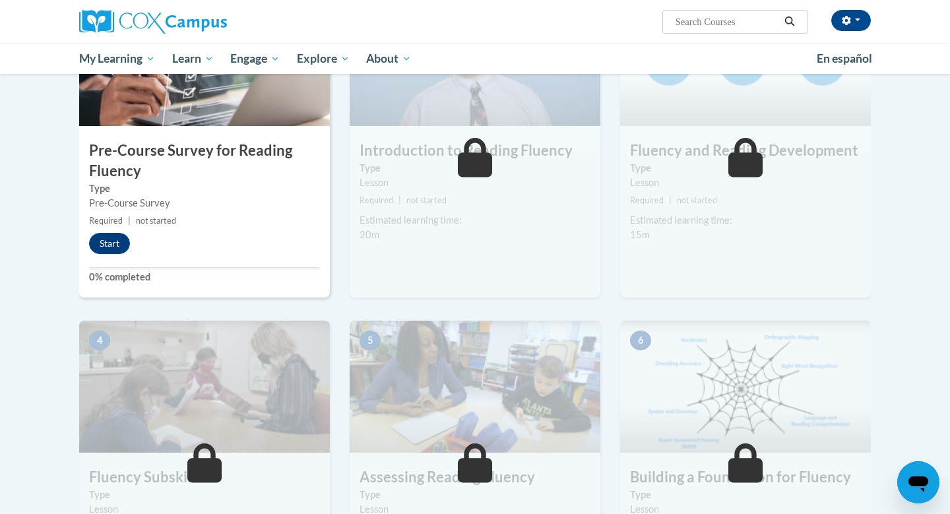
scroll to position [352, 0]
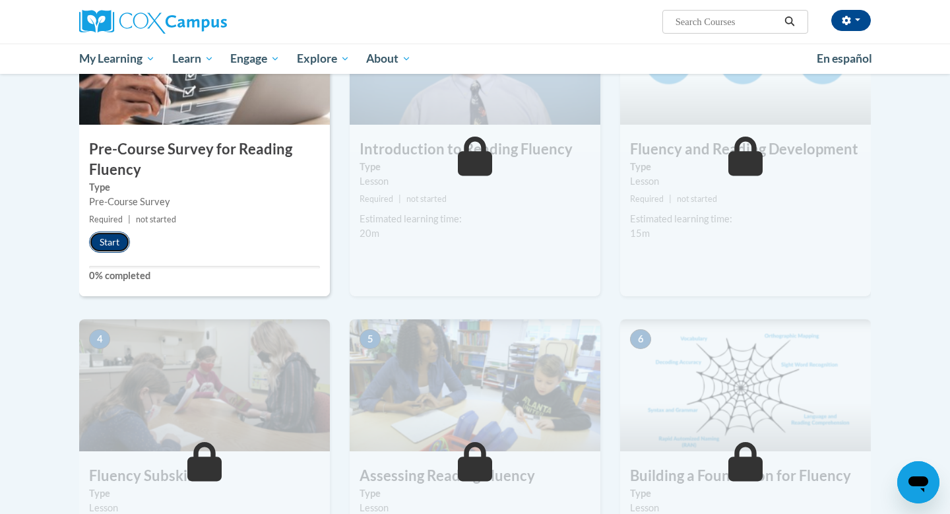
click at [106, 233] on button "Start" at bounding box center [109, 241] width 41 height 21
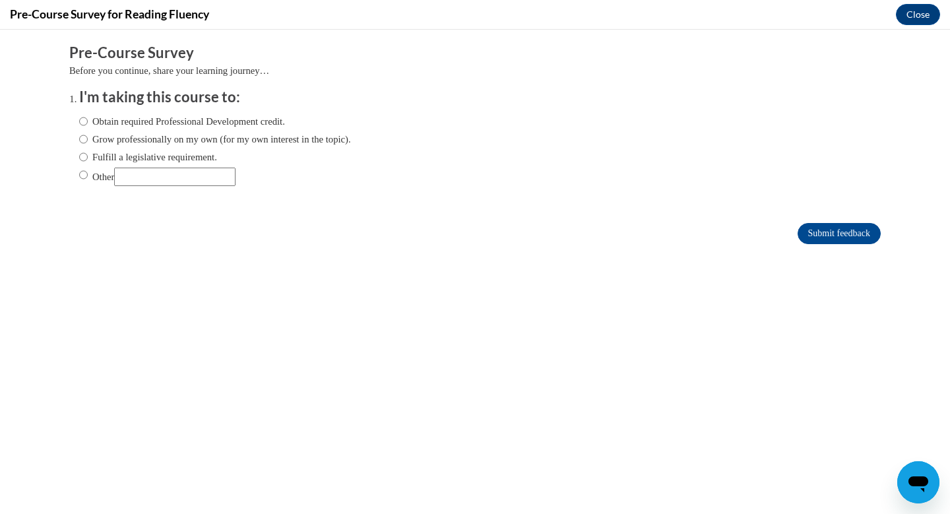
scroll to position [0, 0]
click at [84, 158] on input "Fulfill a legislative requirement." at bounding box center [83, 157] width 9 height 15
radio input "true"
click at [838, 238] on input "Submit feedback" at bounding box center [838, 233] width 83 height 21
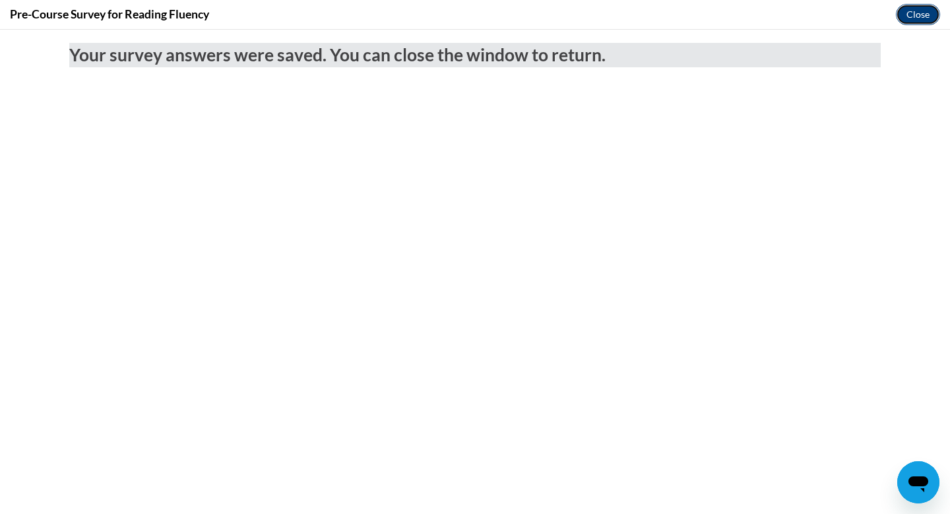
click at [906, 15] on button "Close" at bounding box center [918, 14] width 44 height 21
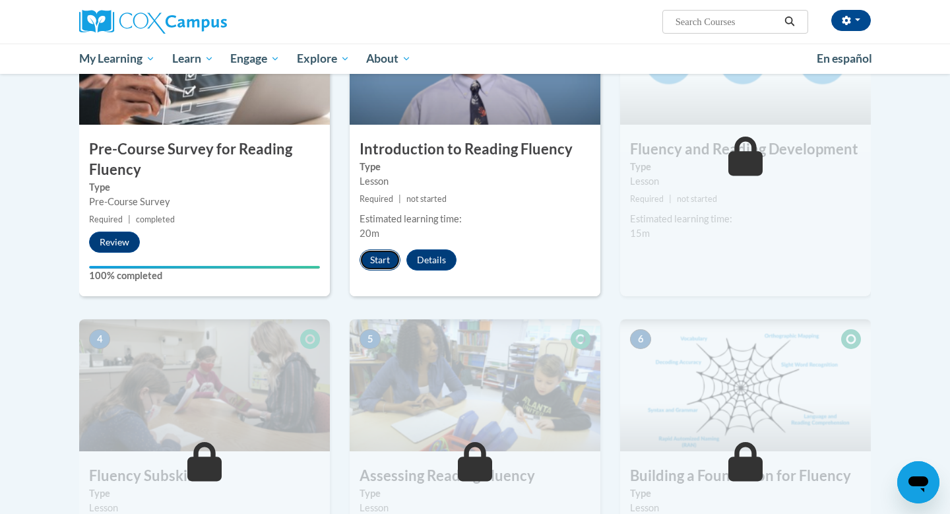
click at [380, 261] on button "Start" at bounding box center [379, 259] width 41 height 21
